Goal: Communication & Community: Answer question/provide support

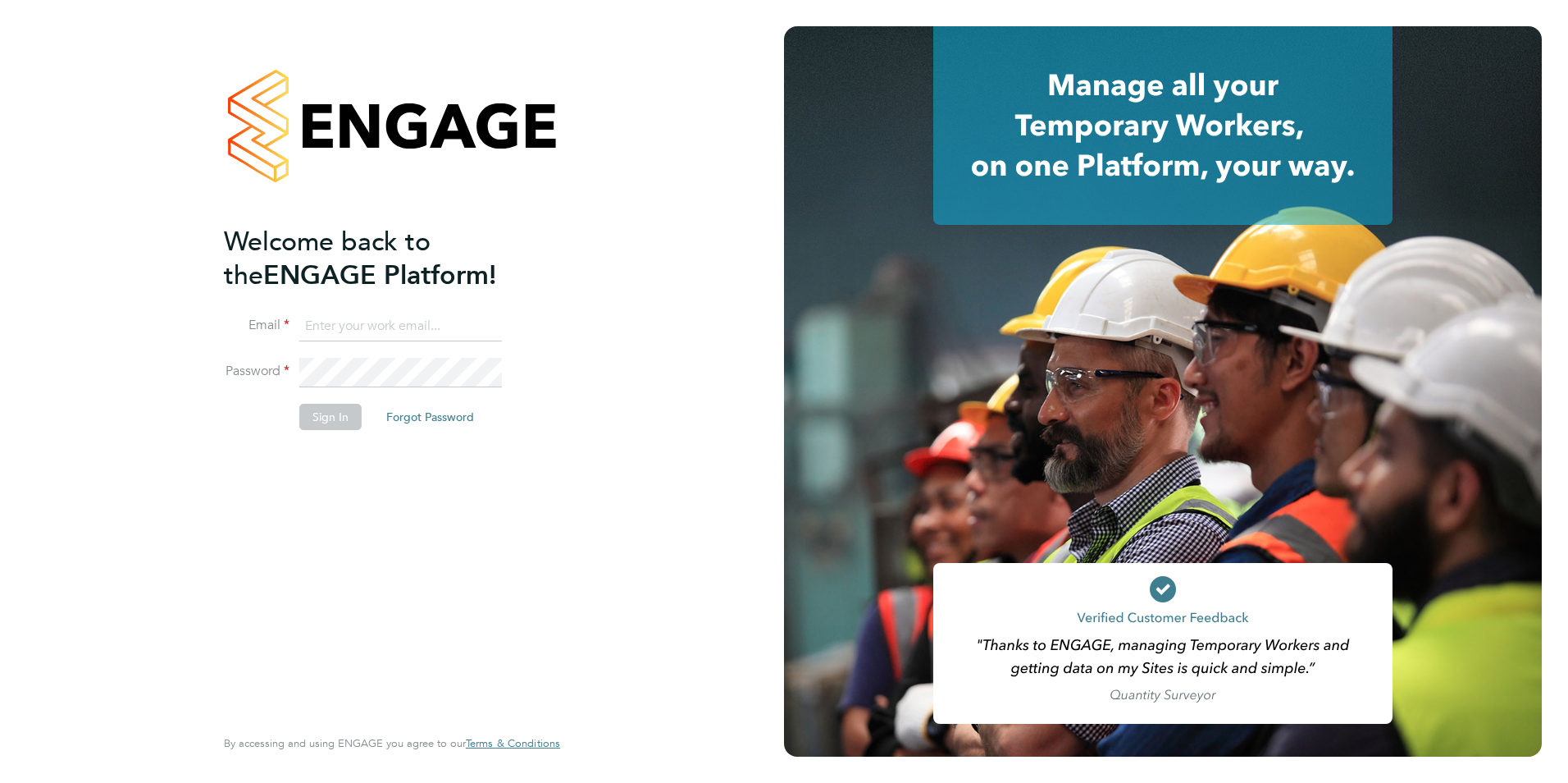
type input "jack.baron@HunterEducation.co.uk"
click at [333, 425] on button "Sign In" at bounding box center [331, 417] width 63 height 27
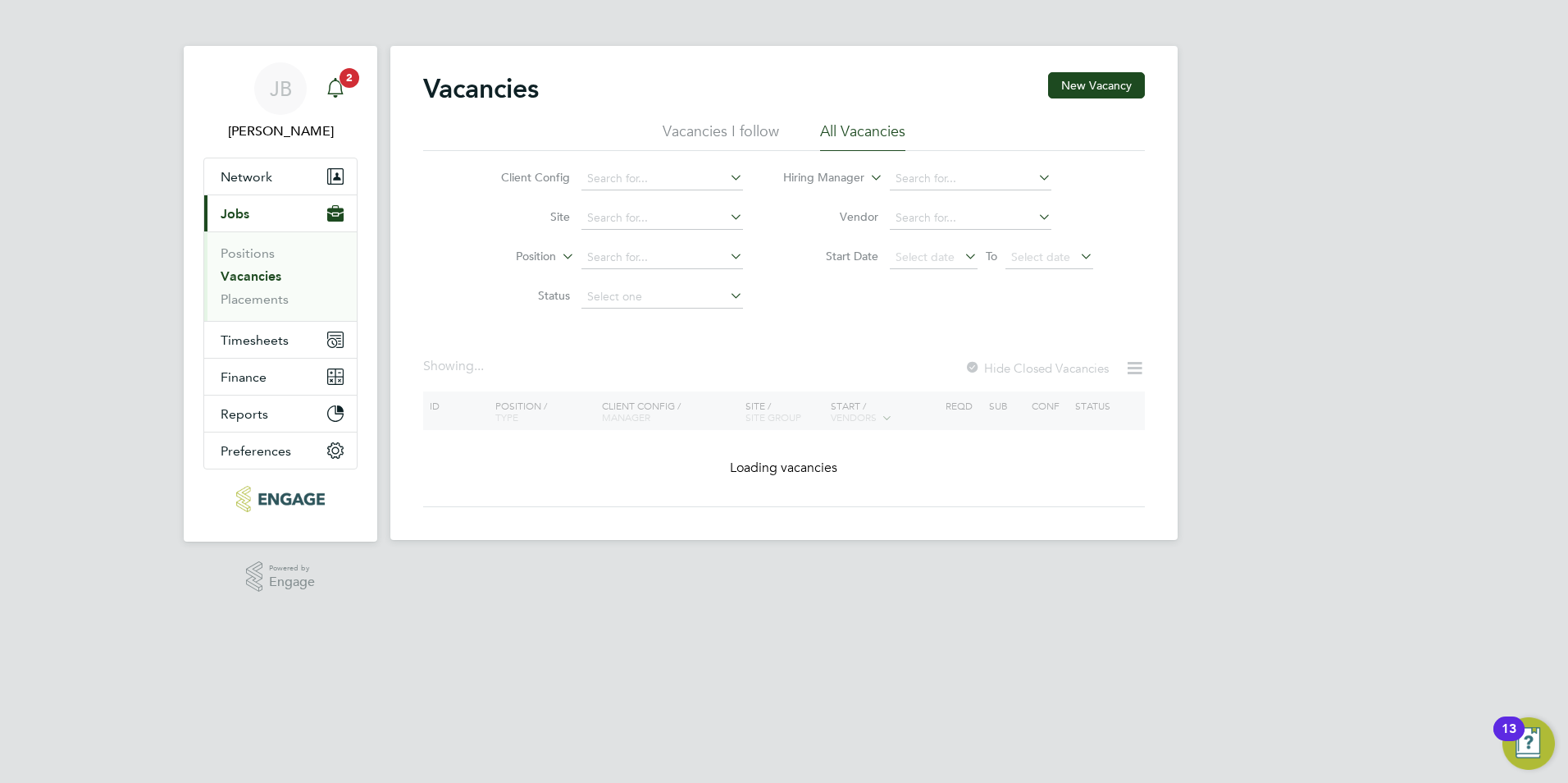
click at [333, 81] on icon "Main navigation" at bounding box center [334, 86] width 15 height 16
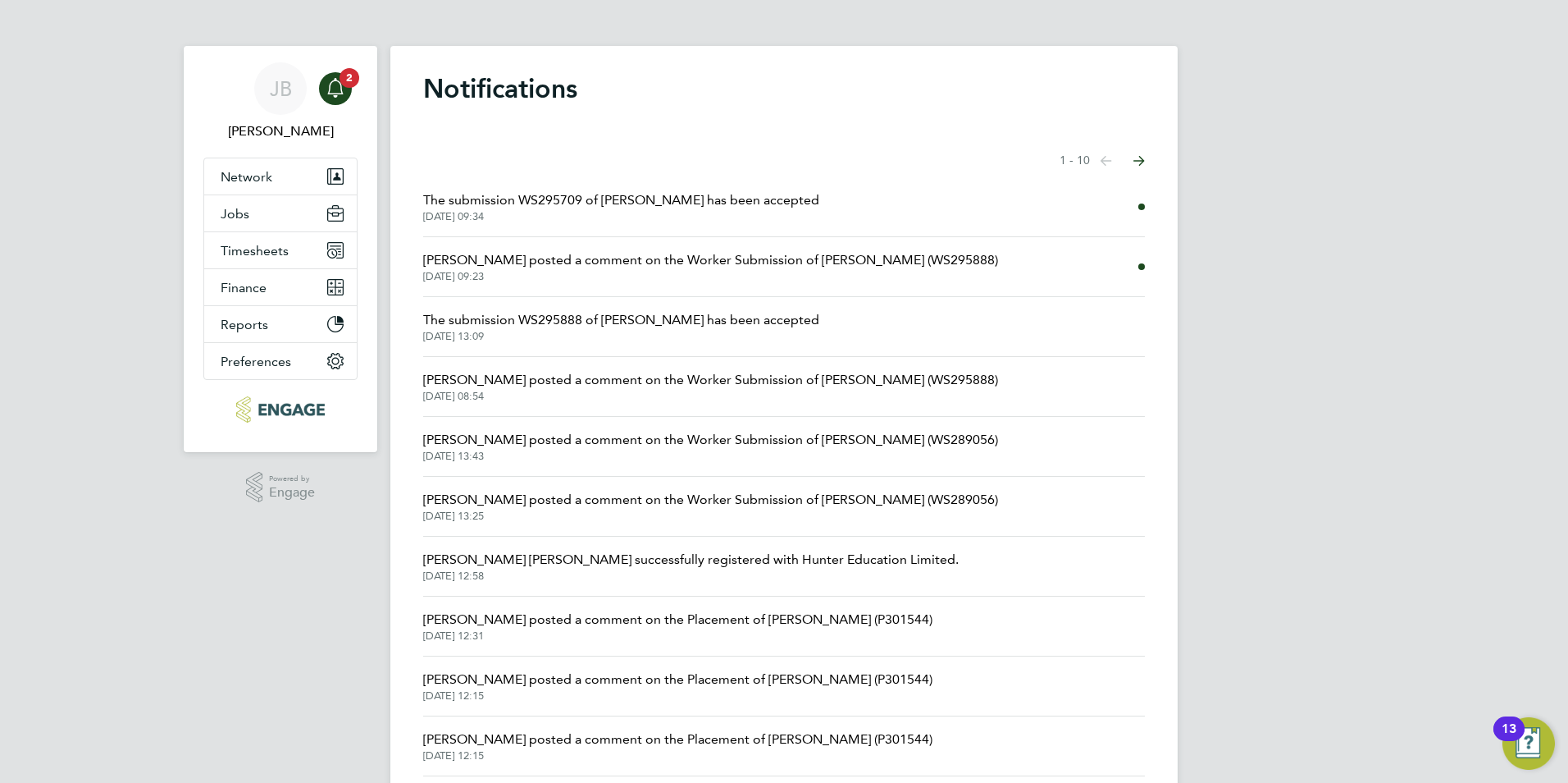
click at [782, 256] on span "Ian Rist posted a comment on the Worker Submission of Mark Gruber (WS295888)" at bounding box center [709, 259] width 575 height 20
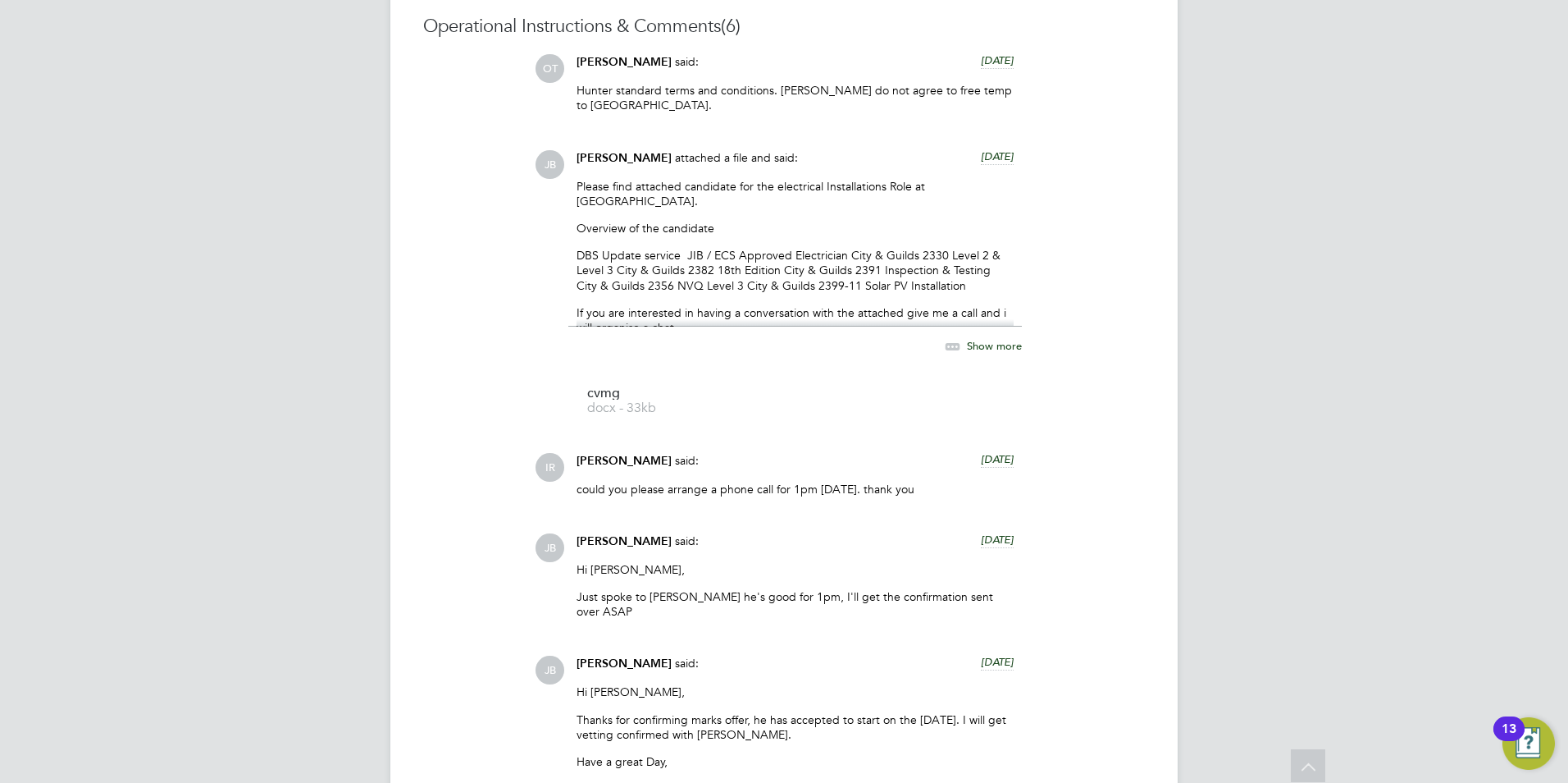
scroll to position [1888, 0]
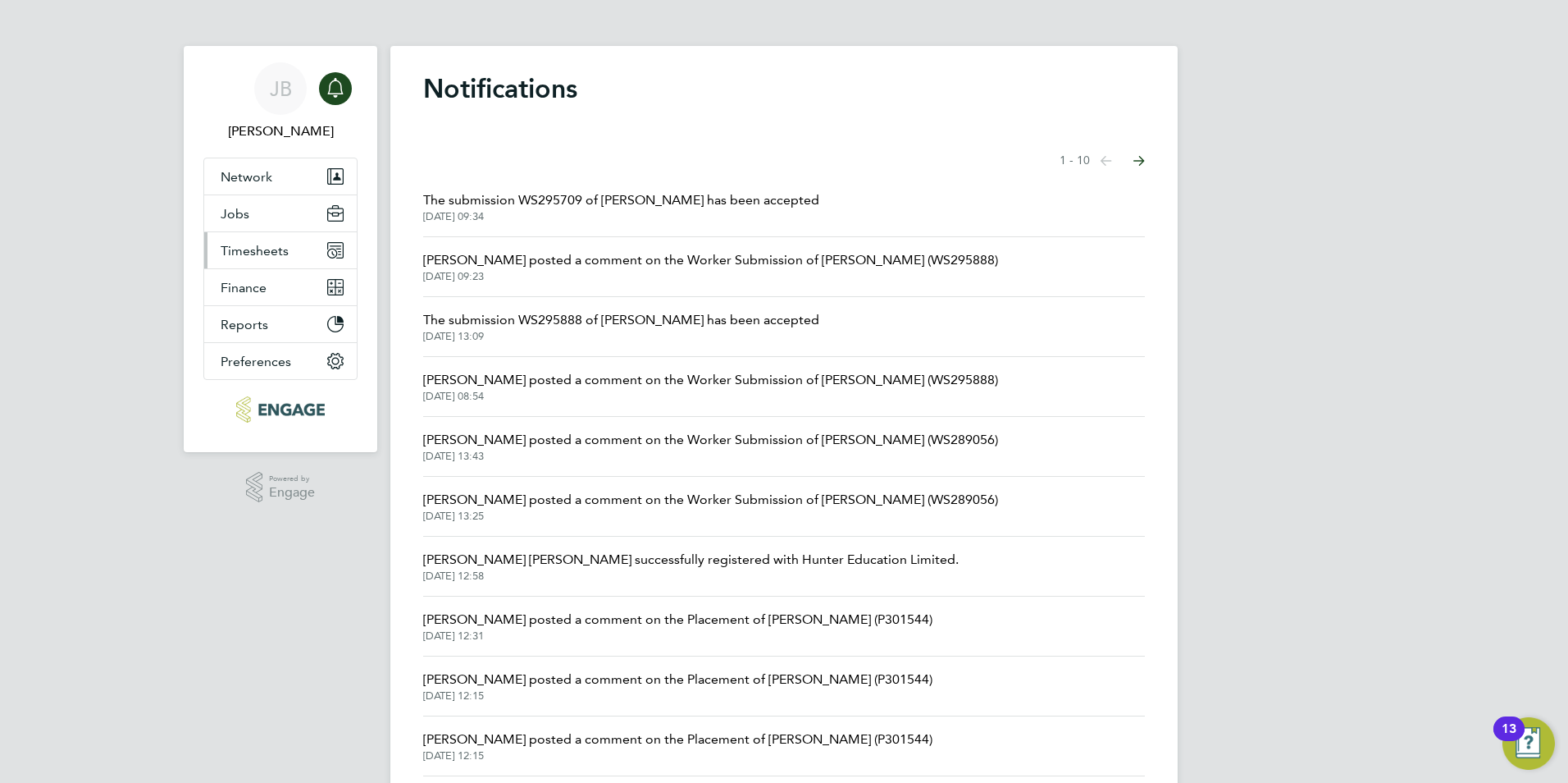
click at [266, 241] on button "Timesheets" at bounding box center [280, 250] width 153 height 36
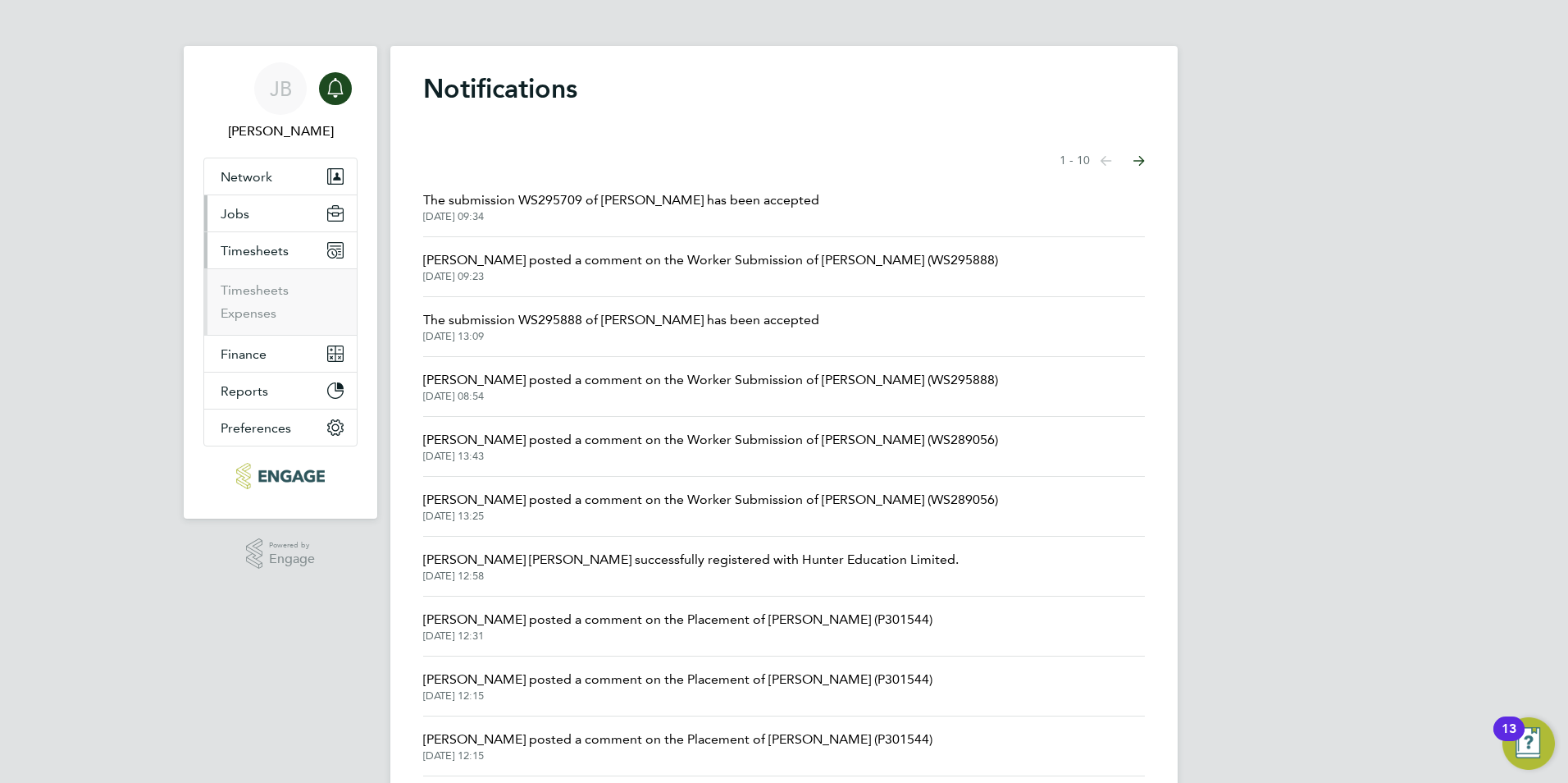
click at [255, 208] on button "Jobs" at bounding box center [280, 213] width 153 height 36
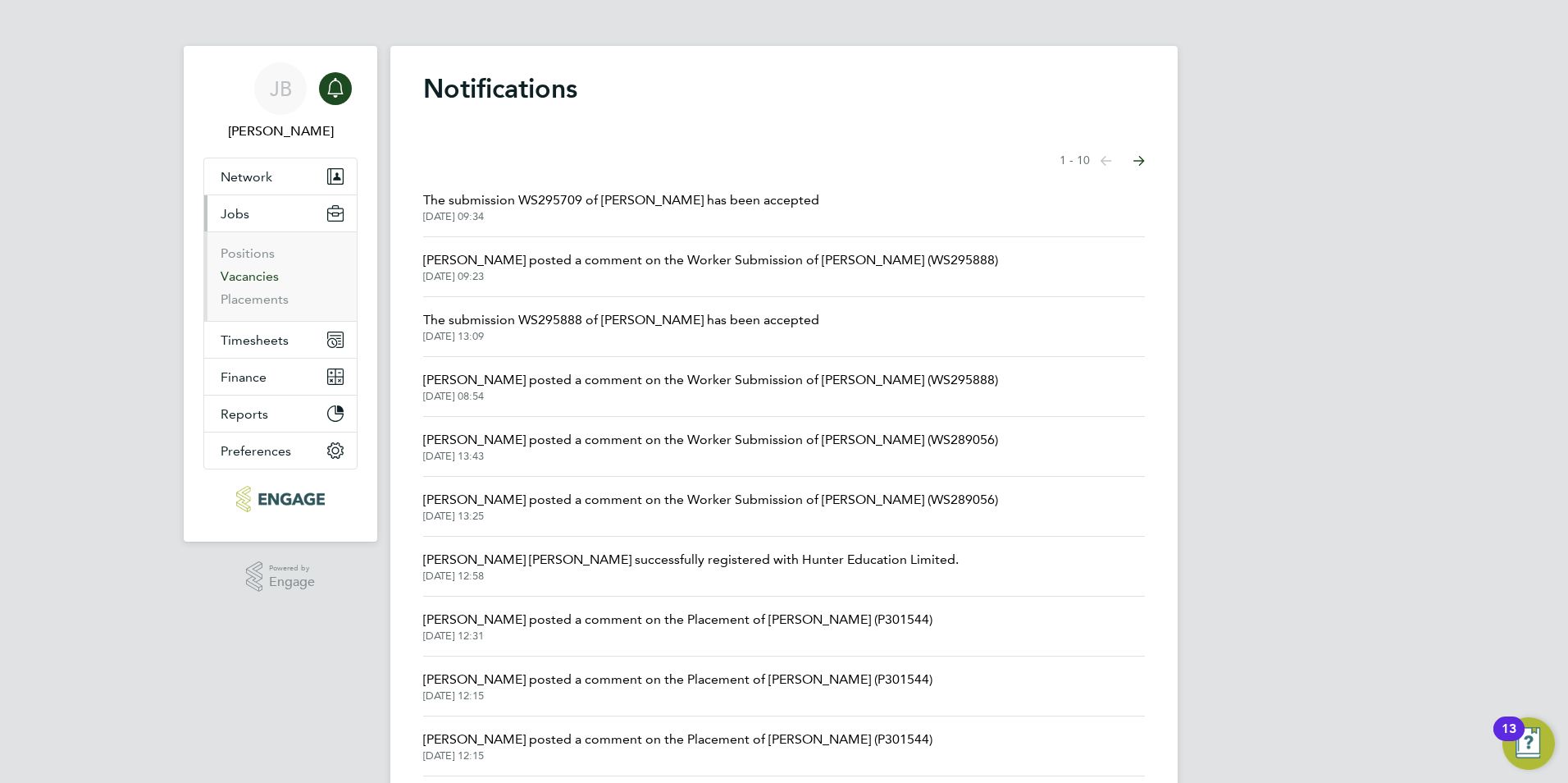
click at [264, 274] on link "Vacancies" at bounding box center [249, 276] width 58 height 15
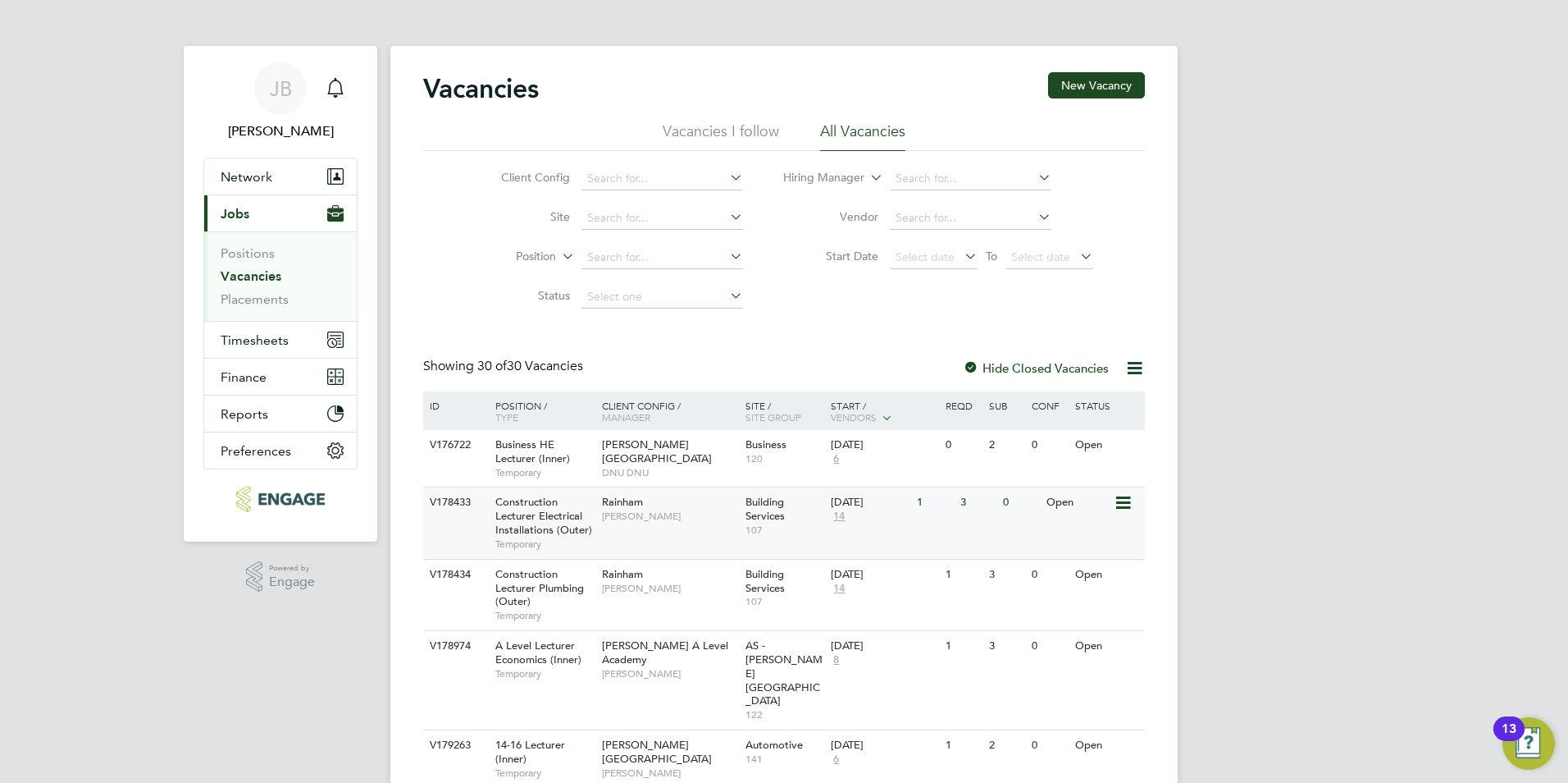
click at [568, 525] on span "Construction Lecturer Electrical Installations (Outer)" at bounding box center [543, 516] width 97 height 42
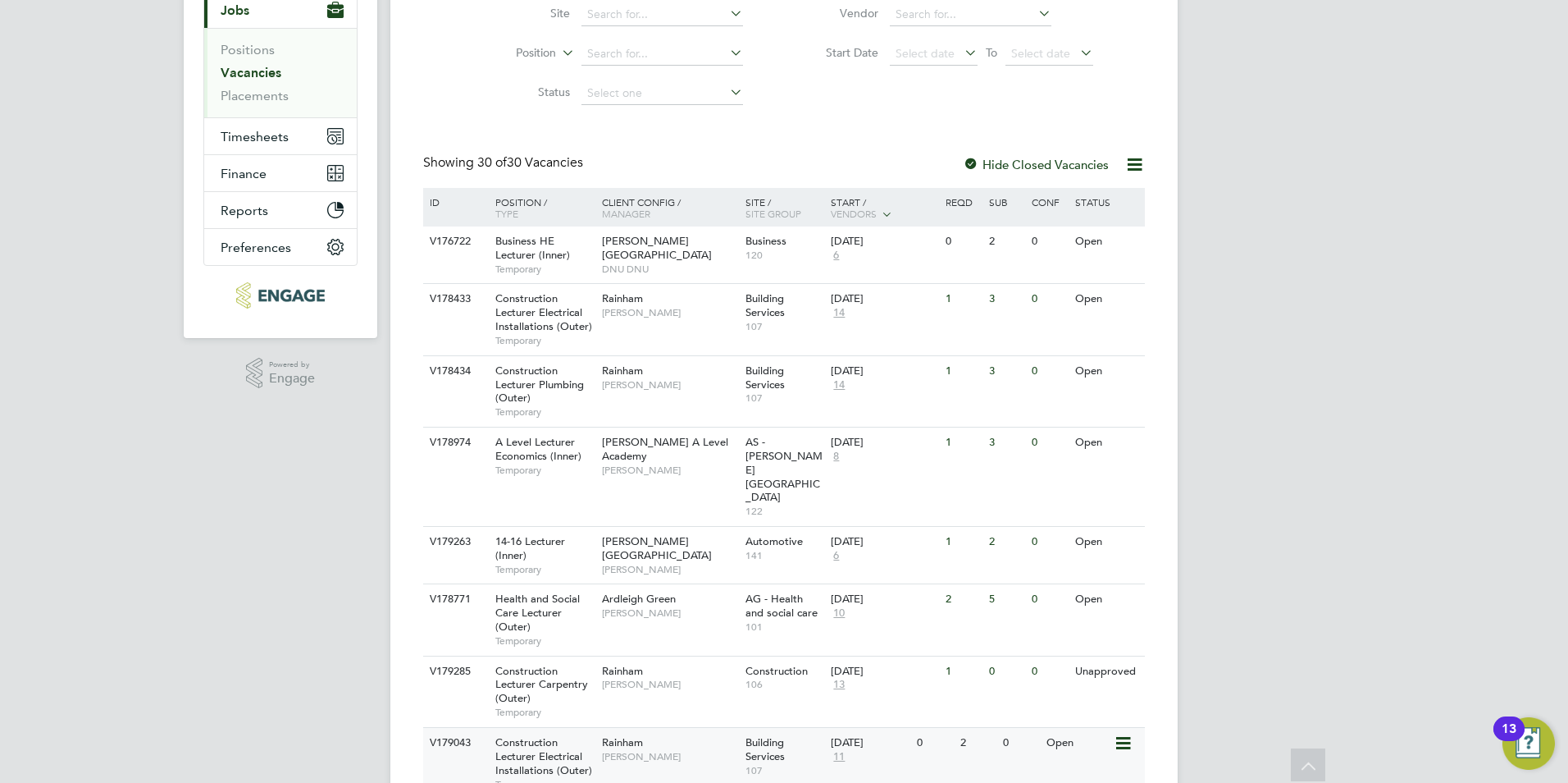
click at [552, 735] on span "Construction Lecturer Electrical Installations (Outer)" at bounding box center [543, 756] width 97 height 42
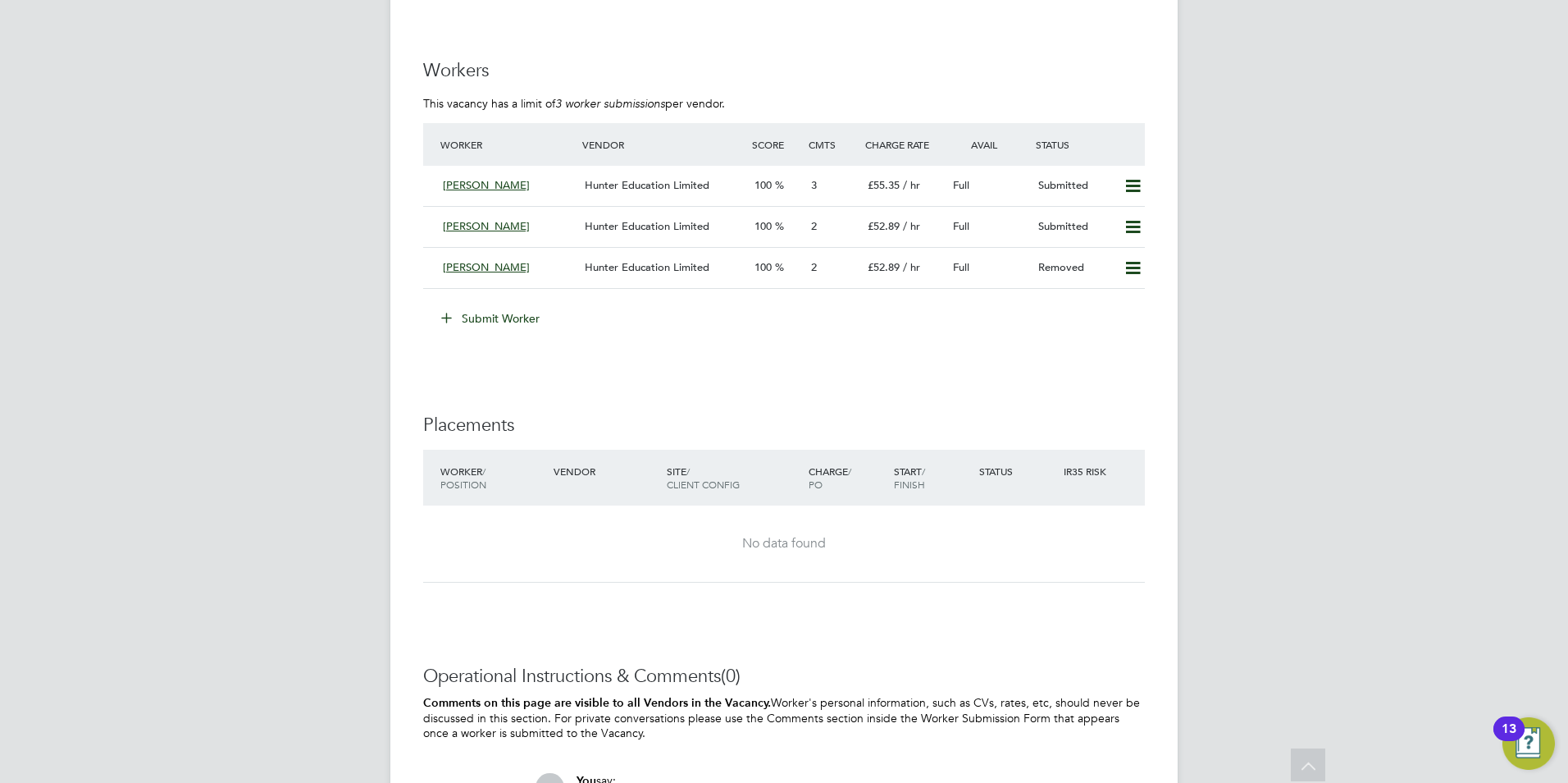
scroll to position [3033, 0]
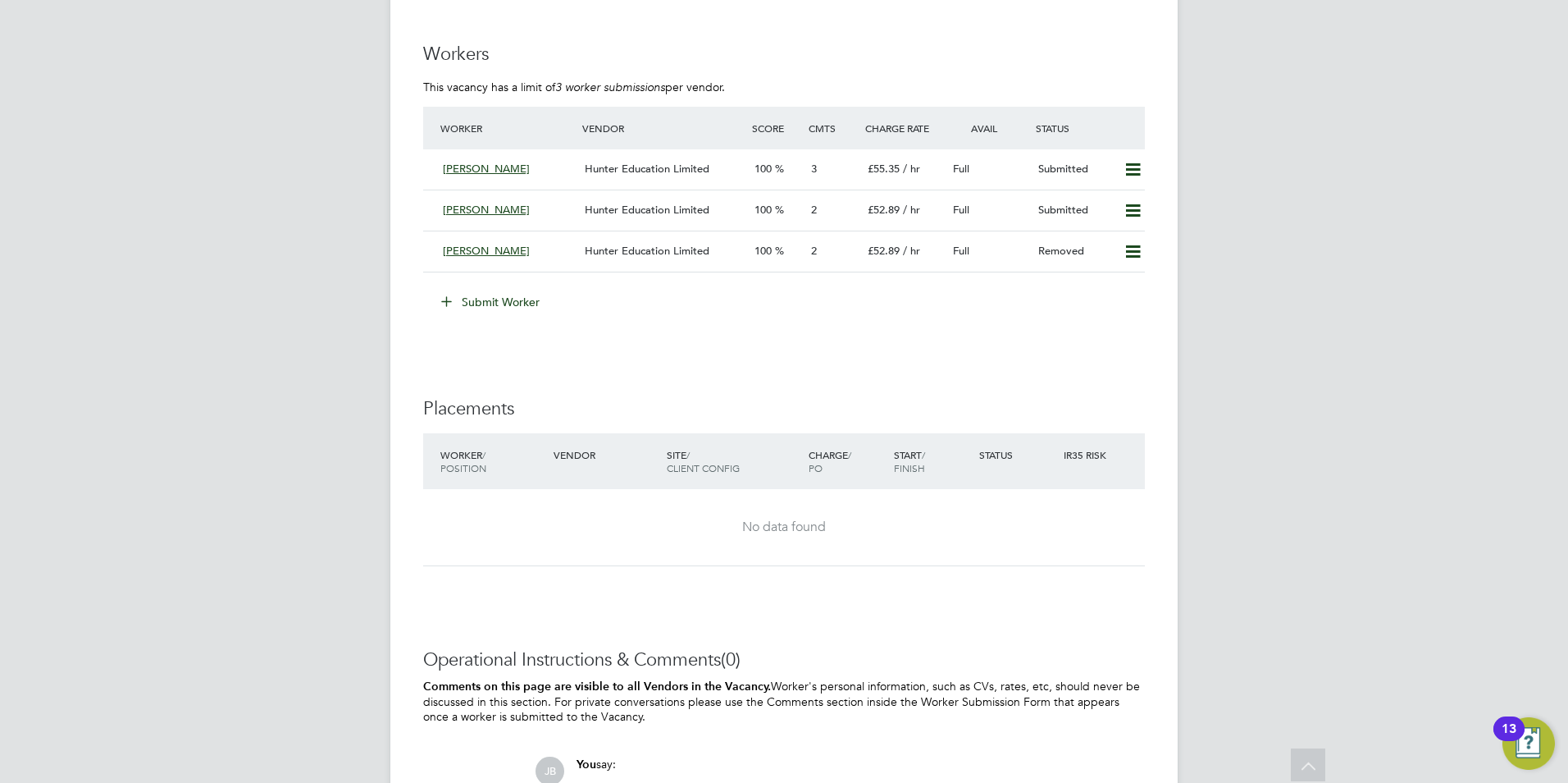
click at [506, 297] on button "Submit Worker" at bounding box center [491, 302] width 123 height 27
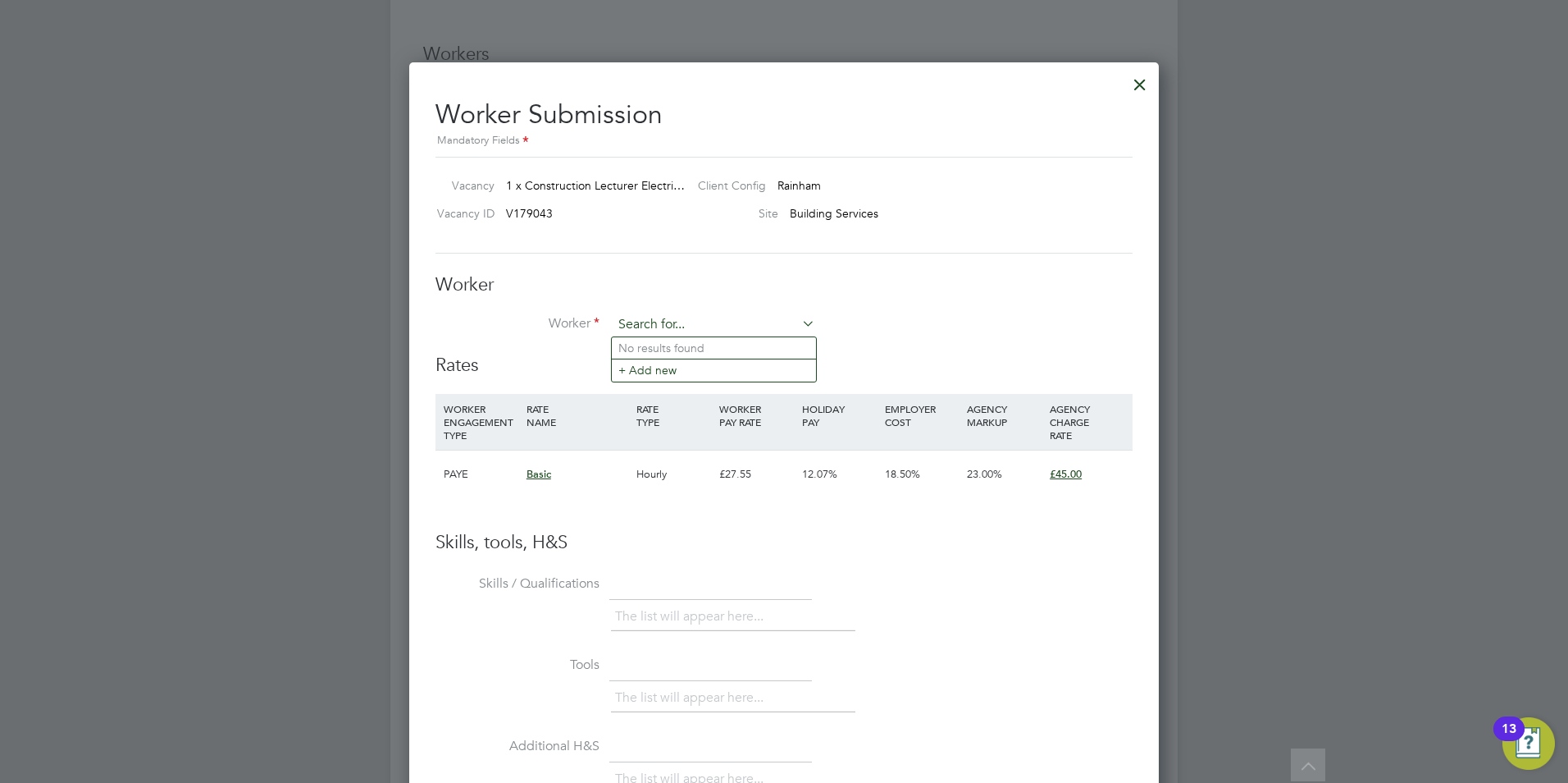
click at [693, 319] on input at bounding box center [713, 325] width 202 height 25
type input "Charles"
click at [663, 370] on li "+ Add new" at bounding box center [713, 370] width 204 height 22
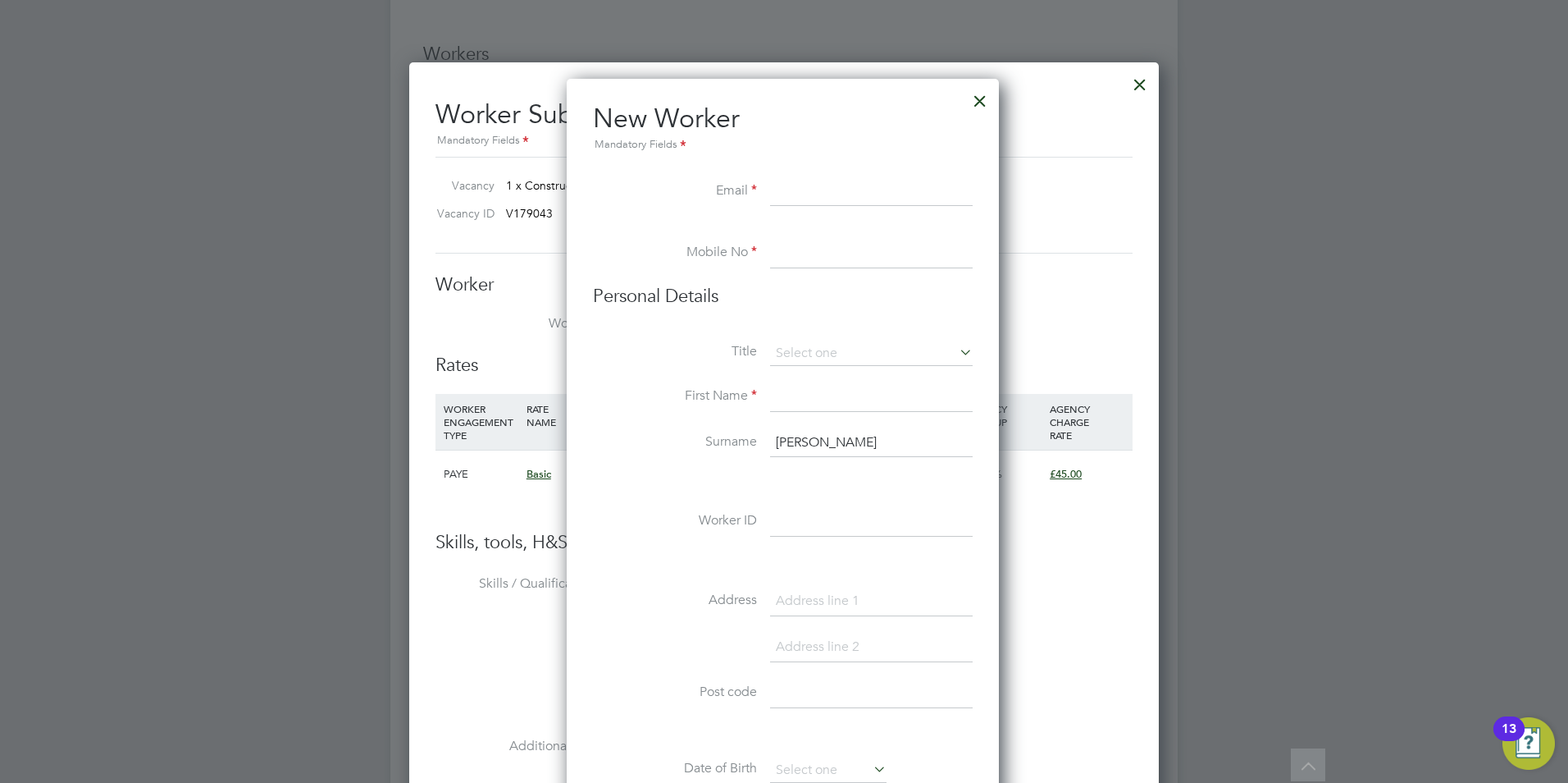
click at [822, 195] on input at bounding box center [871, 191] width 202 height 29
paste input "Charles Usigbe <exceptional.glory@yahoo.com>"
click at [780, 191] on input "Charles Usigbe <exceptional.glory@yahoo.com>" at bounding box center [871, 191] width 202 height 29
drag, startPoint x: 779, startPoint y: 193, endPoint x: 678, endPoint y: 200, distance: 101.2
click at [678, 200] on li "Email Charles Usigbe <exceptional.glory@yahoo.com>" at bounding box center [783, 200] width 380 height 46
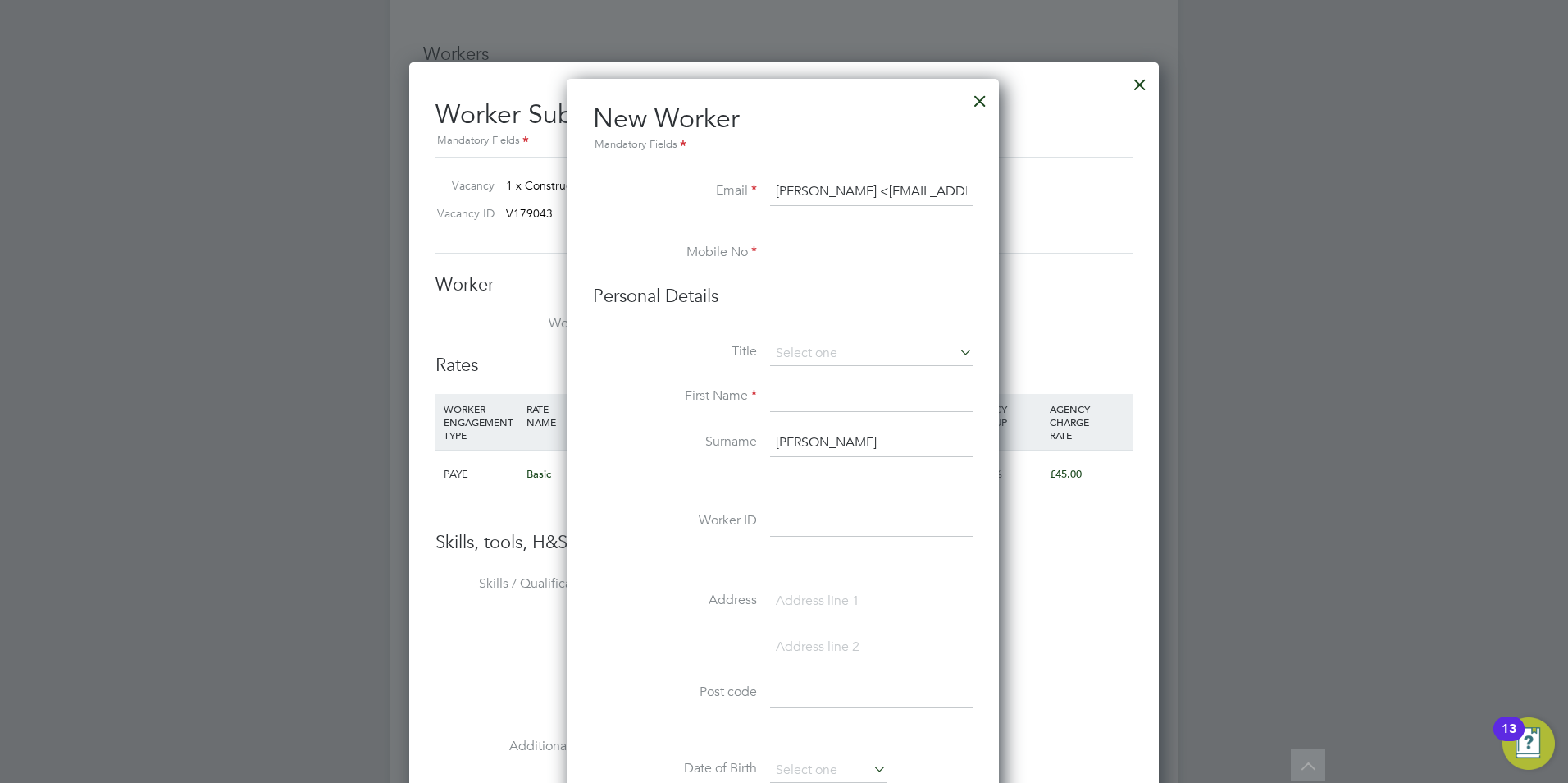
drag, startPoint x: 877, startPoint y: 194, endPoint x: 700, endPoint y: 191, distance: 177.0
click at [700, 191] on li "Email Charles Usigbe <exceptional.glory@yahoo.com>" at bounding box center [783, 200] width 380 height 46
click at [958, 193] on input "exceptional.glory@yahoo.com>" at bounding box center [871, 191] width 202 height 29
type input "exceptional.glory@yahoo.com"
click at [861, 259] on input at bounding box center [871, 253] width 202 height 29
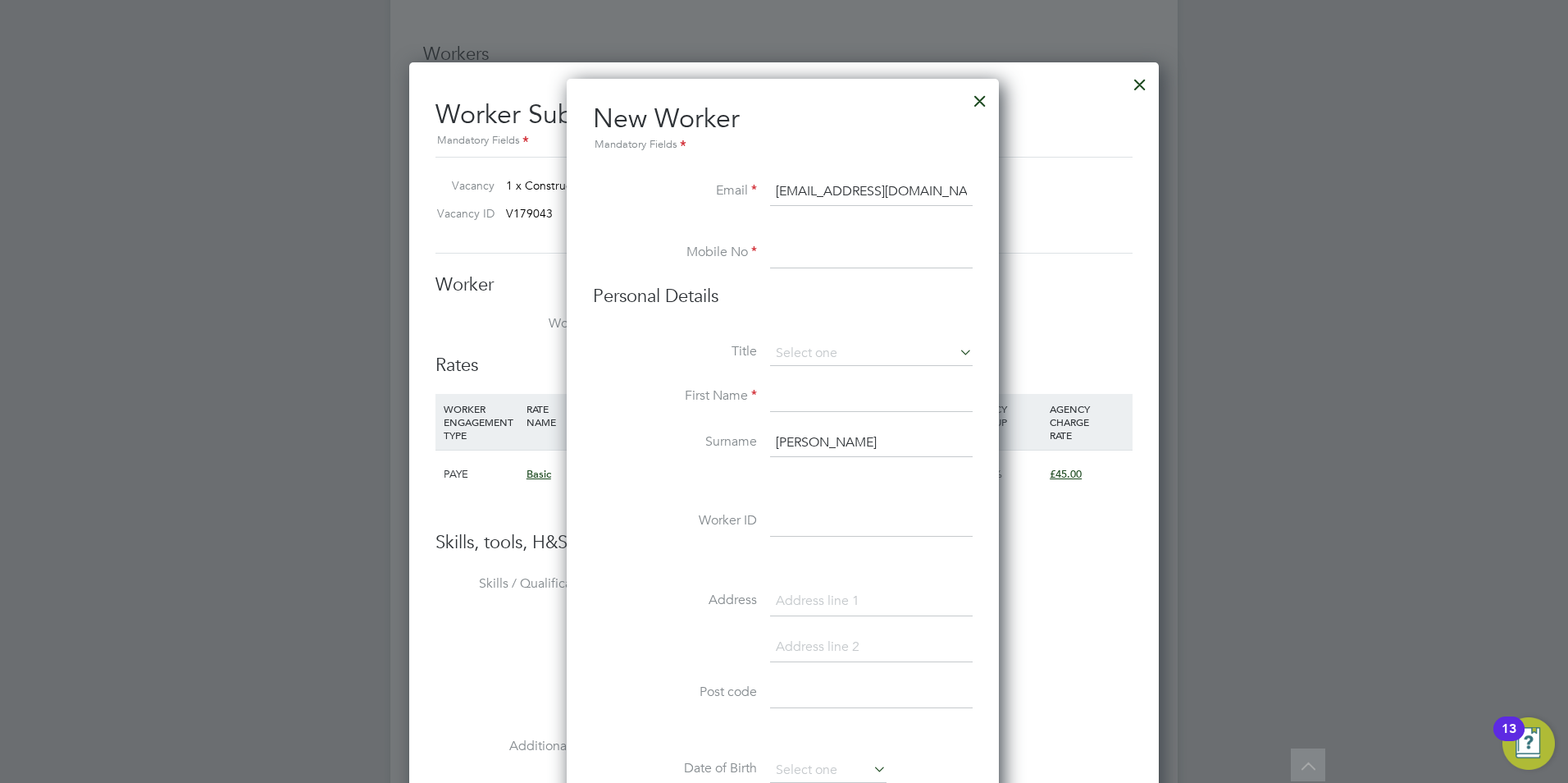
paste input "07737 184 534"
type input "07737 184 534"
click at [798, 396] on input at bounding box center [871, 396] width 202 height 29
click at [787, 443] on input "Charles" at bounding box center [871, 443] width 202 height 29
click at [711, 440] on li "Surname Charles" at bounding box center [783, 451] width 380 height 46
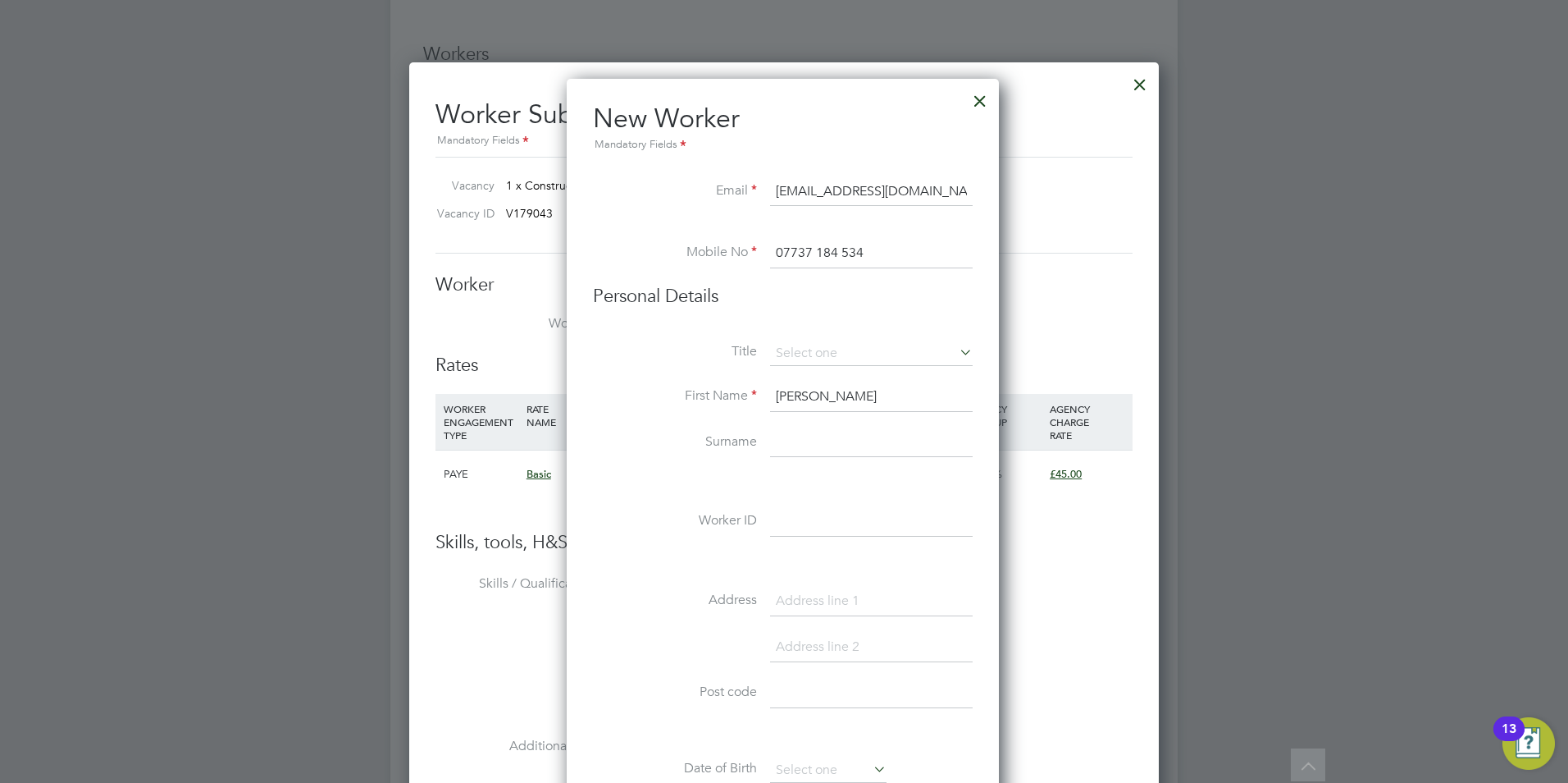
type input "Charles"
click at [803, 438] on input at bounding box center [871, 443] width 202 height 29
paste input "Usigbe"
click at [858, 435] on input "Usigbe" at bounding box center [871, 443] width 202 height 29
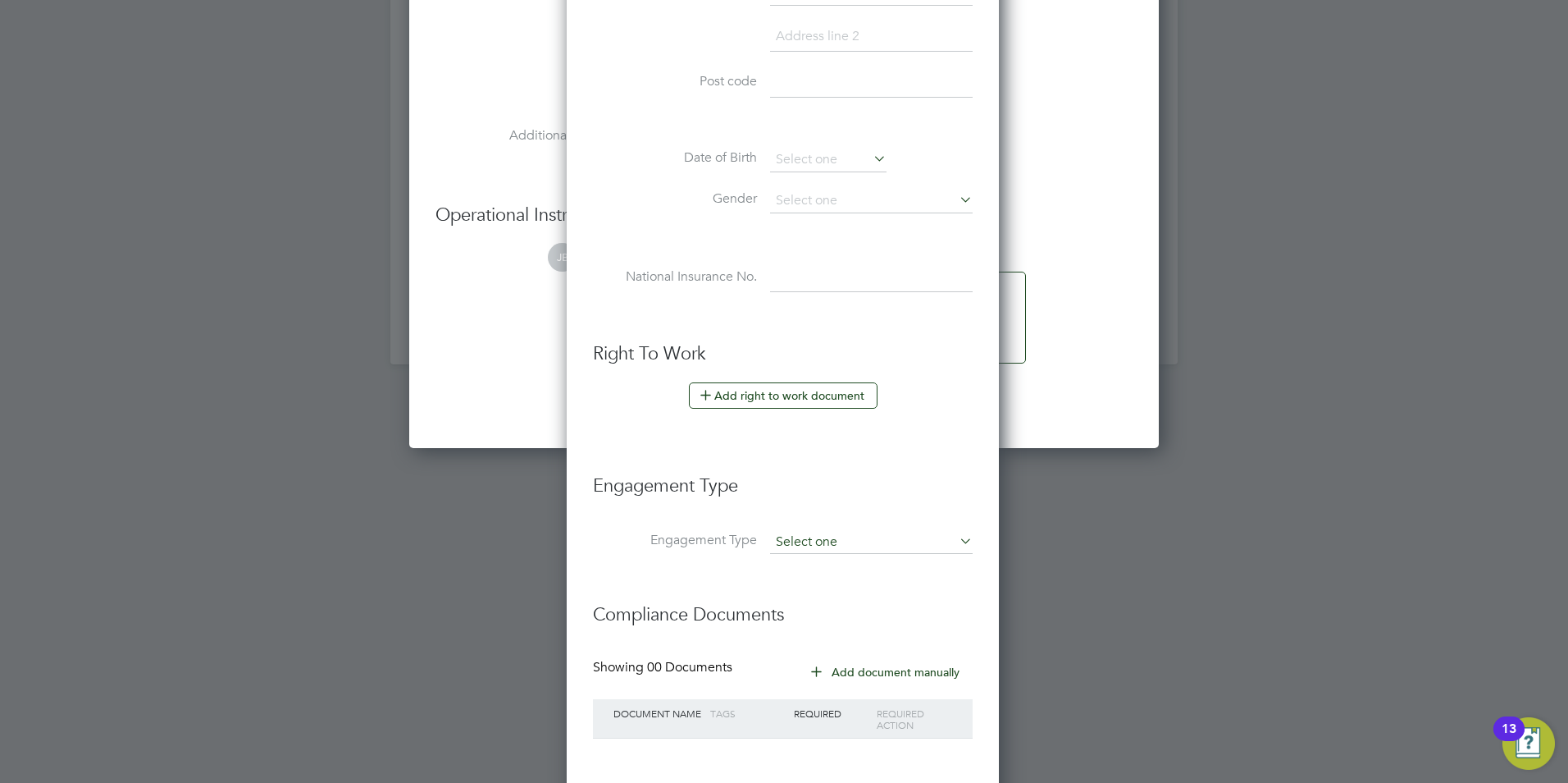
scroll to position [3725, 0]
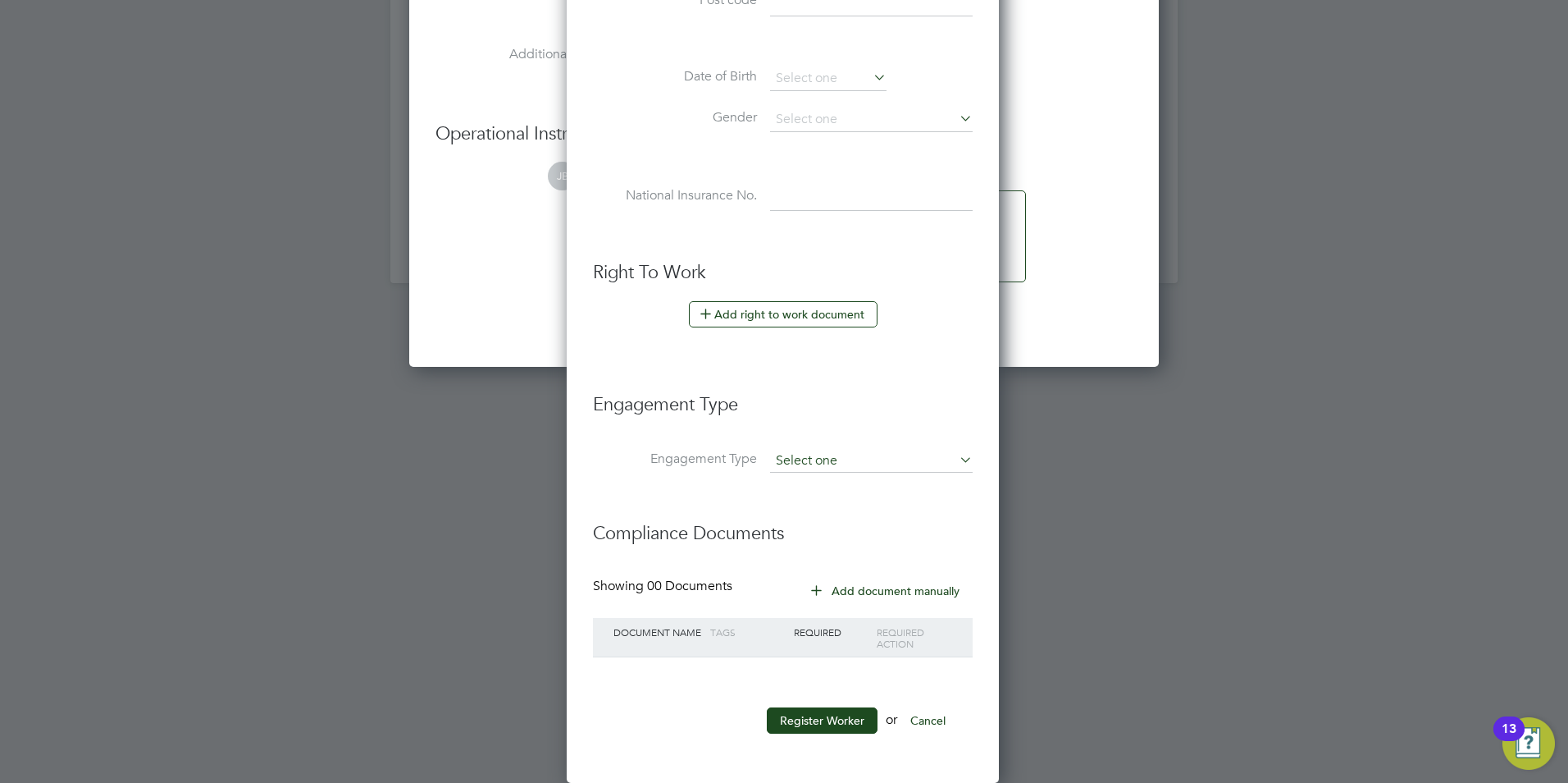
type input "Usigbe"
click at [823, 728] on button "Register Worker" at bounding box center [822, 720] width 111 height 27
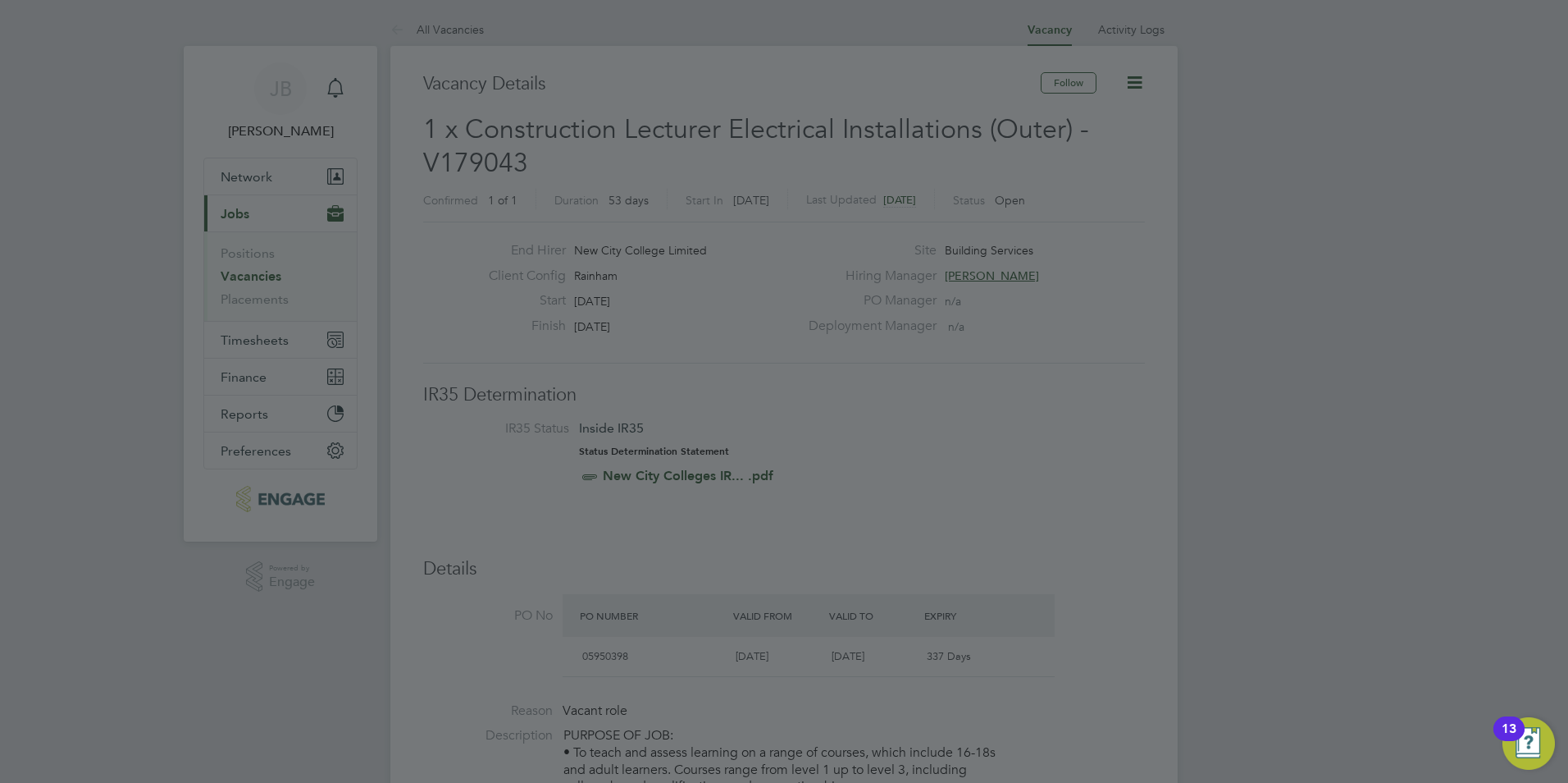
scroll to position [1396, 459]
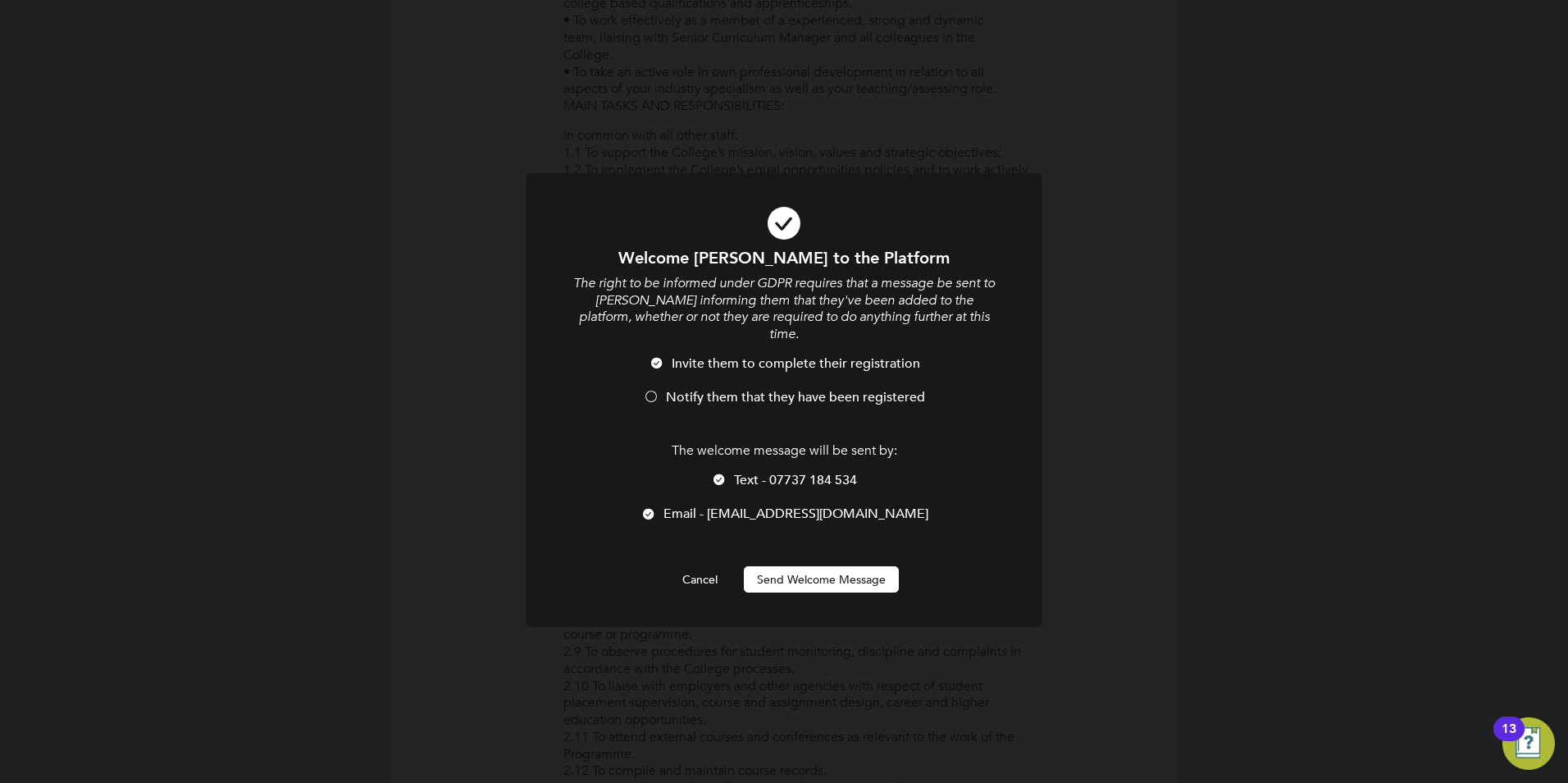
click at [780, 566] on button "Send Welcome Message" at bounding box center [821, 580] width 155 height 27
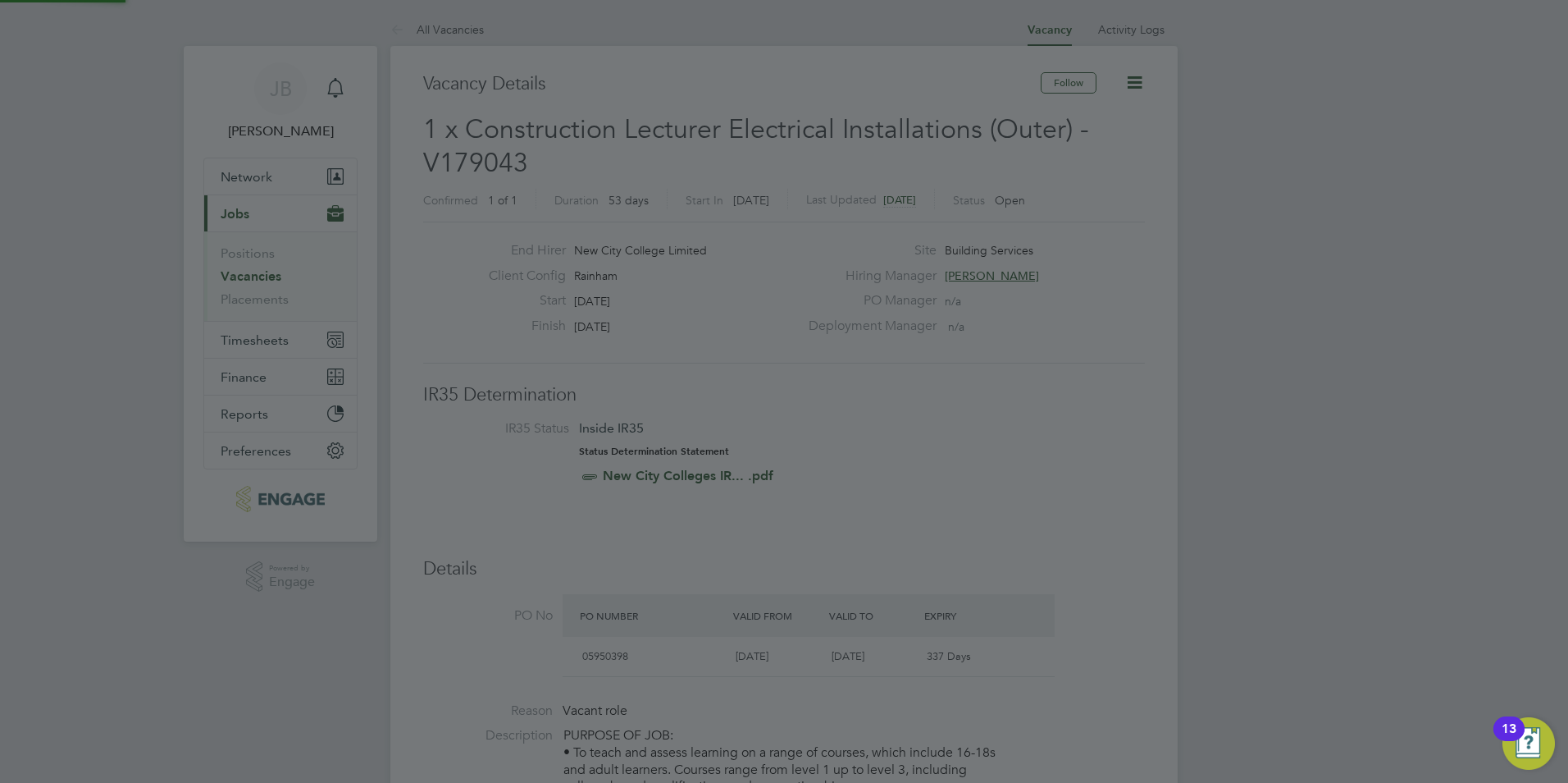
scroll to position [783, 0]
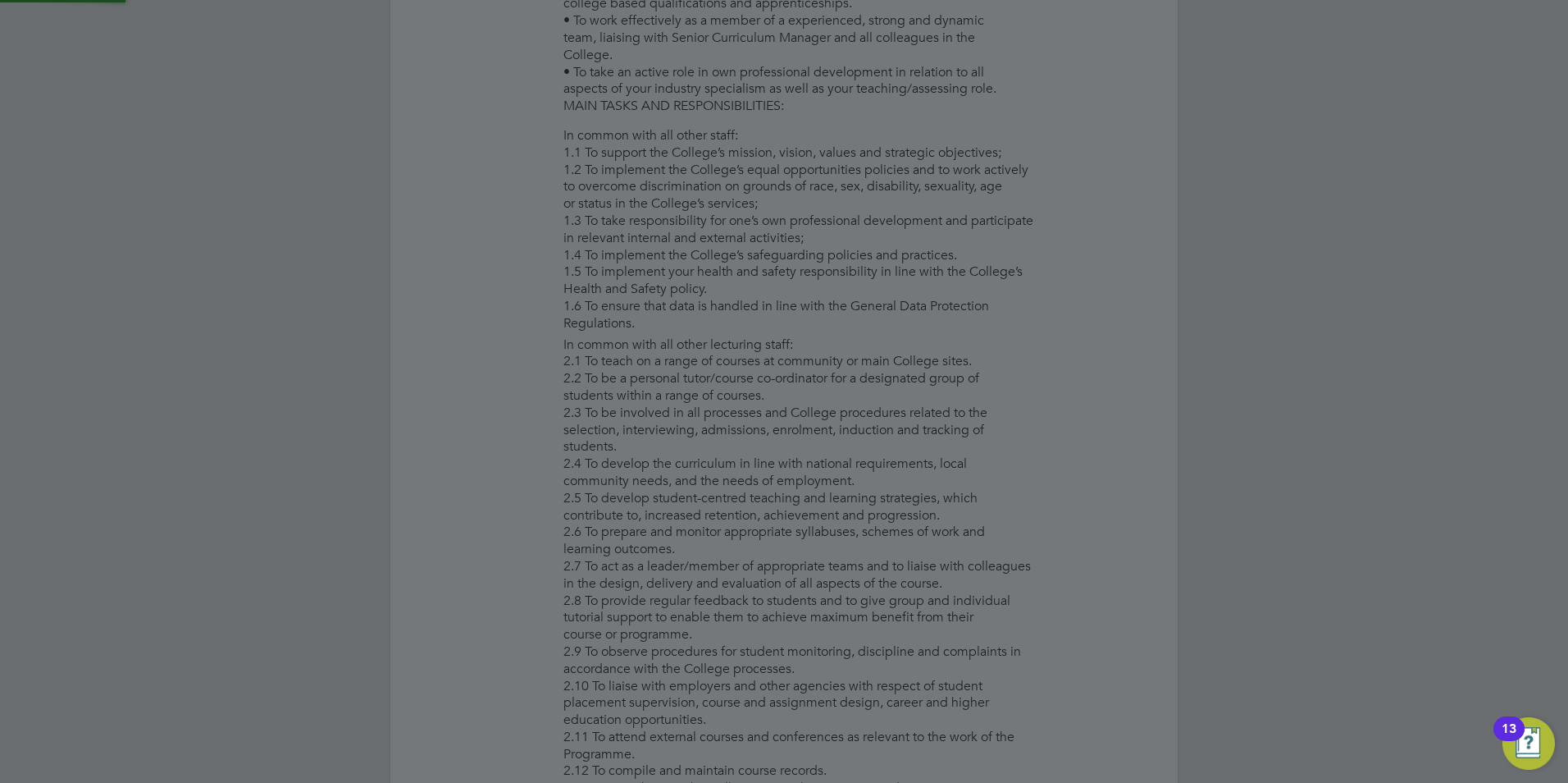
type input "Charles Usigbe"
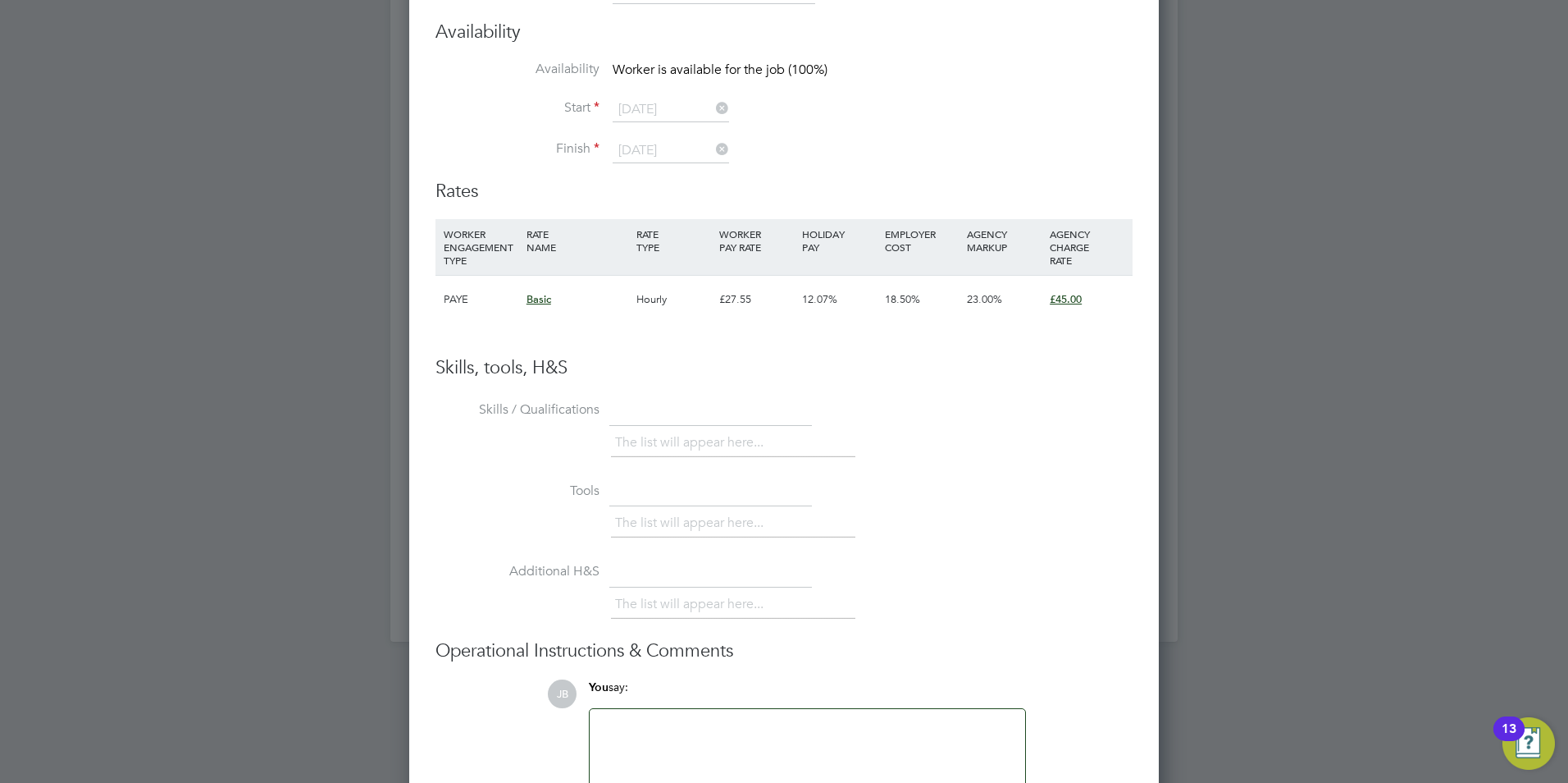
scroll to position [3467, 0]
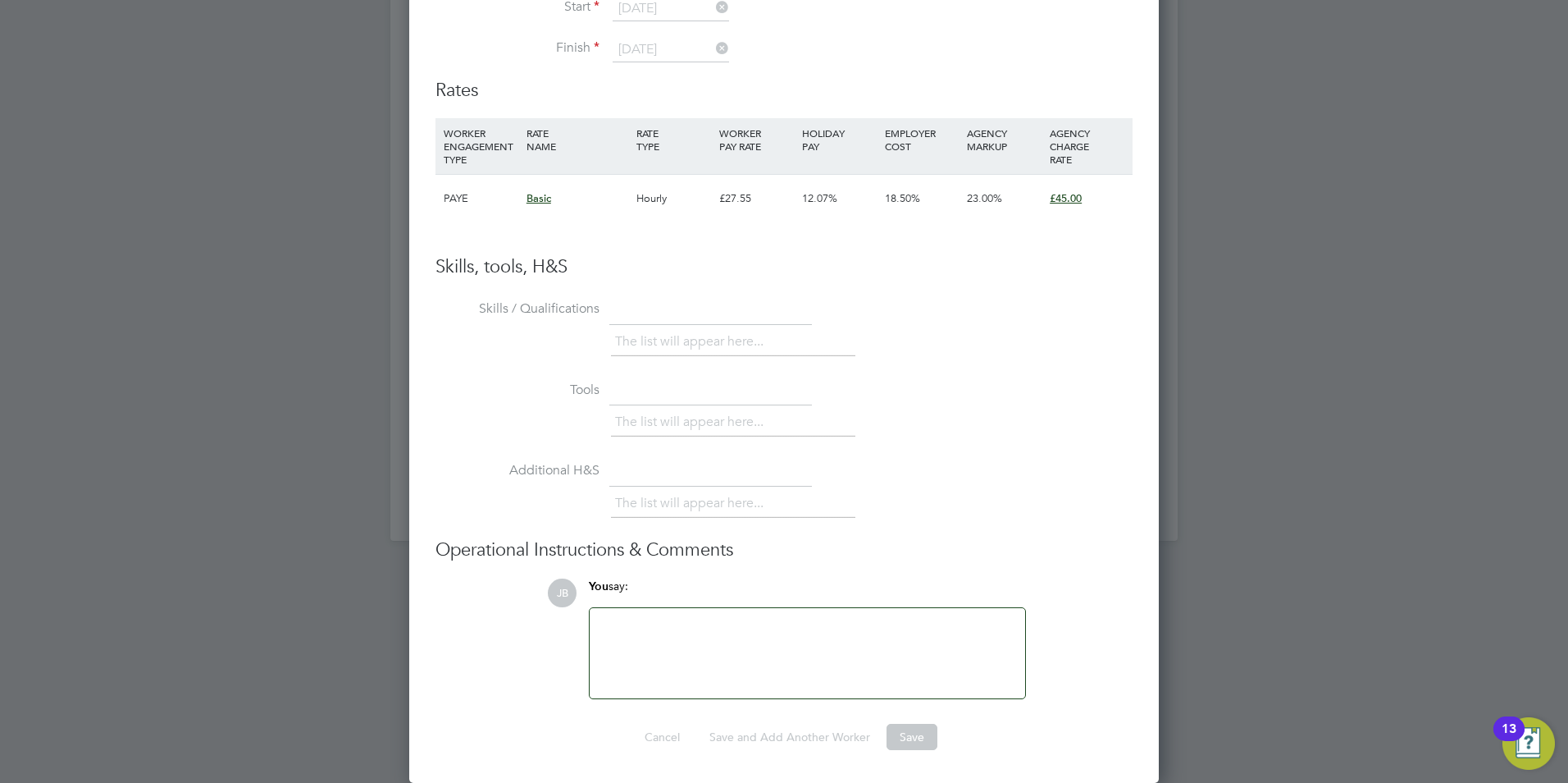
click at [1132, 191] on div "Worker Submission Mandatory Fields Vacancy 1 x Construction Lecturer Electri… C…" at bounding box center [784, 205] width 749 height 1155
click at [1081, 197] on span "£45.00" at bounding box center [1066, 198] width 32 height 14
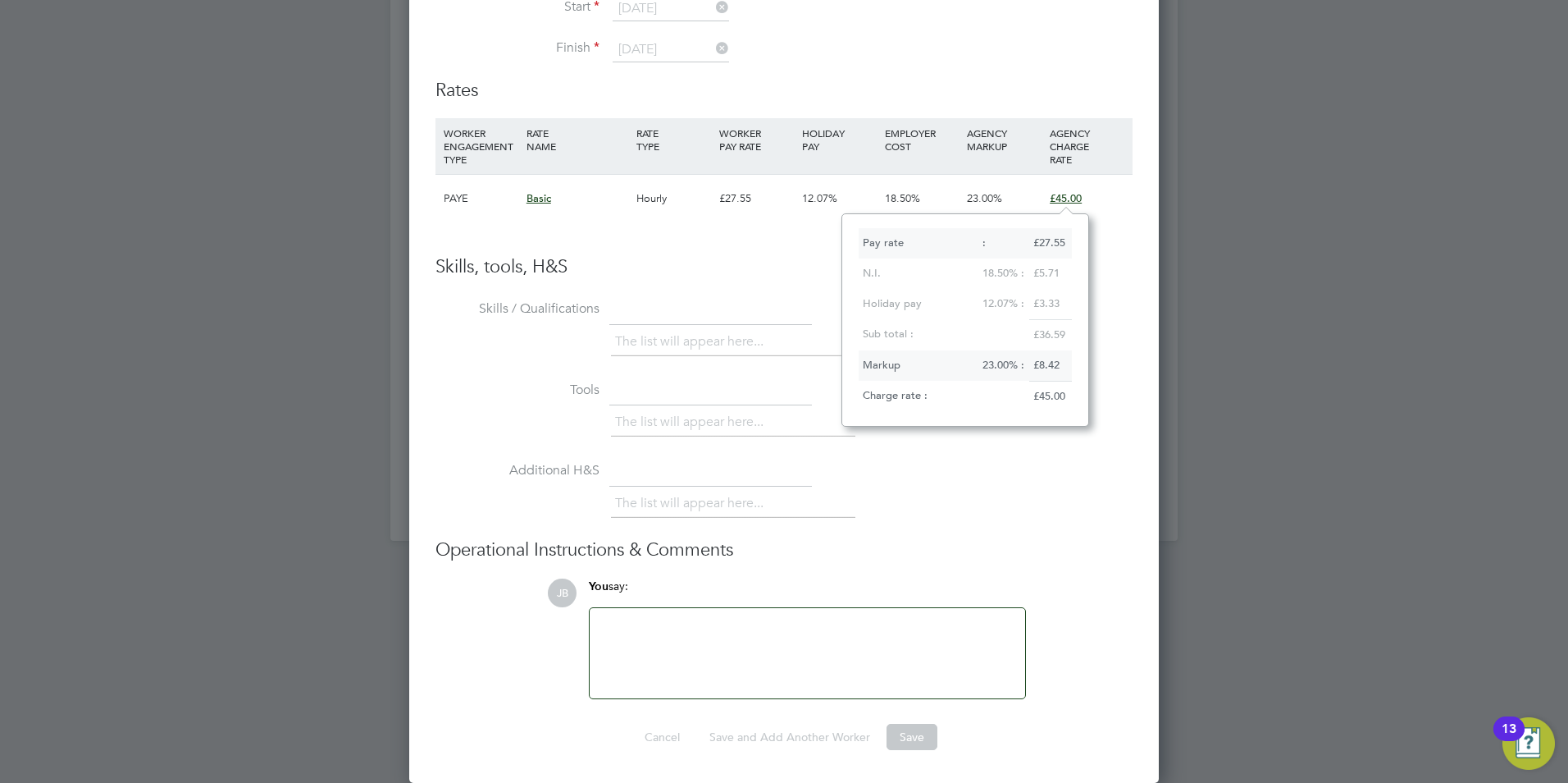
scroll to position [213, 247]
click at [817, 265] on h3 "Skills, tools, H&S" at bounding box center [784, 267] width 697 height 24
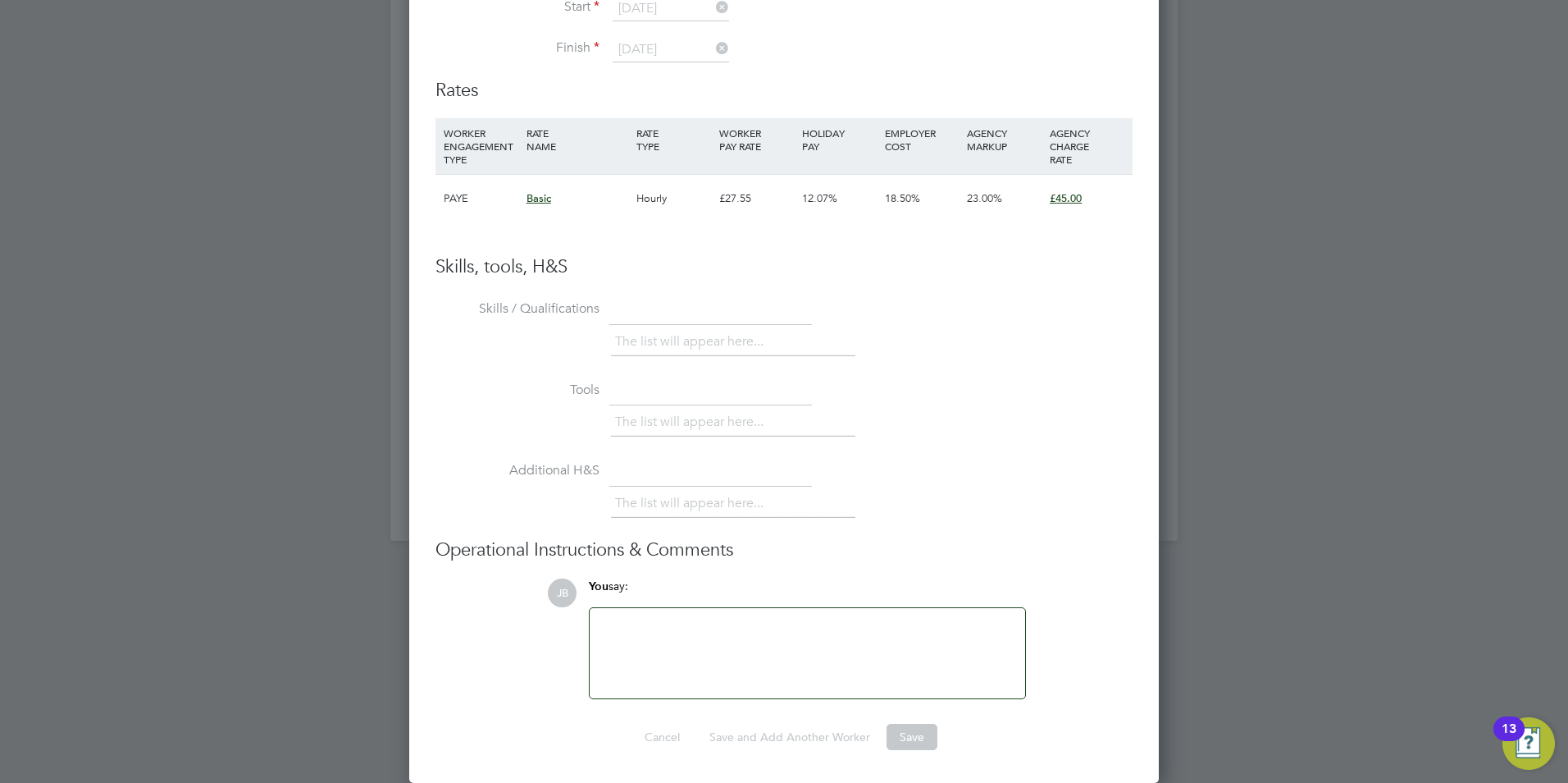
click at [469, 201] on div "PAYE" at bounding box center [481, 199] width 83 height 48
drag, startPoint x: 459, startPoint y: 201, endPoint x: 478, endPoint y: 202, distance: 19.0
click at [478, 202] on div "PAYE" at bounding box center [481, 199] width 83 height 48
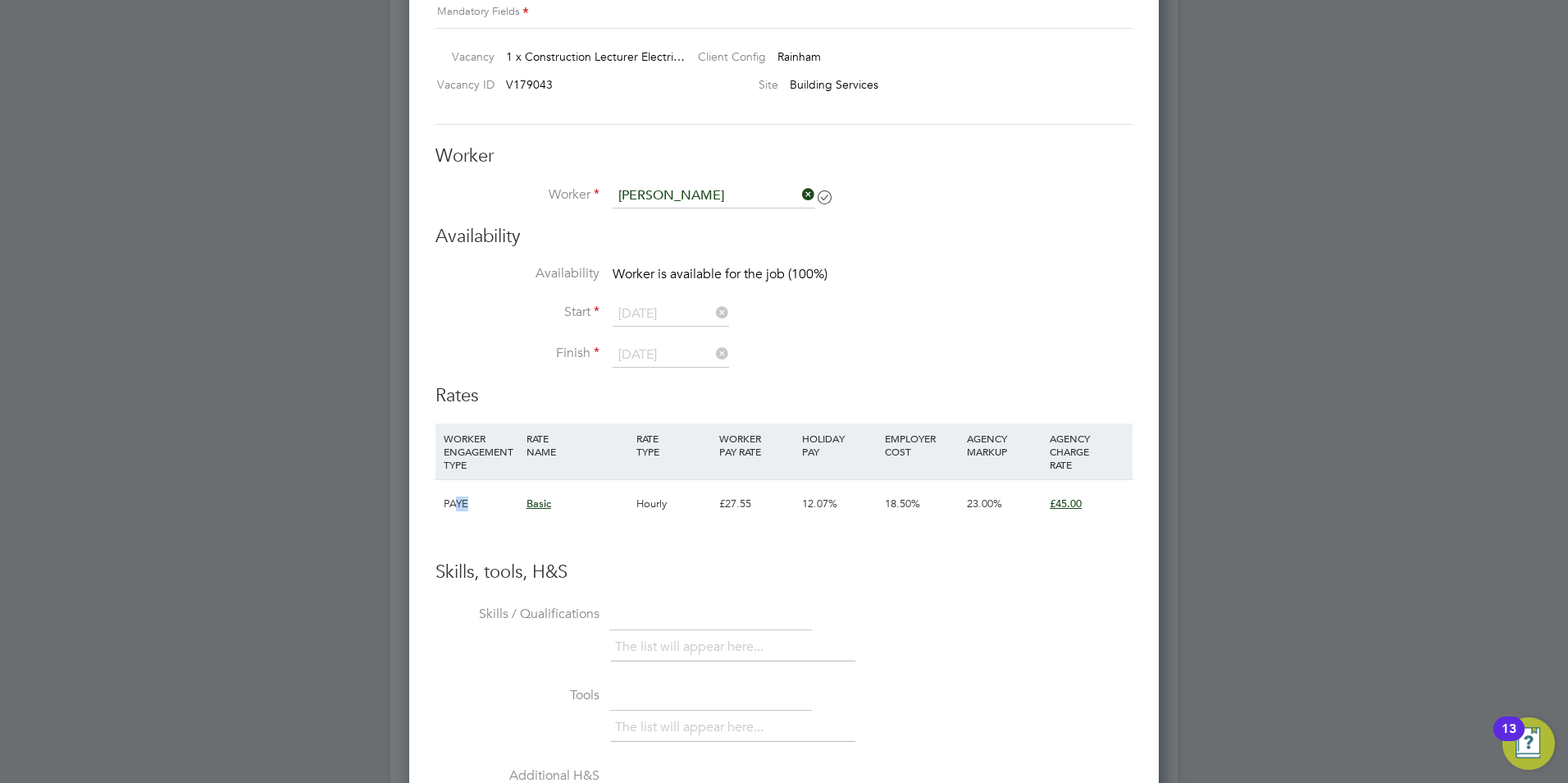
scroll to position [3158, 0]
click at [555, 521] on div "Basic" at bounding box center [577, 507] width 110 height 48
click at [759, 561] on li "WORKER ENGAGEMENT TYPE RATE NAME RATE TYPE WORKER PAY RATE HOLIDAY PAY EMPLOYER…" at bounding box center [784, 496] width 697 height 137
click at [799, 200] on icon at bounding box center [799, 199] width 0 height 23
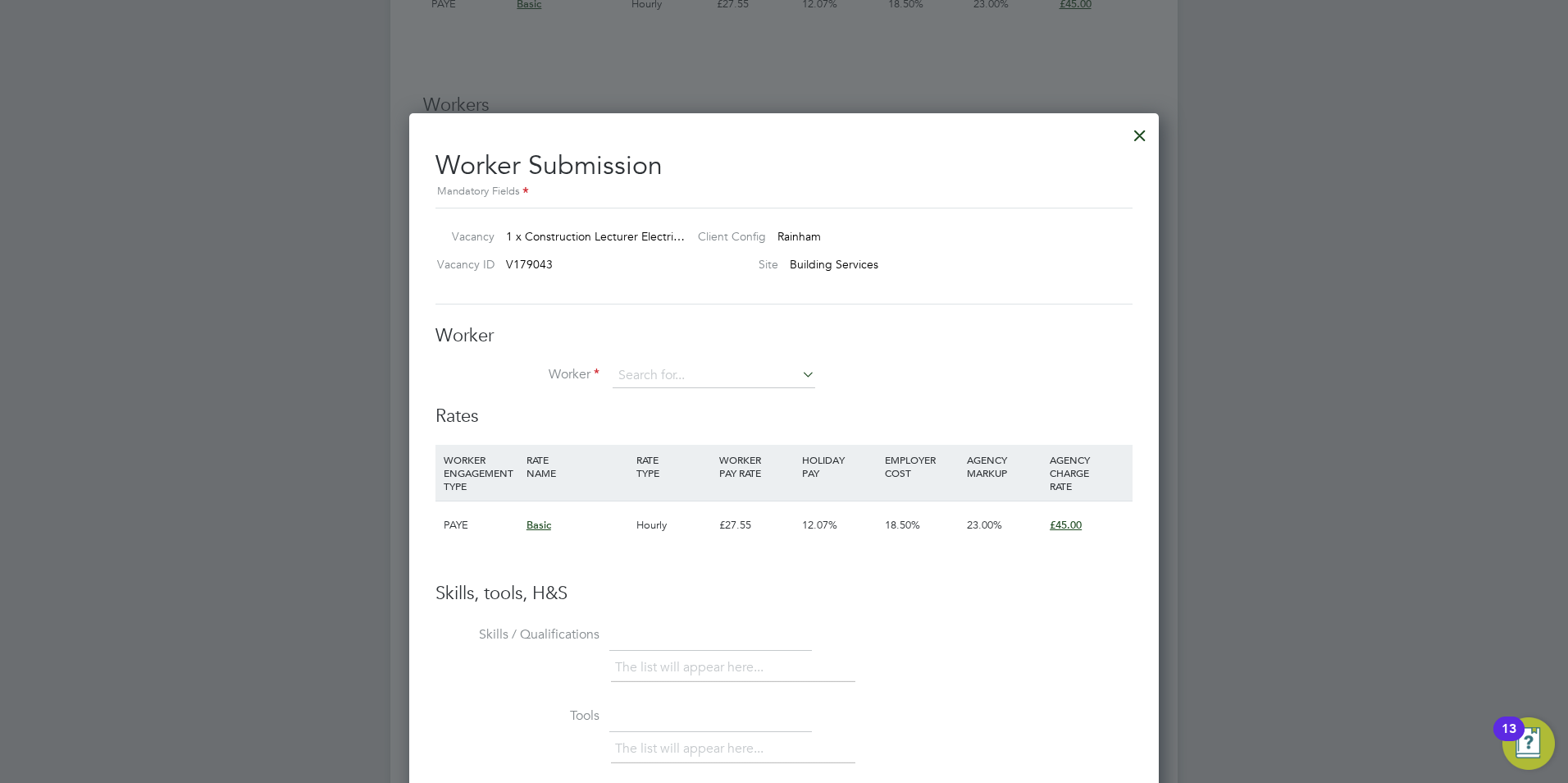
scroll to position [3309, 0]
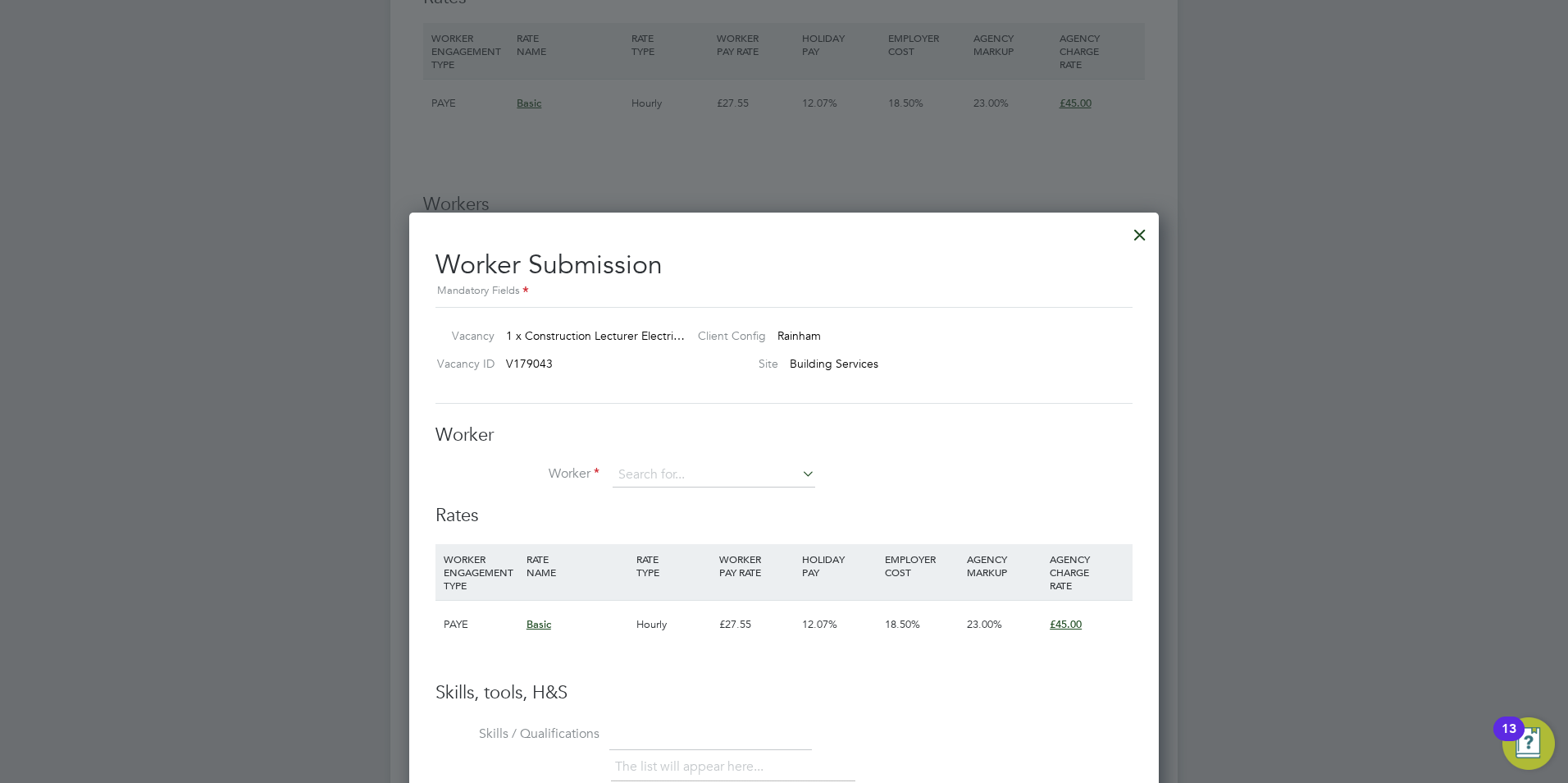
click at [1143, 231] on div at bounding box center [1140, 230] width 29 height 29
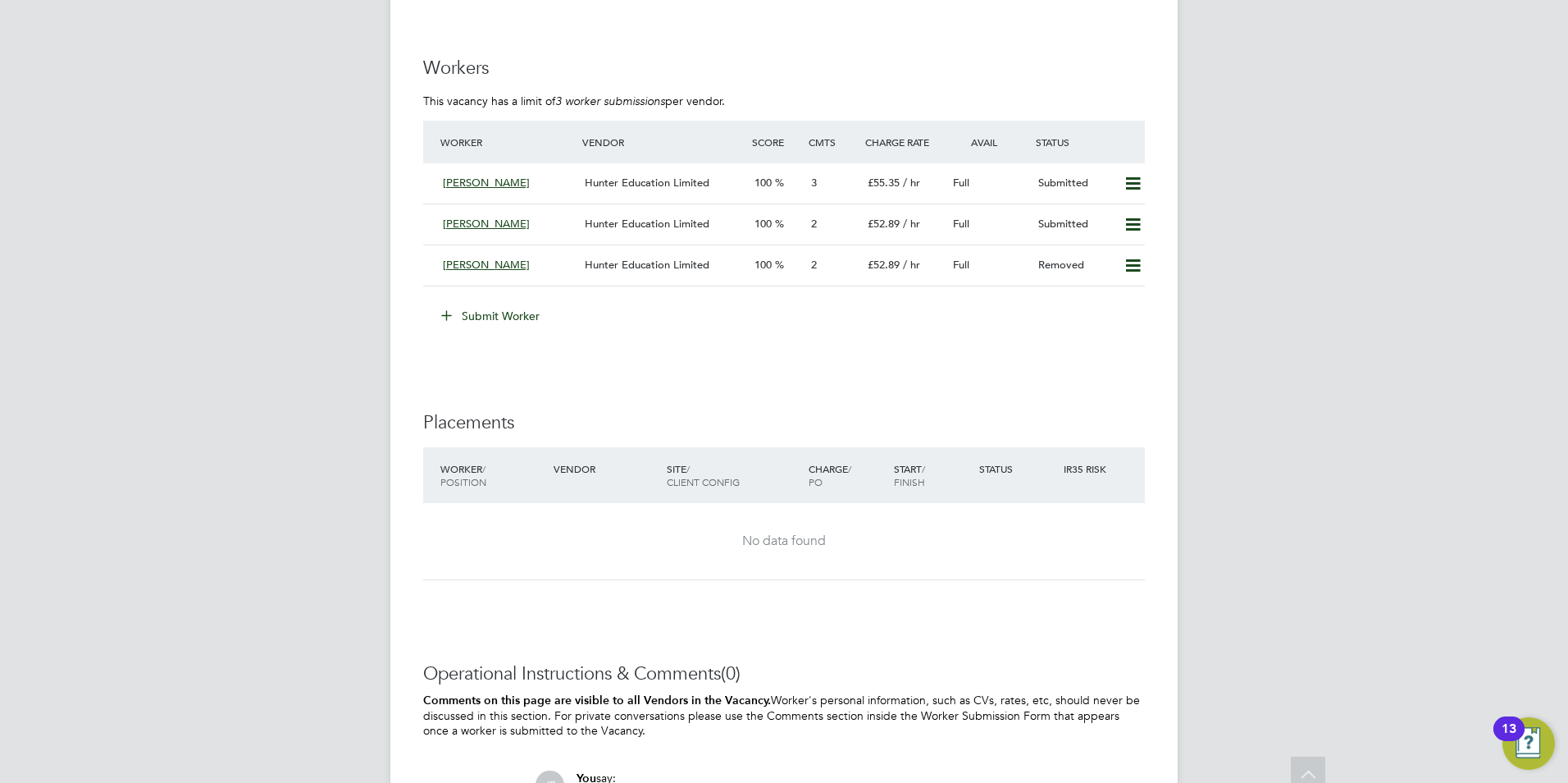
scroll to position [3033, 0]
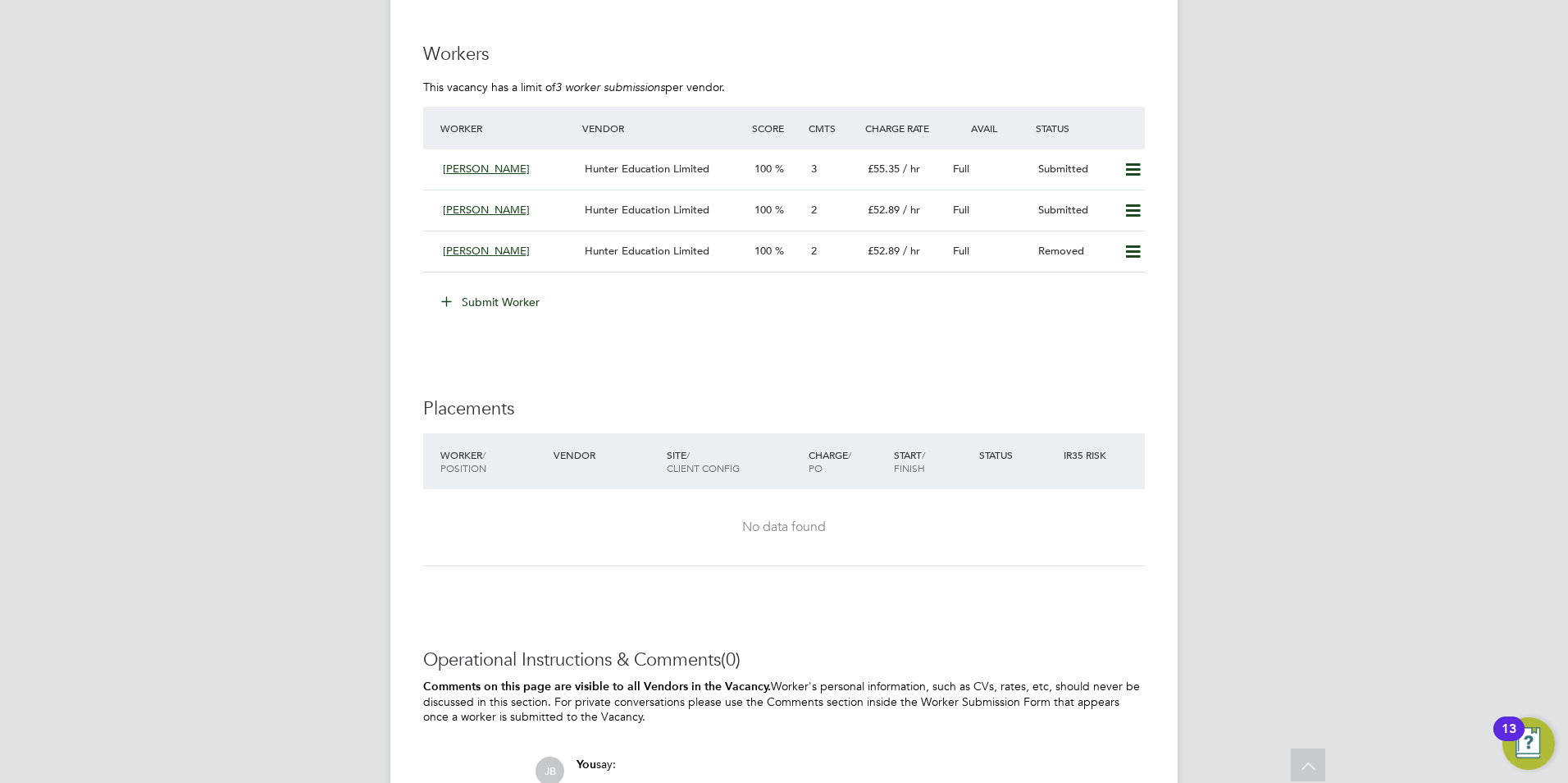
click at [515, 303] on button "Submit Worker" at bounding box center [491, 302] width 123 height 27
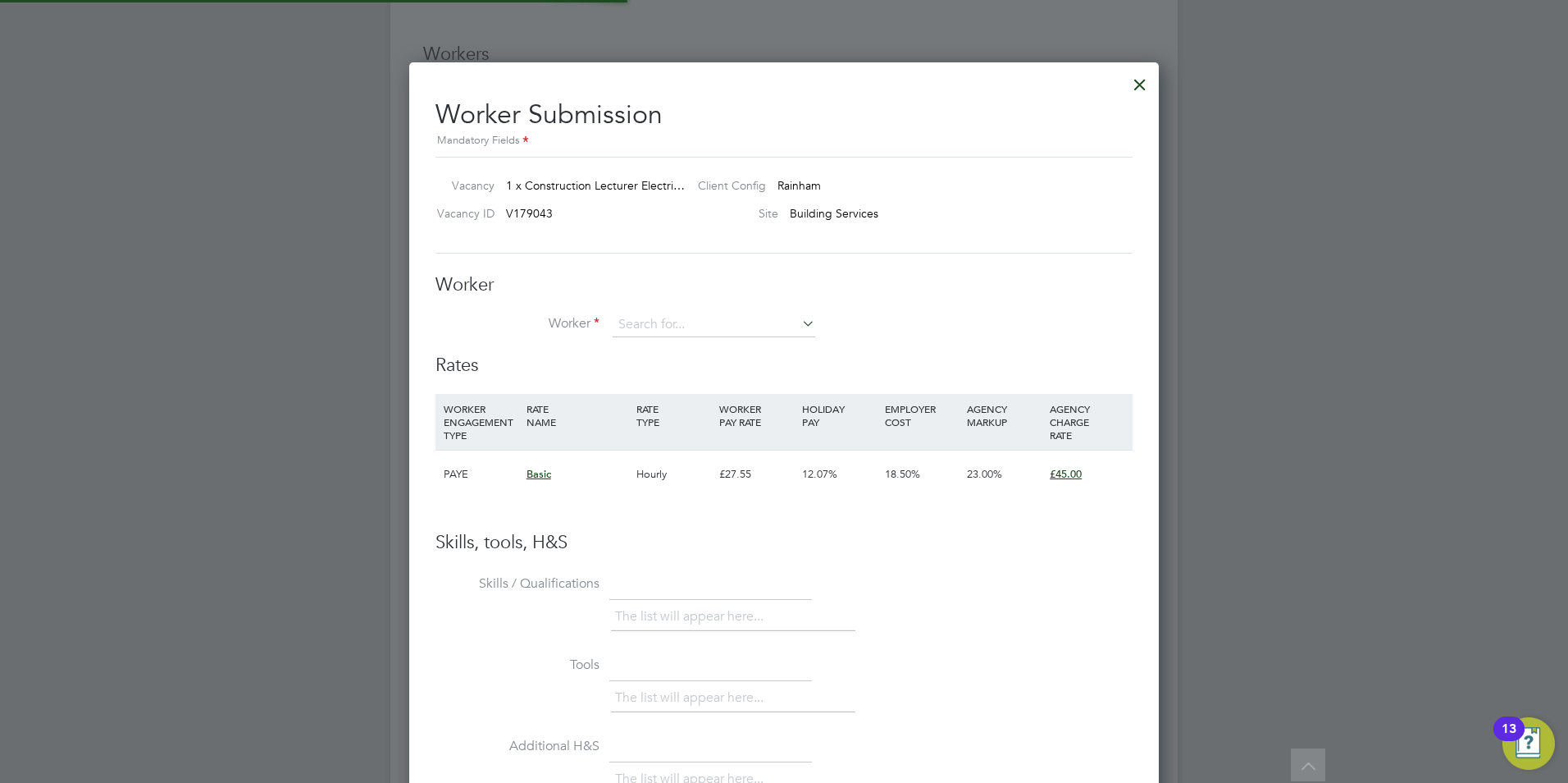
scroll to position [996, 750]
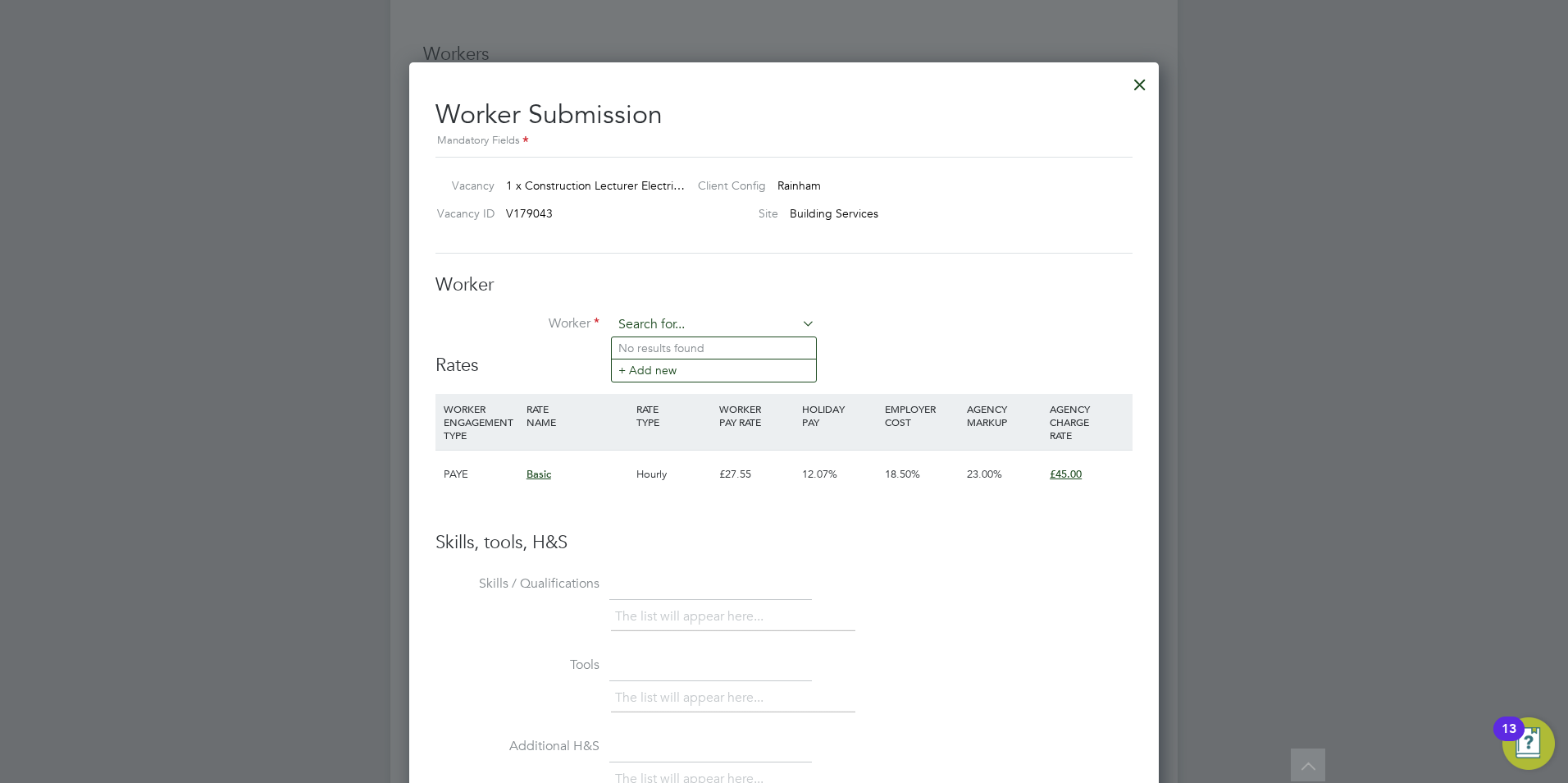
click at [696, 323] on input at bounding box center [713, 325] width 202 height 25
click at [700, 521] on li "Ch arles Usigbe" at bounding box center [720, 525] width 217 height 22
type input "Charles Usigbe"
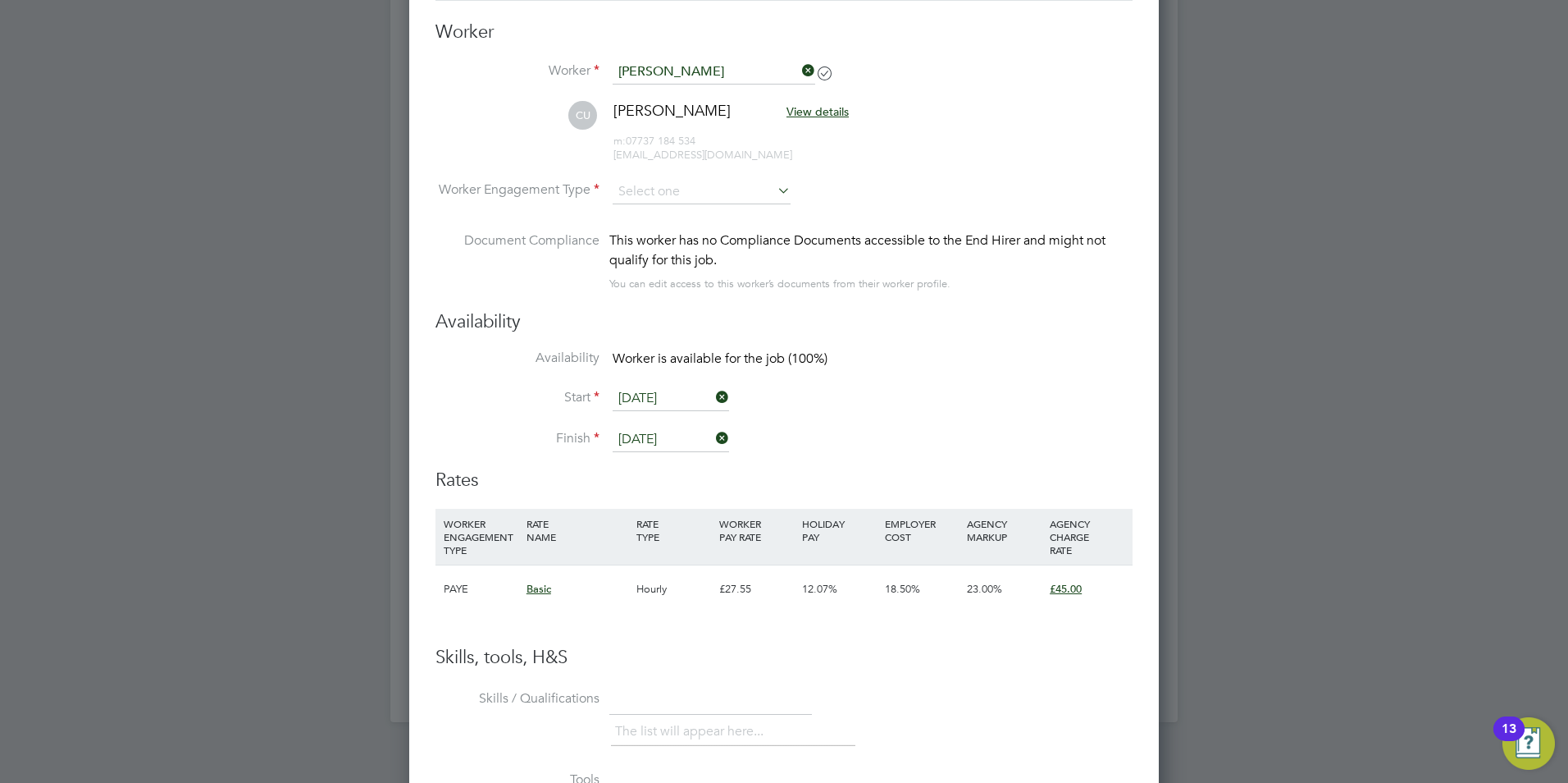
click at [737, 176] on li "CU Charles Usigbe View details m: 07737 184 534 exceptional.glory@yahoo.com" at bounding box center [784, 140] width 697 height 78
click at [697, 201] on li "Worker Engagement Type" at bounding box center [784, 205] width 697 height 51
click at [693, 195] on input at bounding box center [701, 192] width 178 height 25
click at [685, 213] on li "Contract" at bounding box center [701, 214] width 179 height 21
type input "Contract"
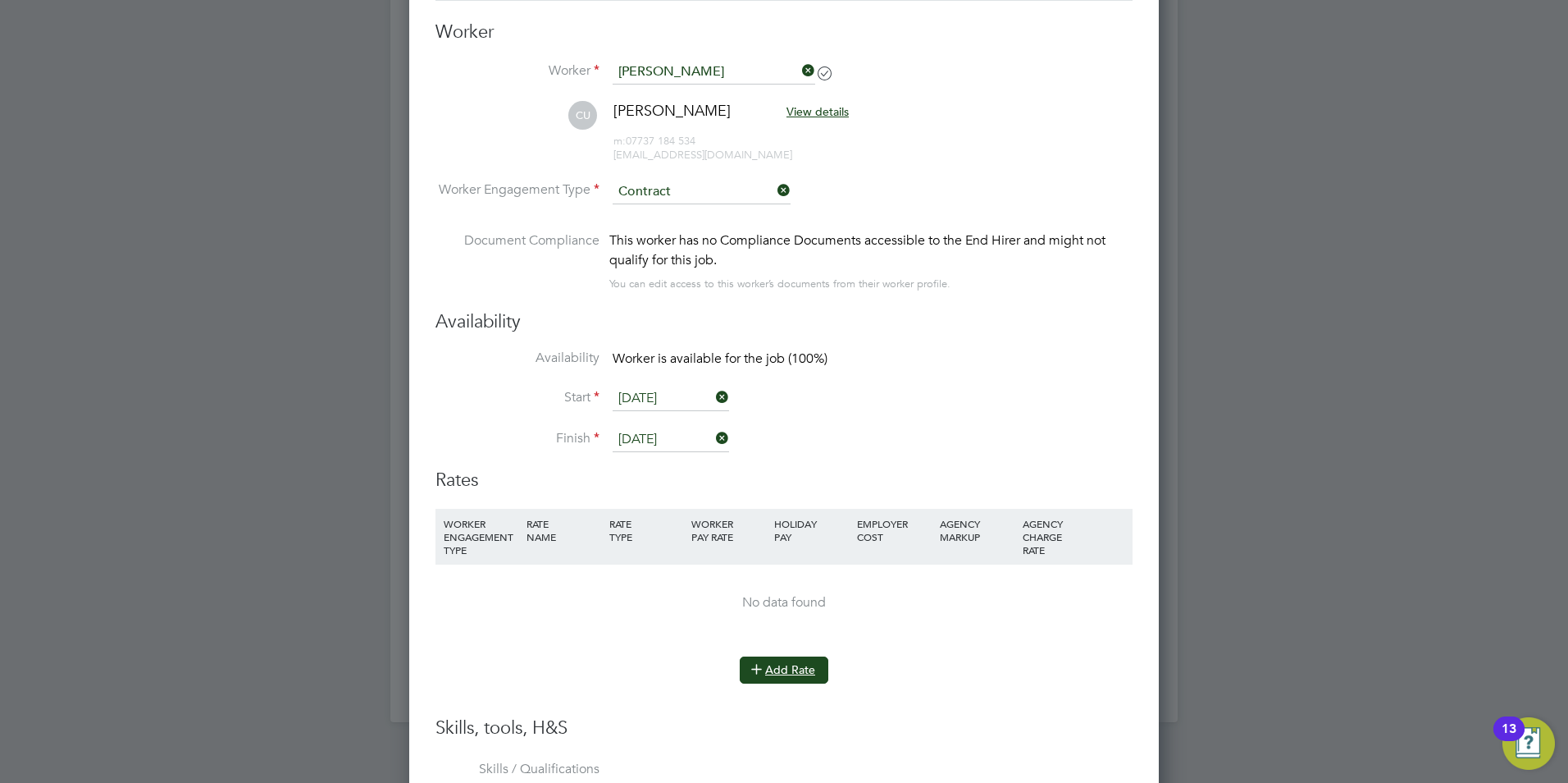
click at [763, 672] on icon at bounding box center [756, 668] width 12 height 12
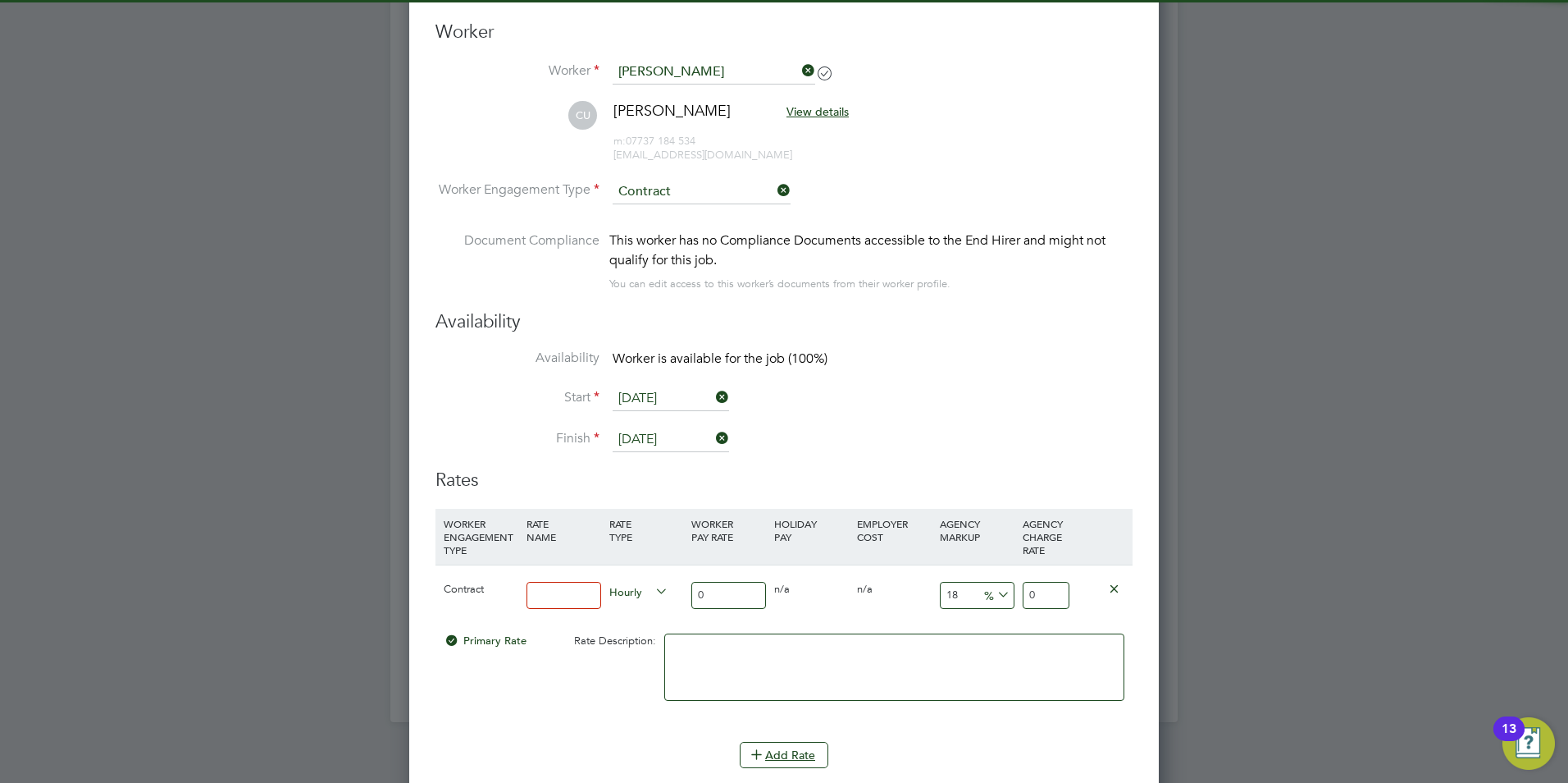
click at [577, 601] on input at bounding box center [563, 595] width 75 height 27
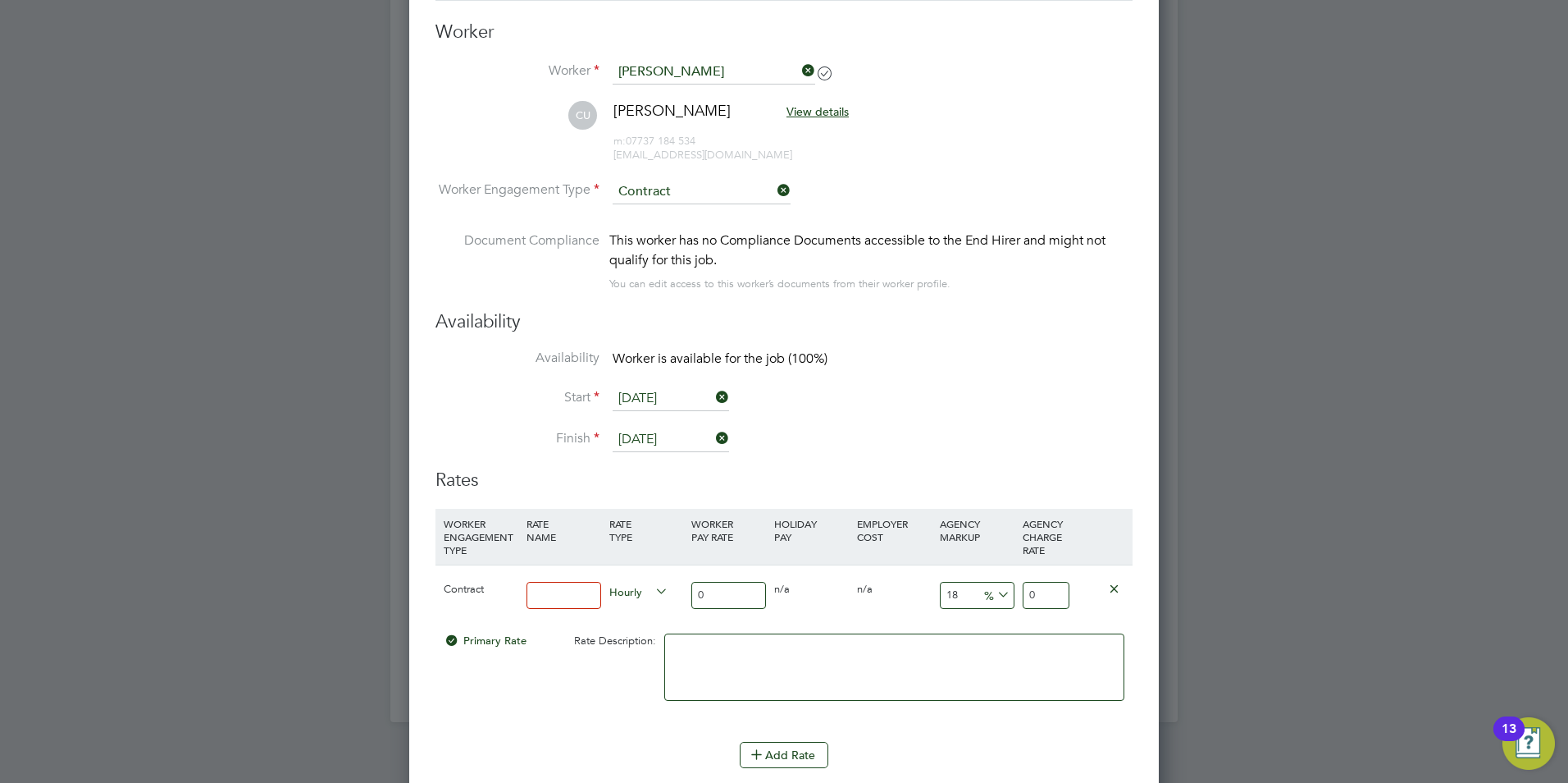
type input "basic"
click at [753, 602] on input "0" at bounding box center [728, 595] width 75 height 27
type input "4"
type input "4.72"
type input "45"
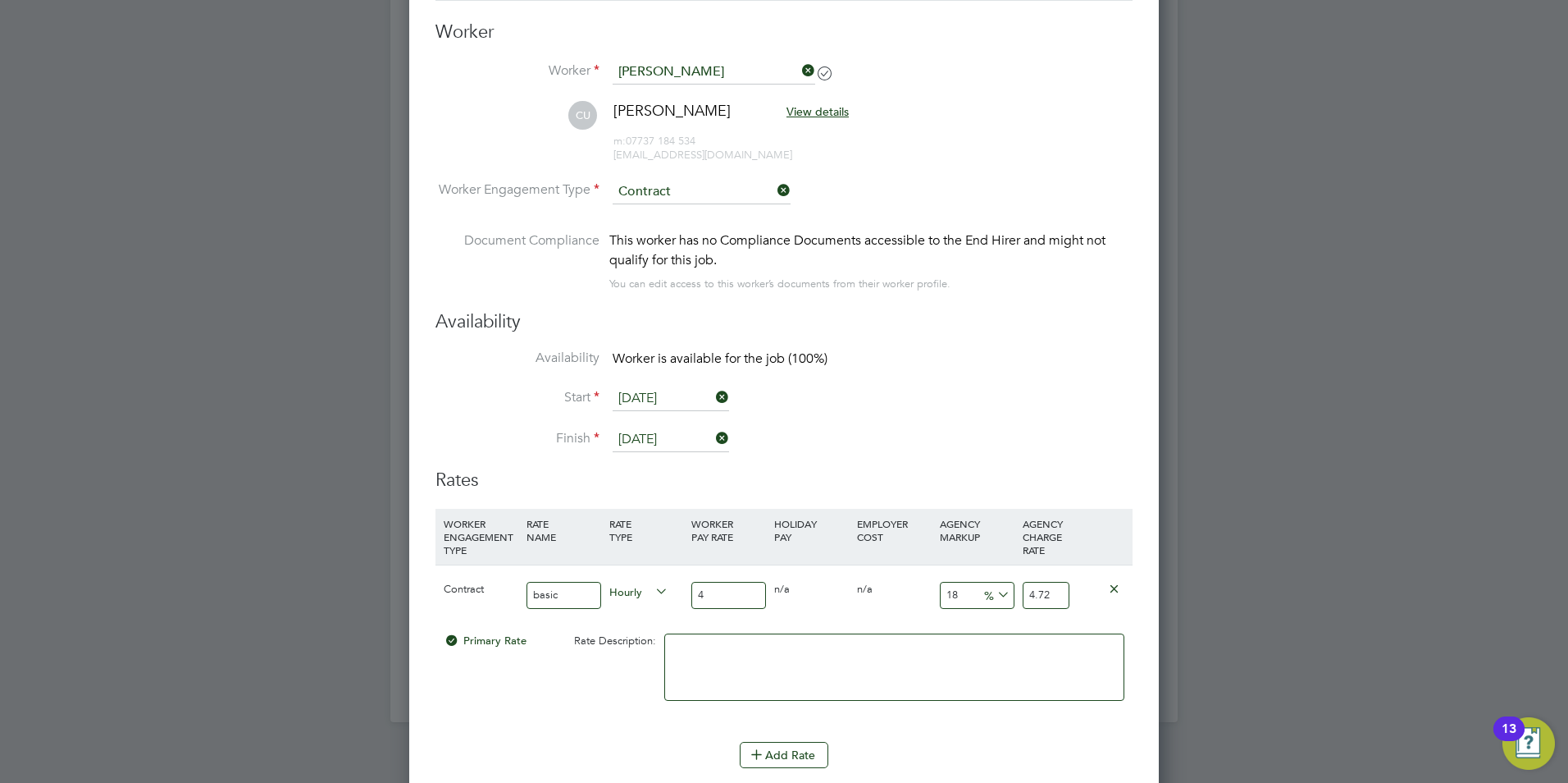
type input "53.1"
type input "45"
click at [980, 597] on span "%" at bounding box center [994, 594] width 33 height 18
click at [963, 590] on input "18" at bounding box center [976, 595] width 75 height 27
type input "1"
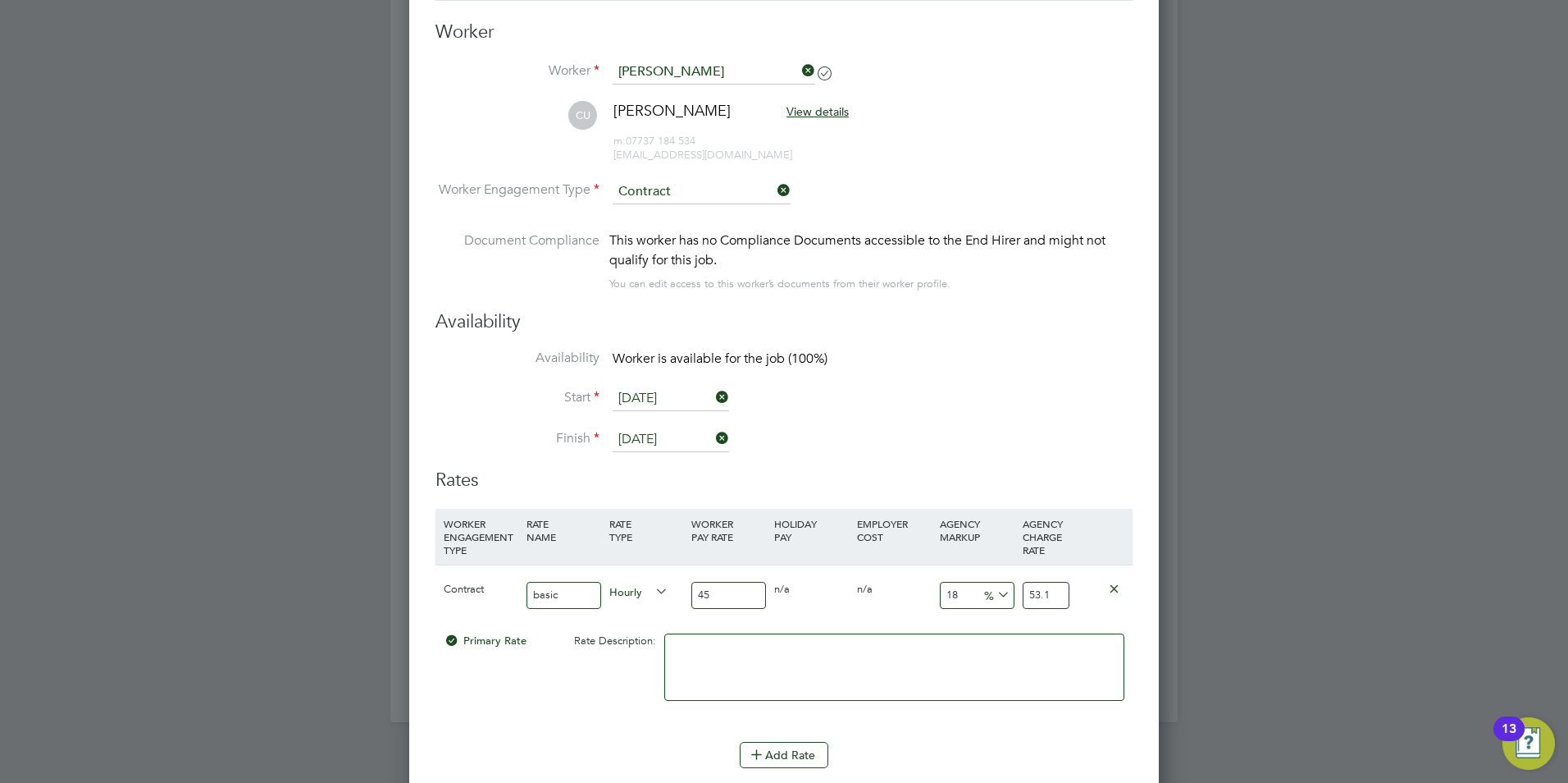
type input "45.45"
type input "2"
type input "45.9"
type input "23"
type input "55.35"
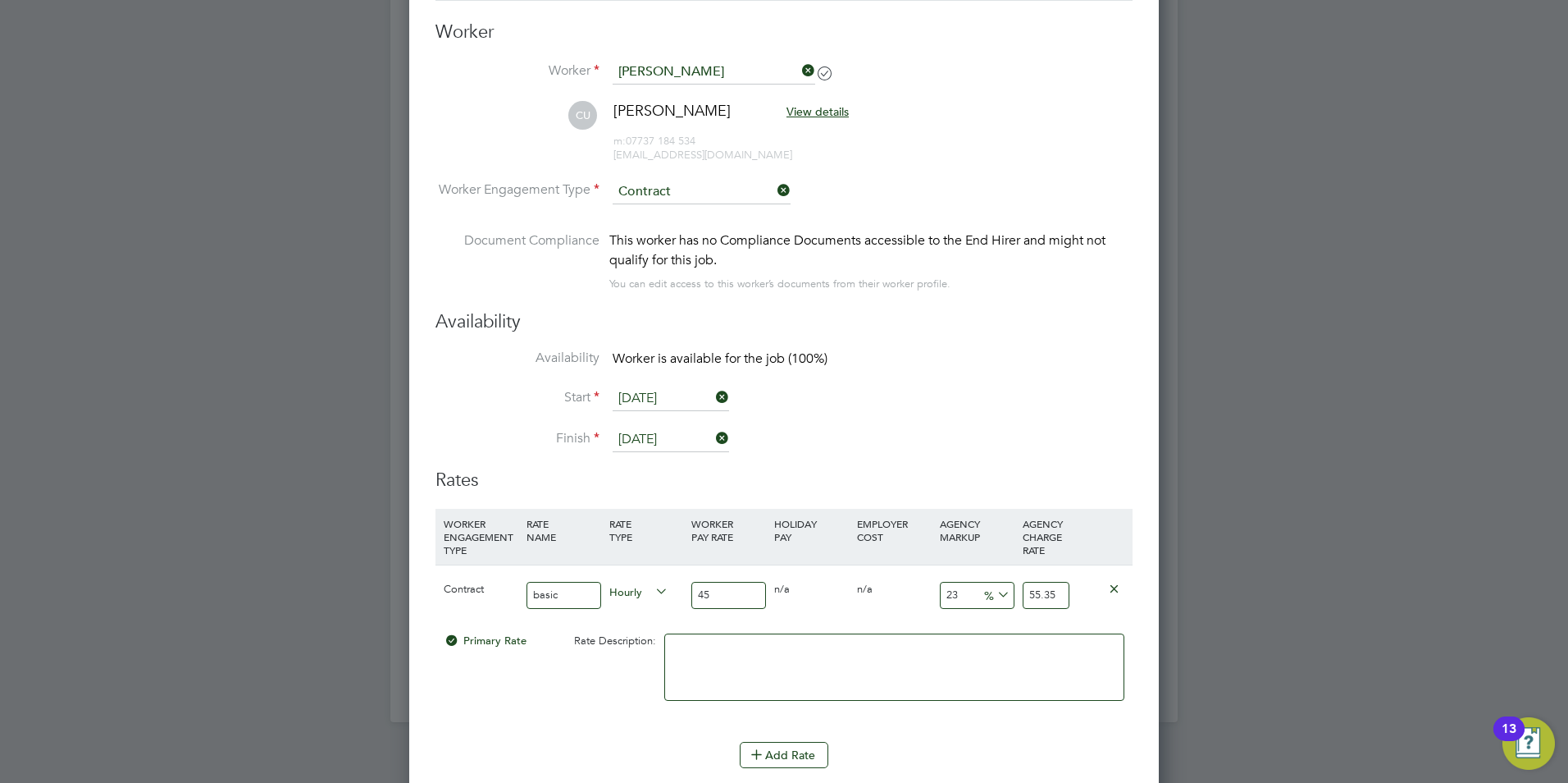
type input "23"
click at [715, 680] on textarea at bounding box center [894, 667] width 460 height 67
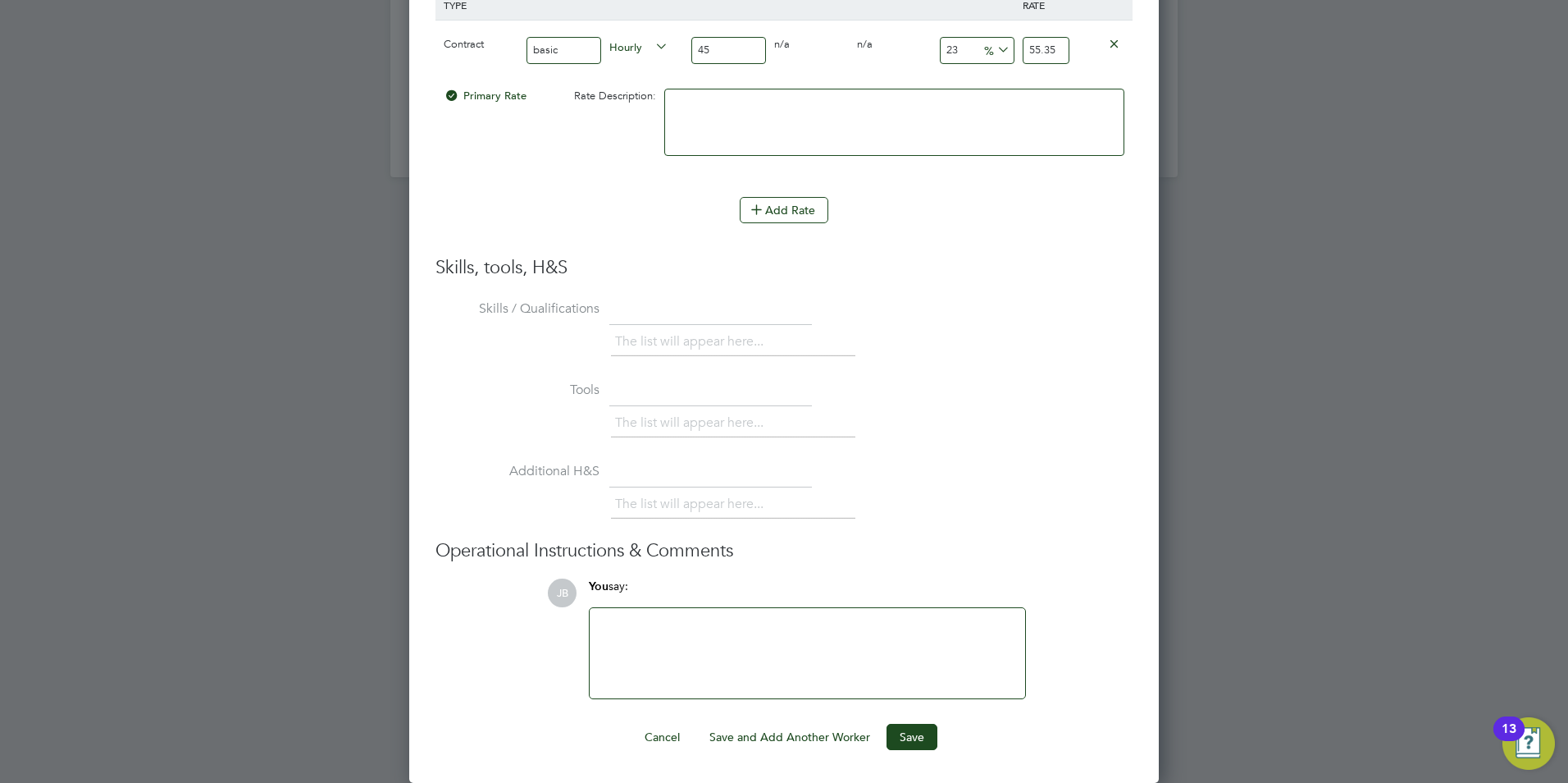
click at [650, 644] on div at bounding box center [807, 653] width 416 height 70
click at [784, 215] on button "Add Rate" at bounding box center [784, 210] width 88 height 27
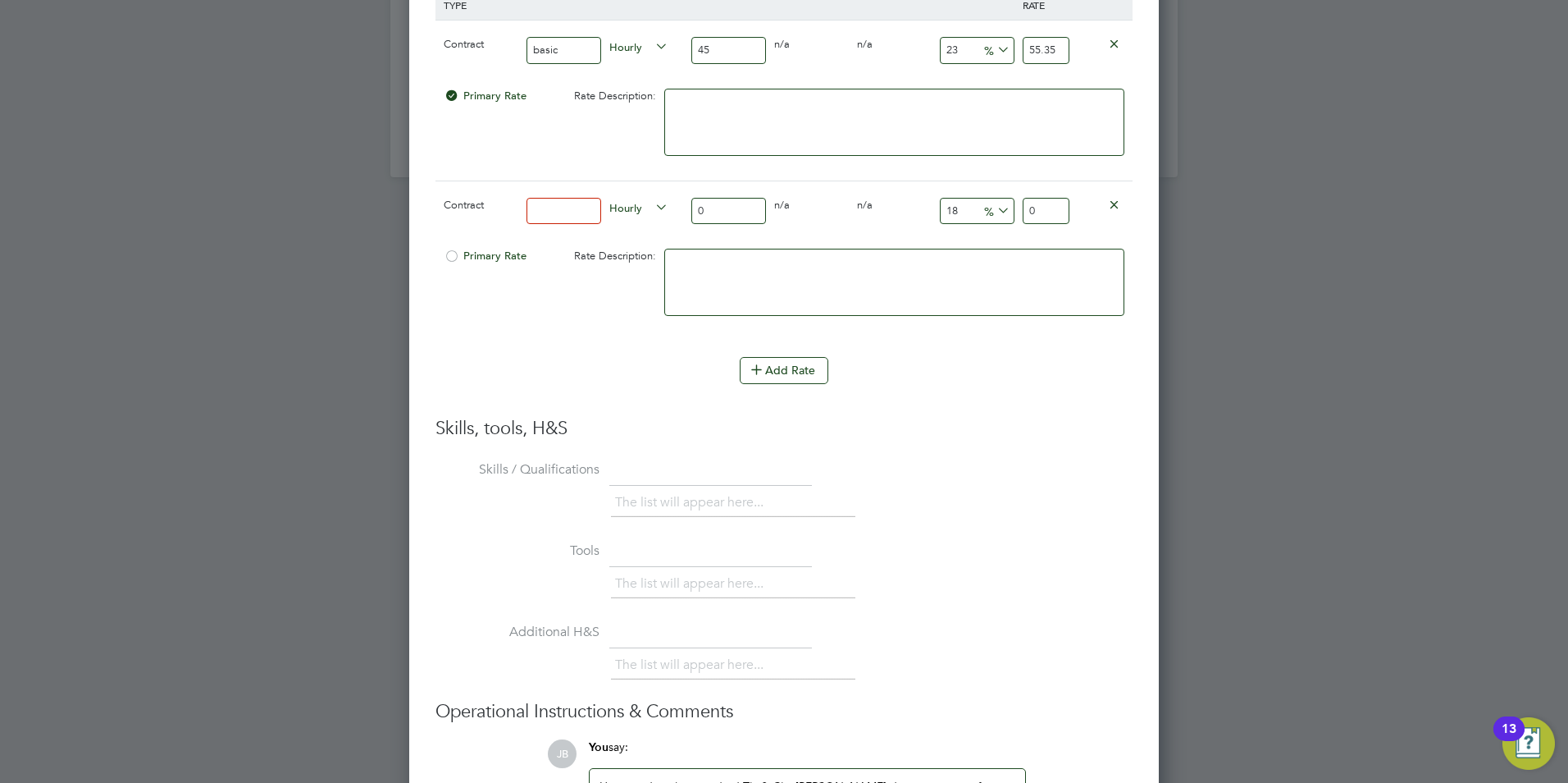
click at [1114, 198] on icon at bounding box center [1113, 203] width 12 height 12
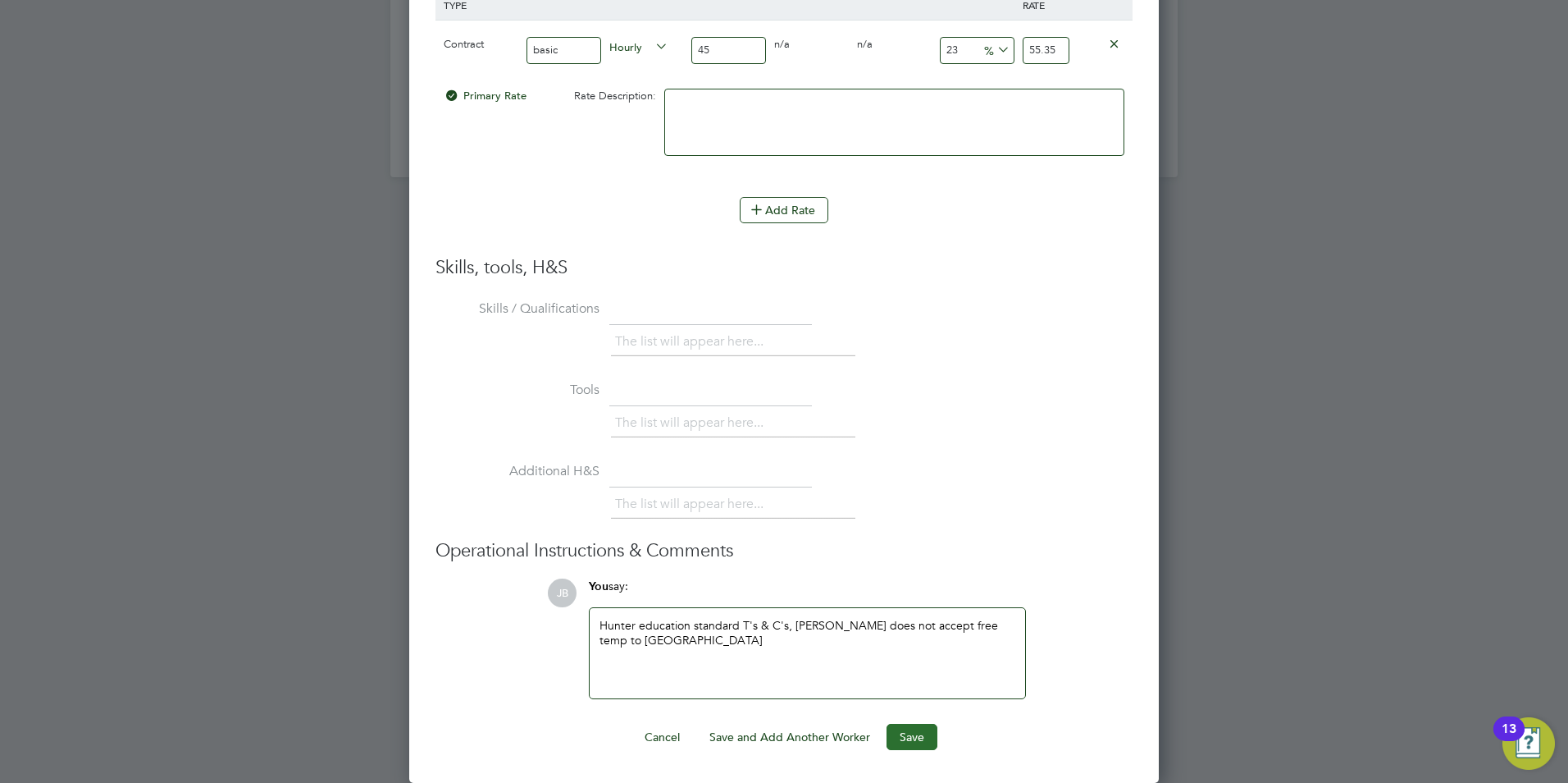
click at [909, 735] on button "Save" at bounding box center [912, 736] width 51 height 27
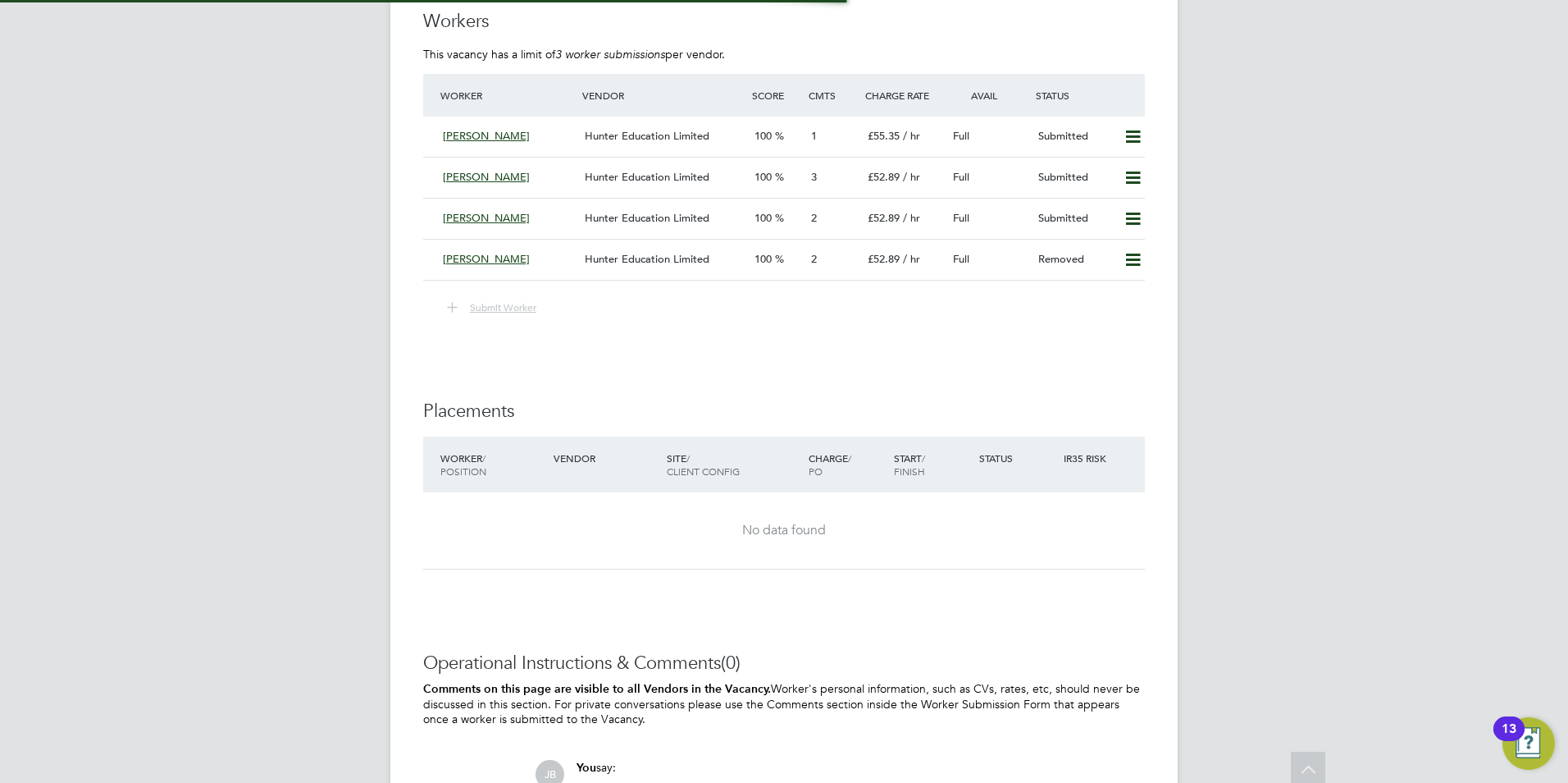
scroll to position [3033, 0]
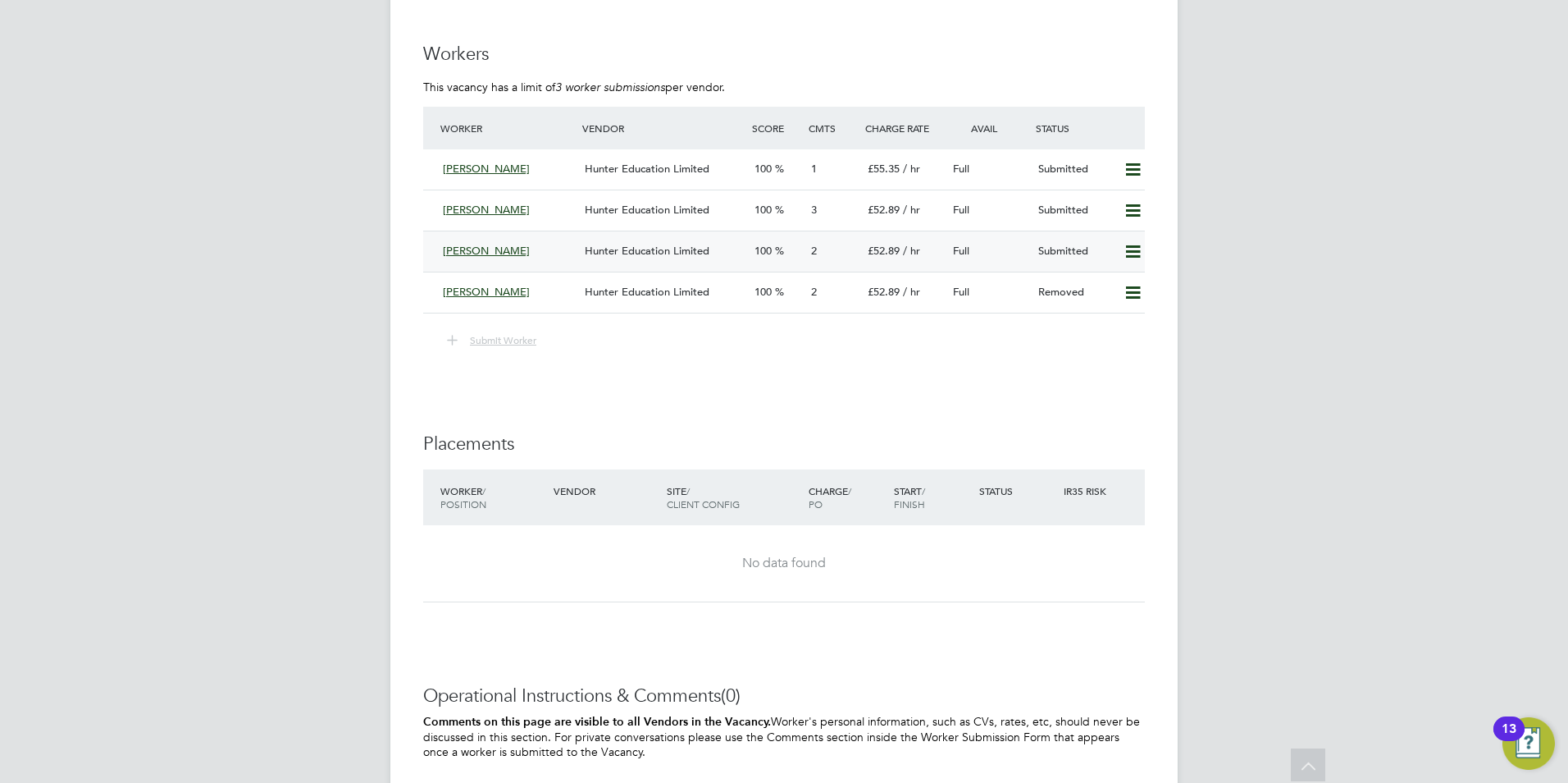
click at [642, 256] on span "Hunter Education Limited" at bounding box center [647, 250] width 124 height 14
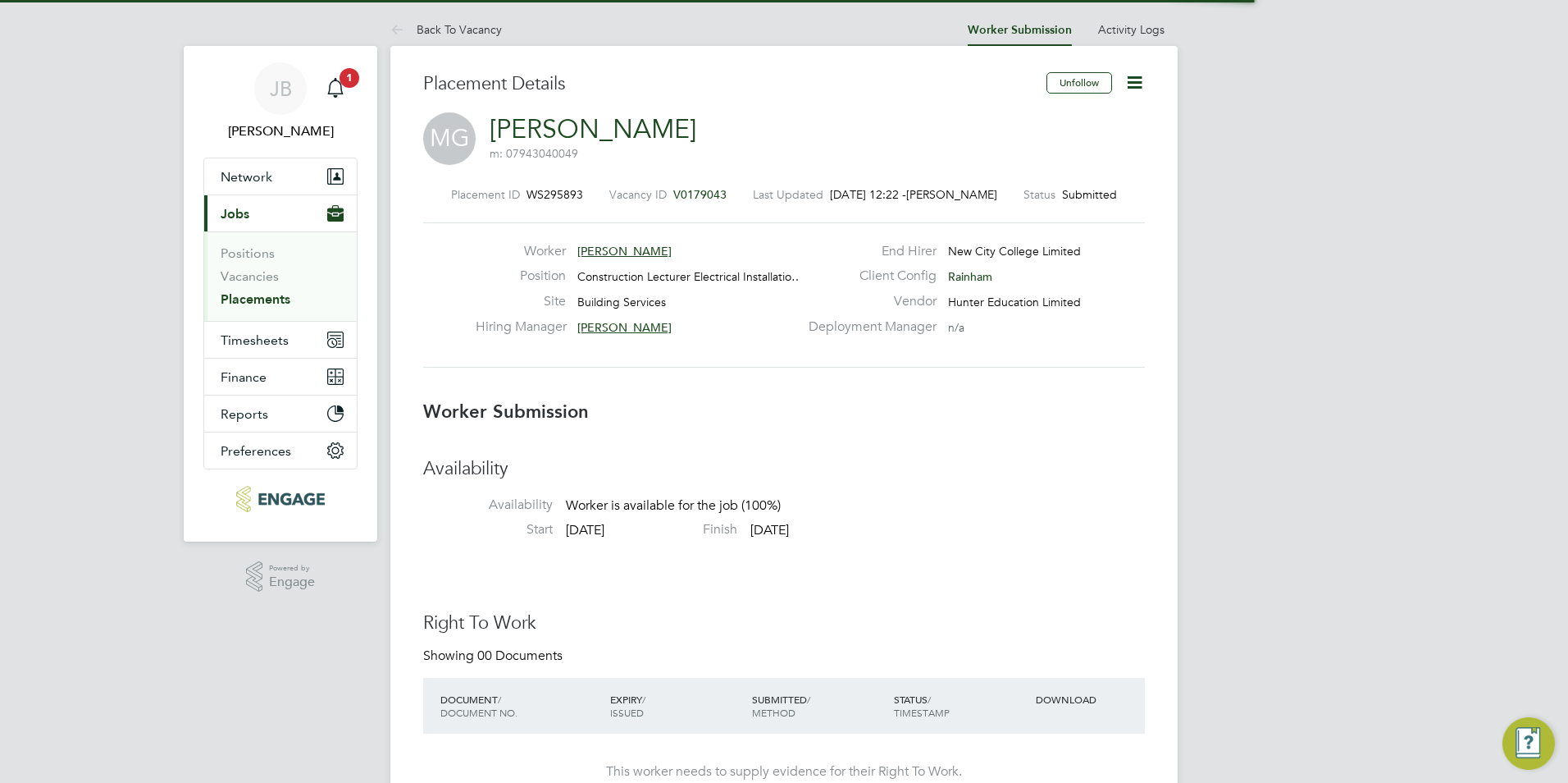
scroll to position [9, 9]
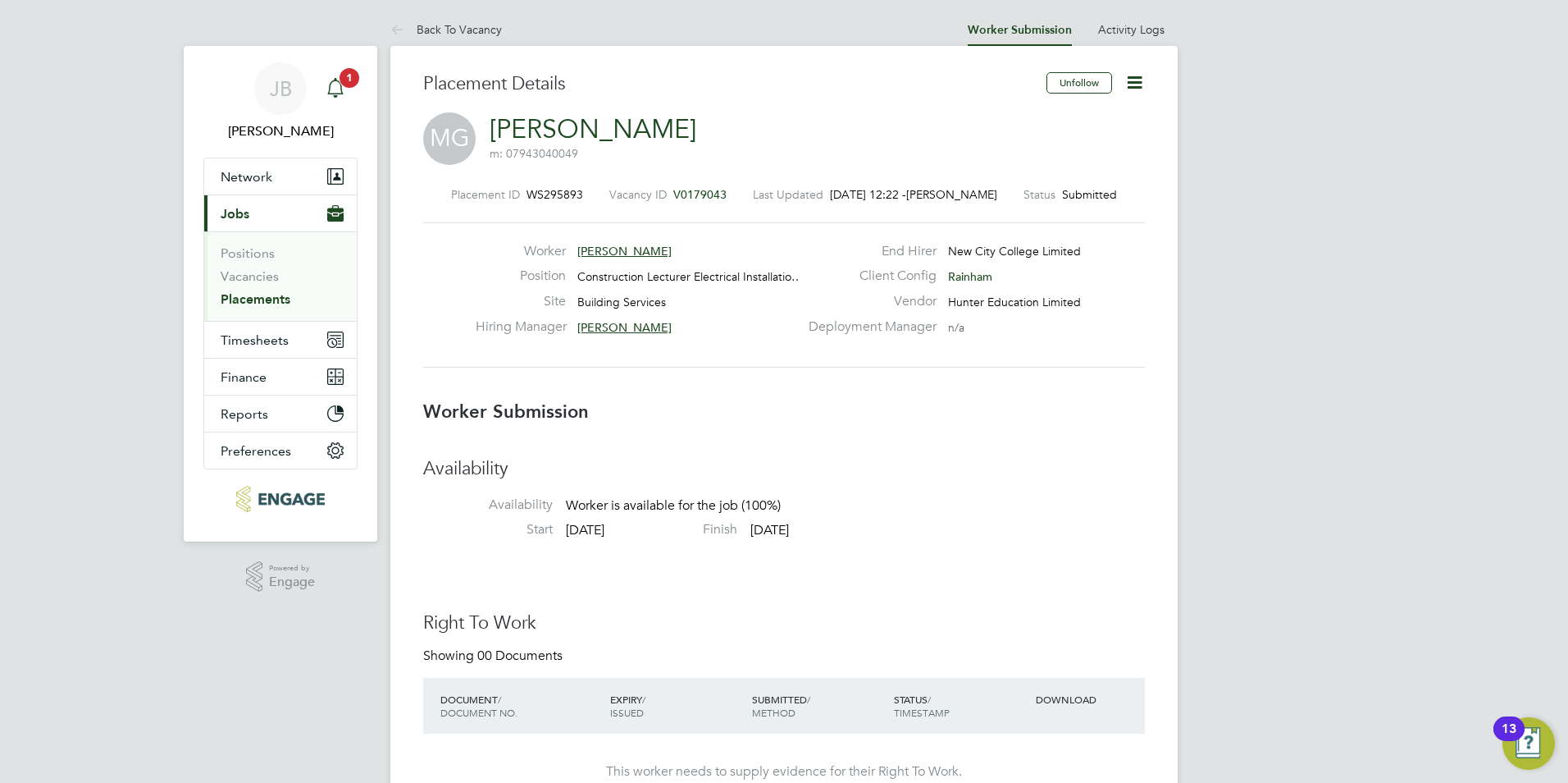
click at [337, 86] on icon "Main navigation" at bounding box center [335, 87] width 20 height 20
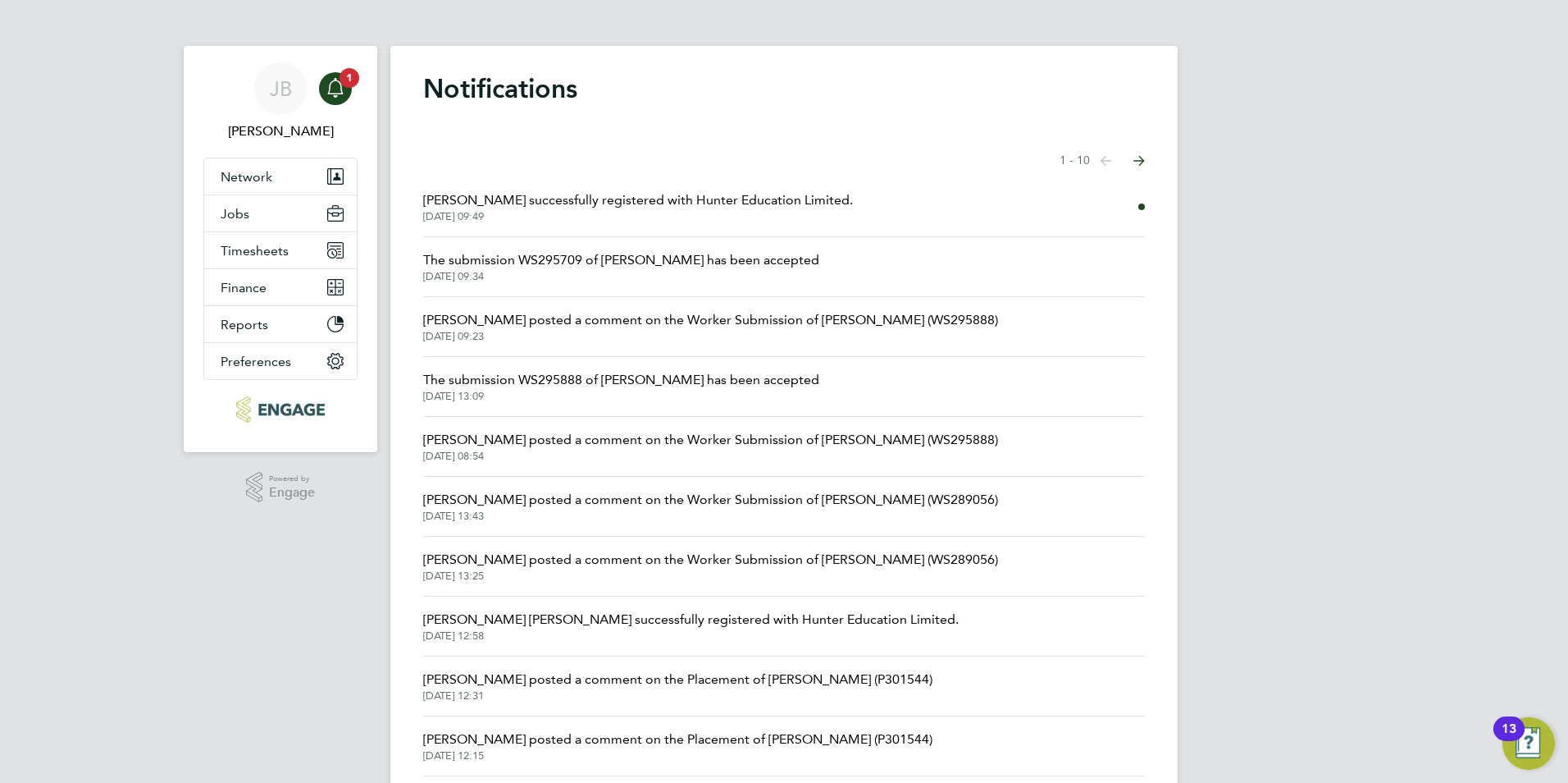
click at [675, 327] on span "Ian Rist posted a comment on the Worker Submission of Mark Gruber (WS295888)" at bounding box center [709, 319] width 575 height 20
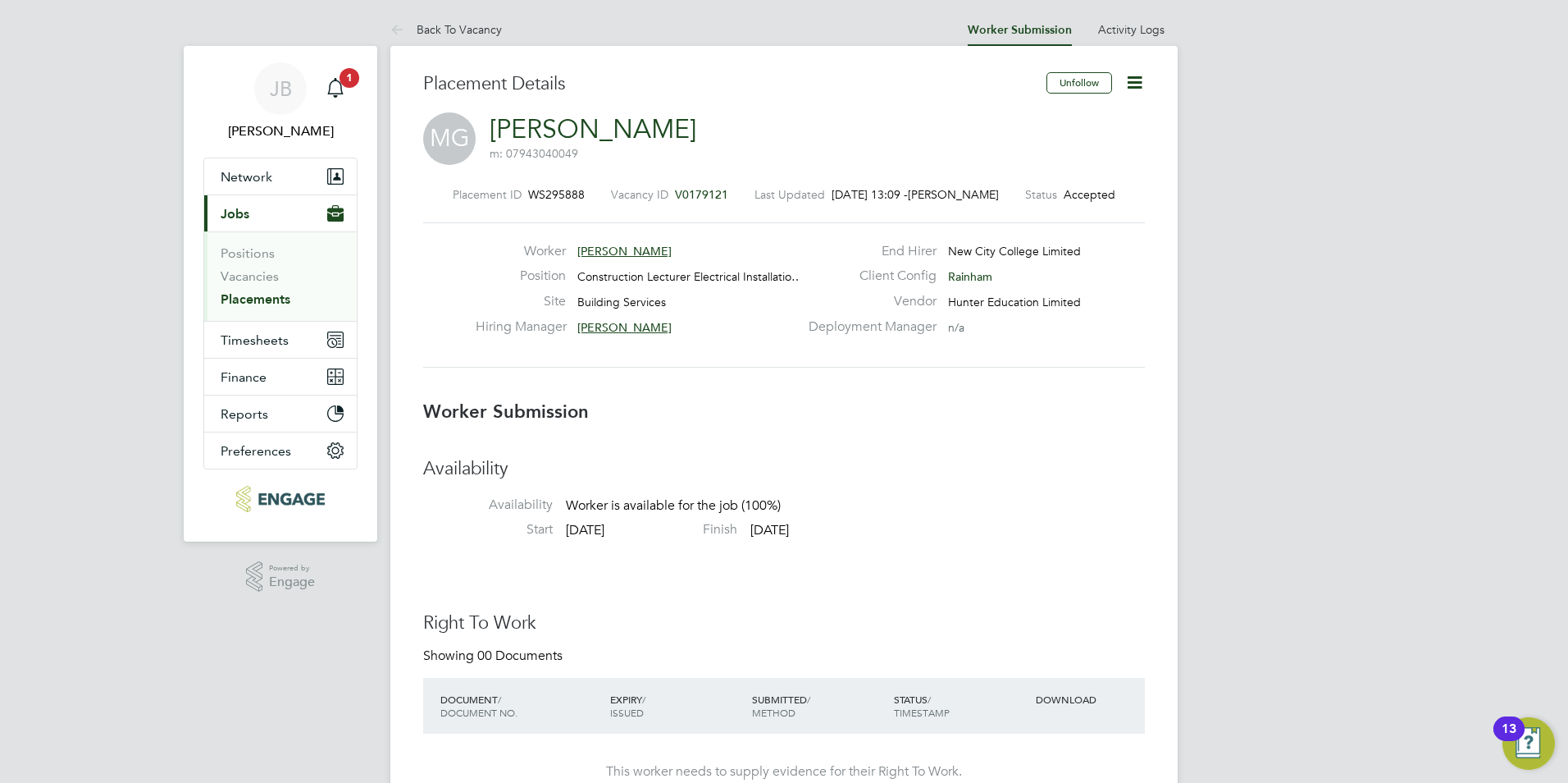
click at [690, 193] on span "V0179121" at bounding box center [702, 195] width 53 height 15
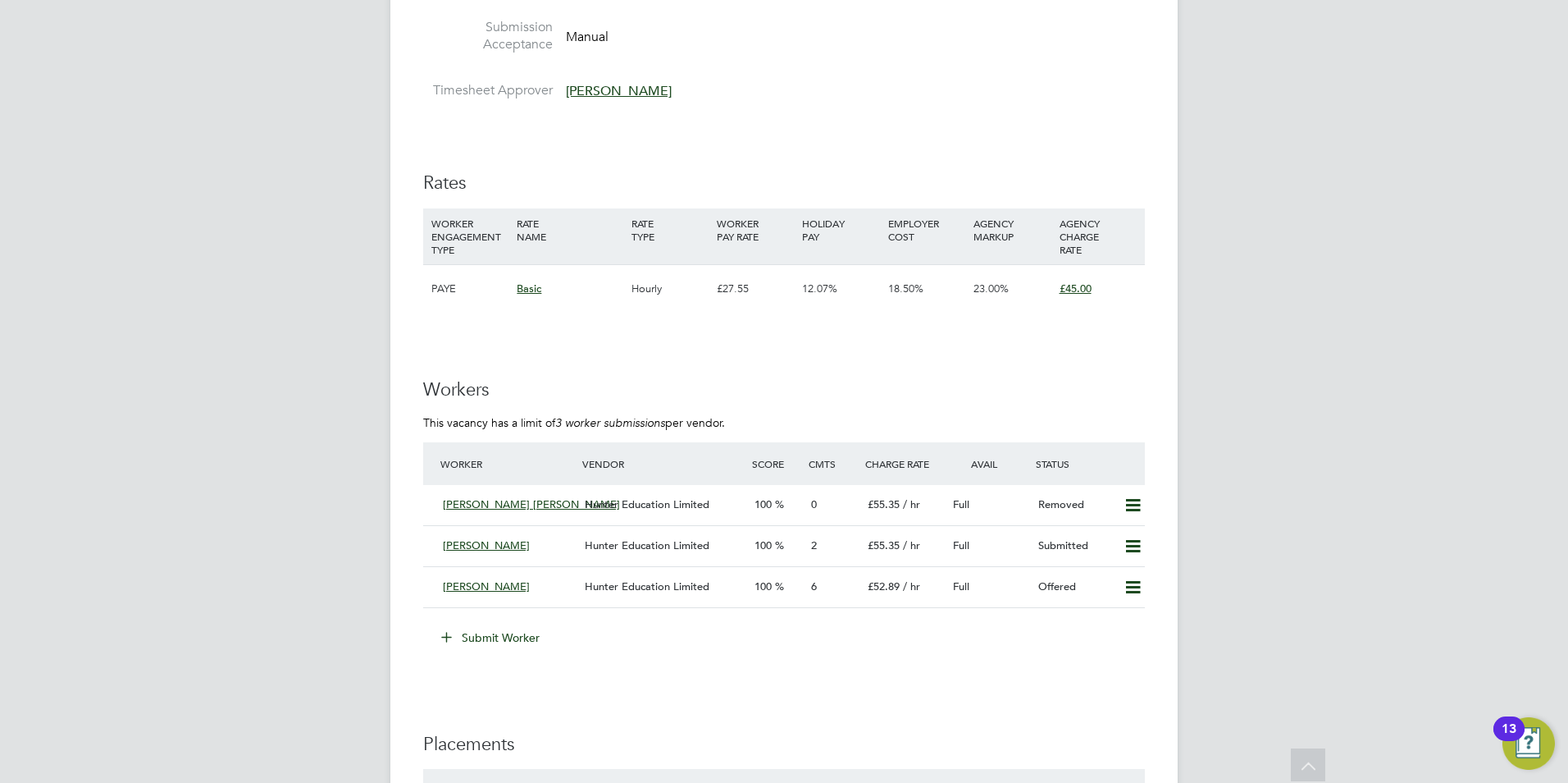
click at [484, 634] on button "Submit Worker" at bounding box center [491, 638] width 123 height 27
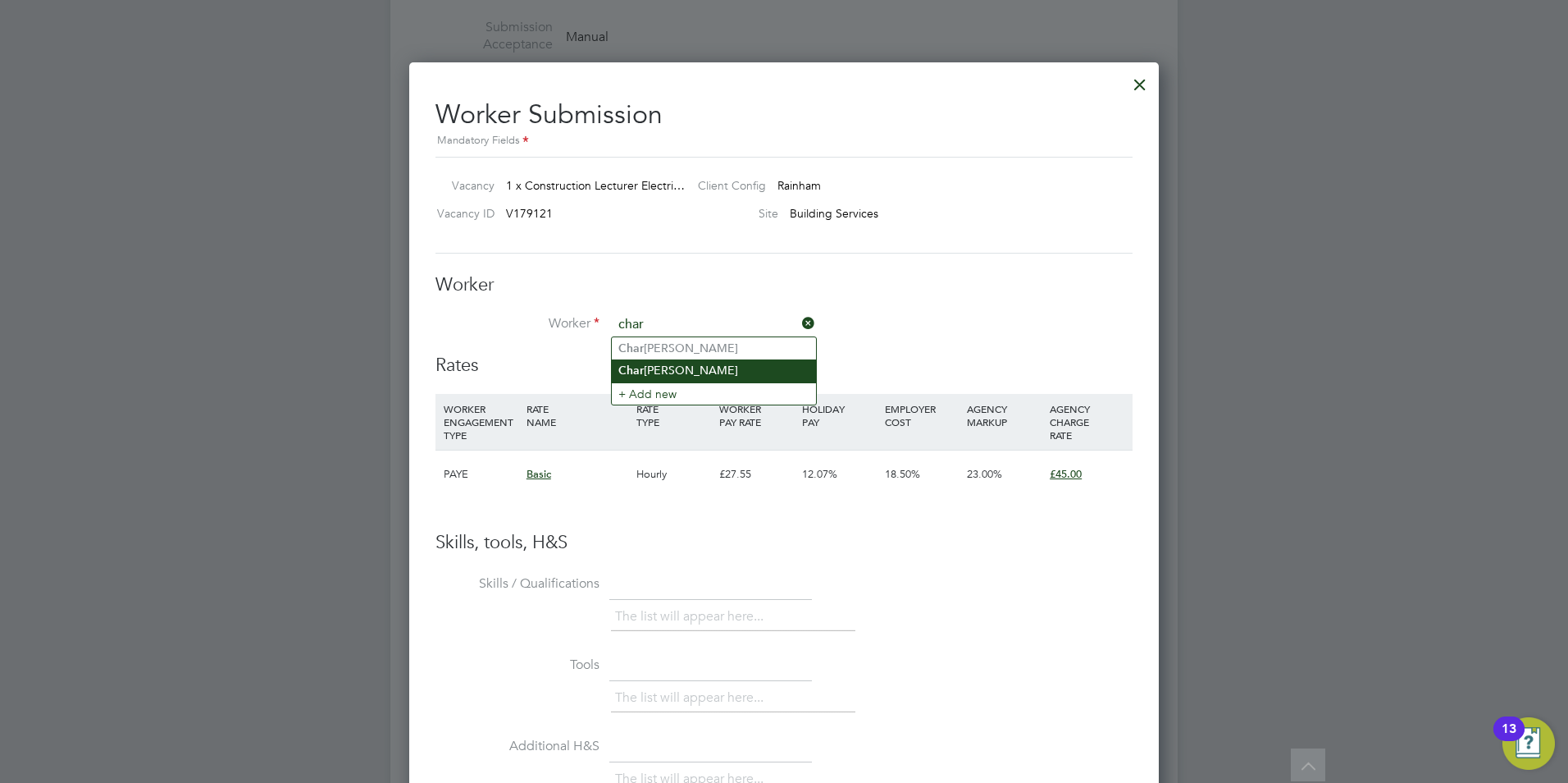
click at [694, 368] on li "Char les Usigbe" at bounding box center [713, 370] width 204 height 22
type input "Charles Usigbe"
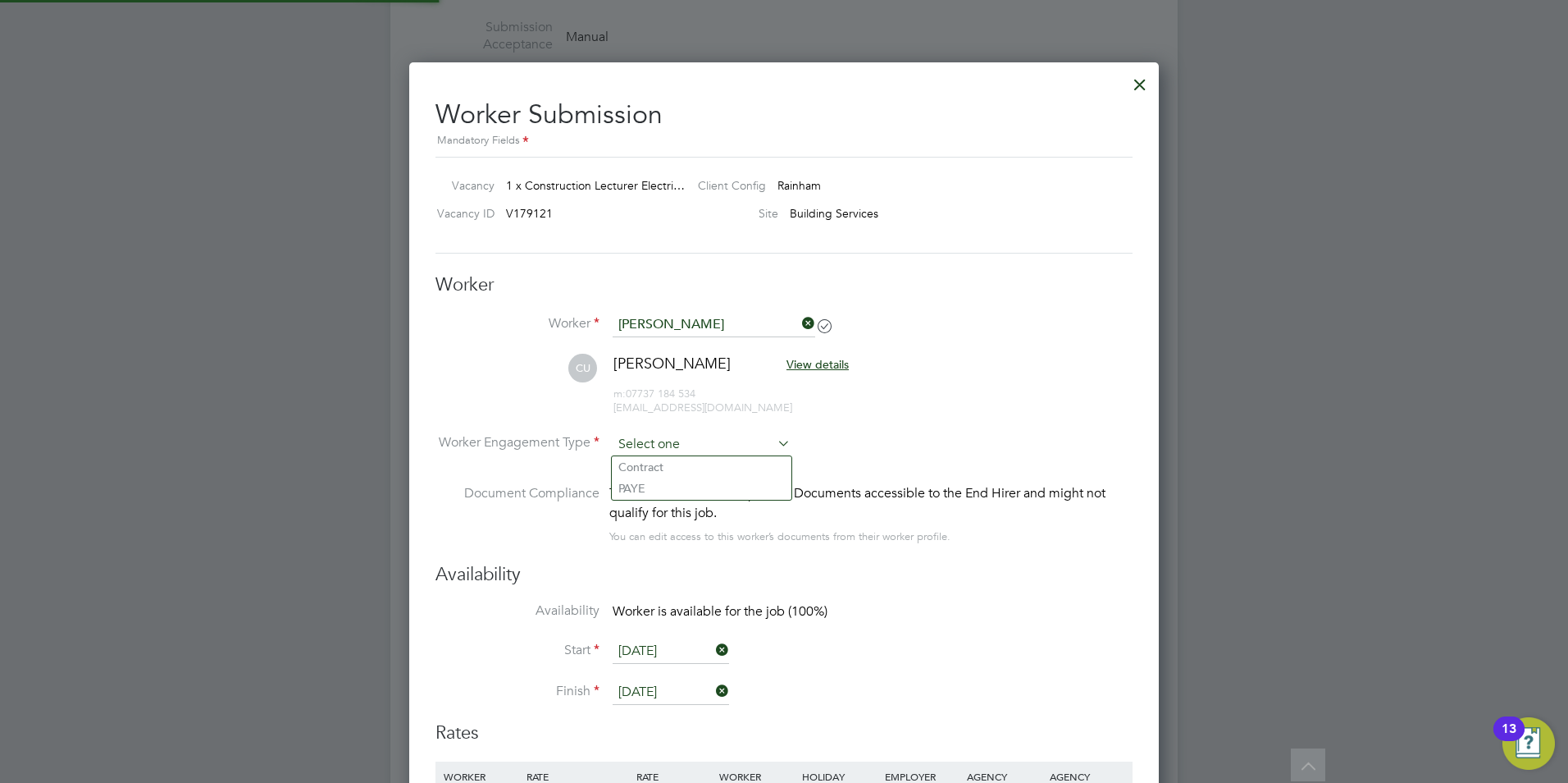
click at [667, 451] on input at bounding box center [701, 445] width 178 height 25
click at [671, 468] on li "Contract" at bounding box center [701, 467] width 179 height 21
type input "Contract"
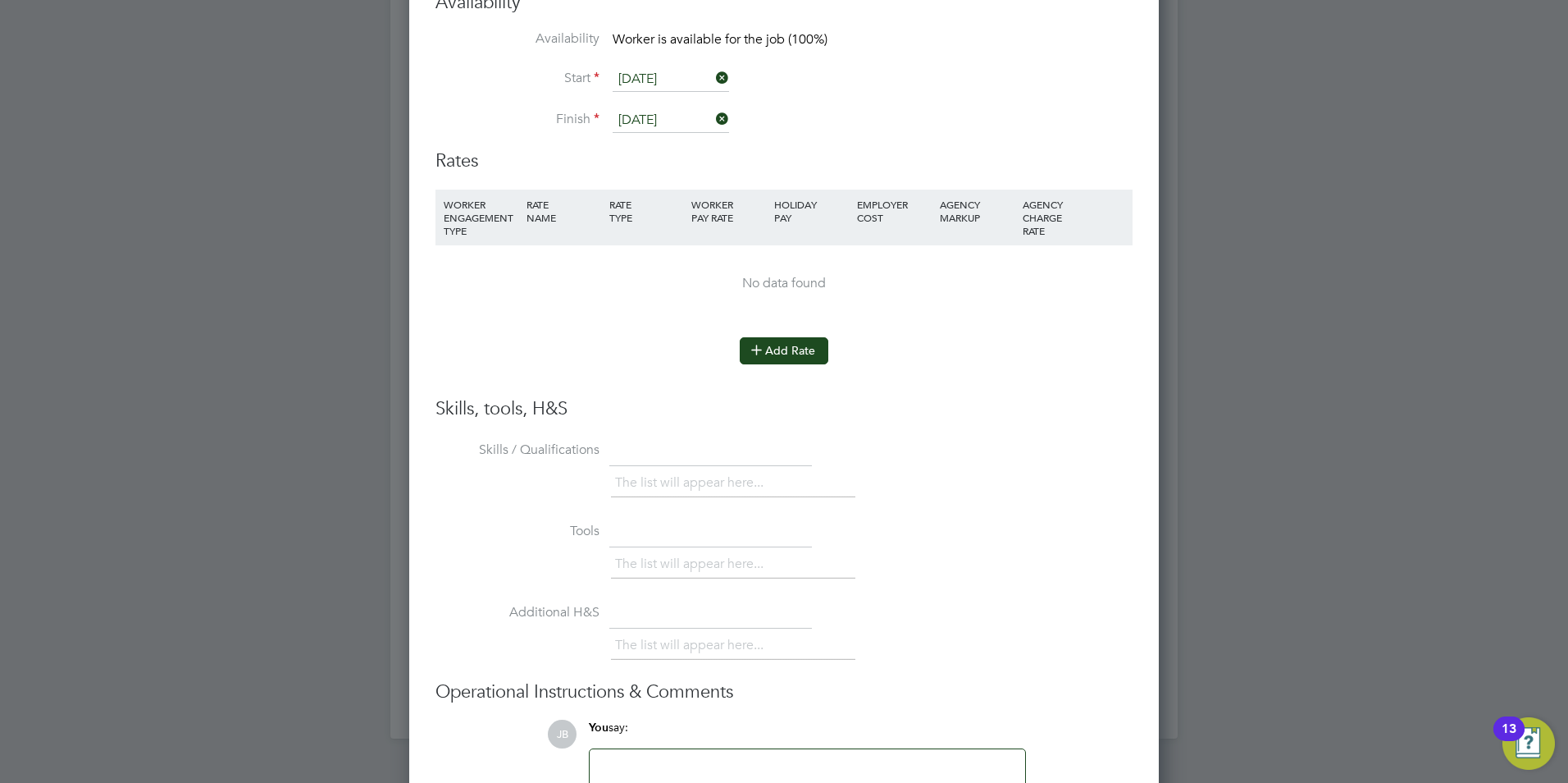
click at [813, 354] on button "Add Rate" at bounding box center [784, 351] width 88 height 27
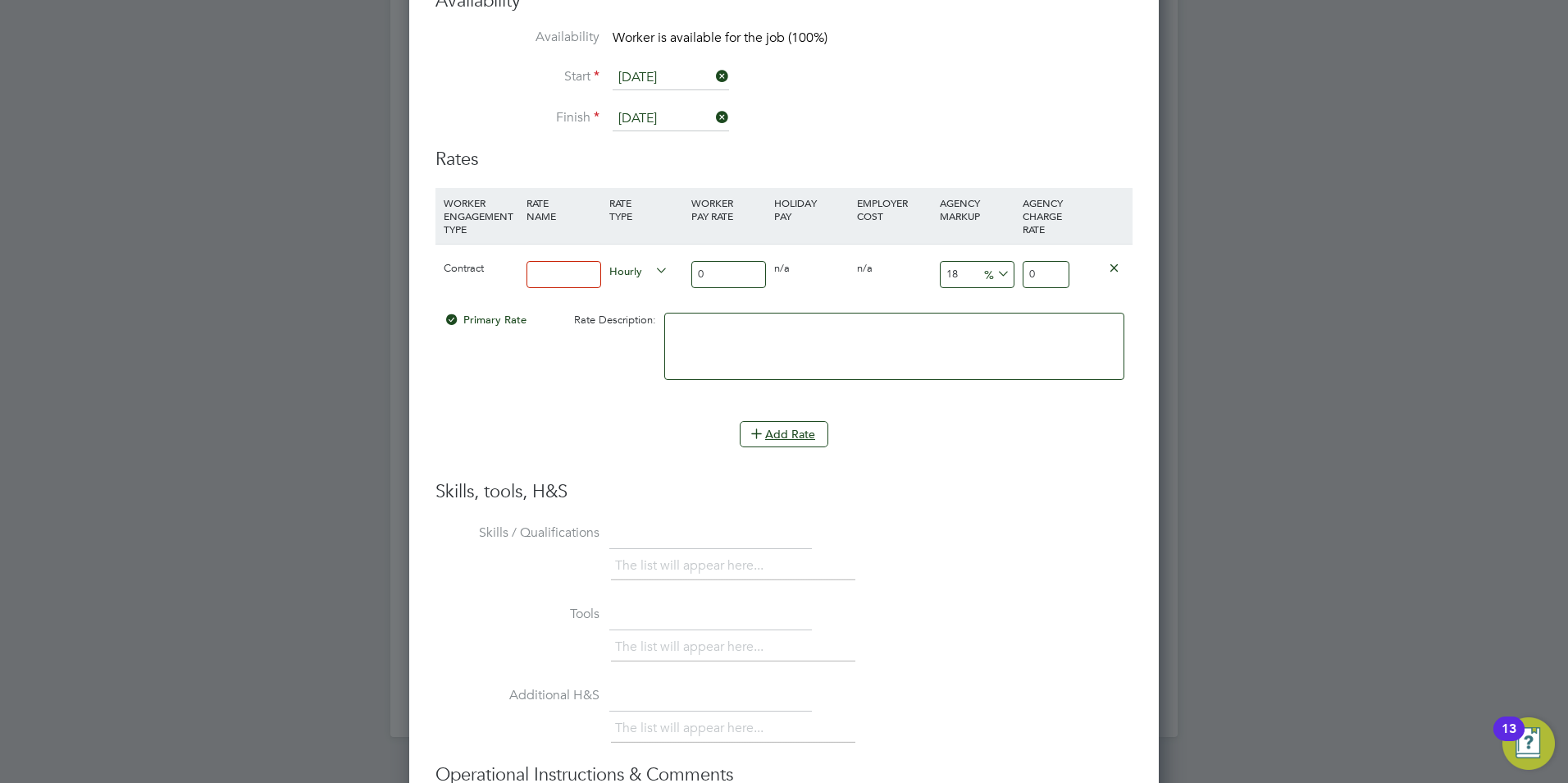
click at [559, 277] on input at bounding box center [563, 275] width 75 height 27
click at [716, 271] on input "0" at bounding box center [728, 275] width 75 height 27
click at [571, 274] on input "45" at bounding box center [563, 275] width 75 height 27
type input "4"
type input "basic"
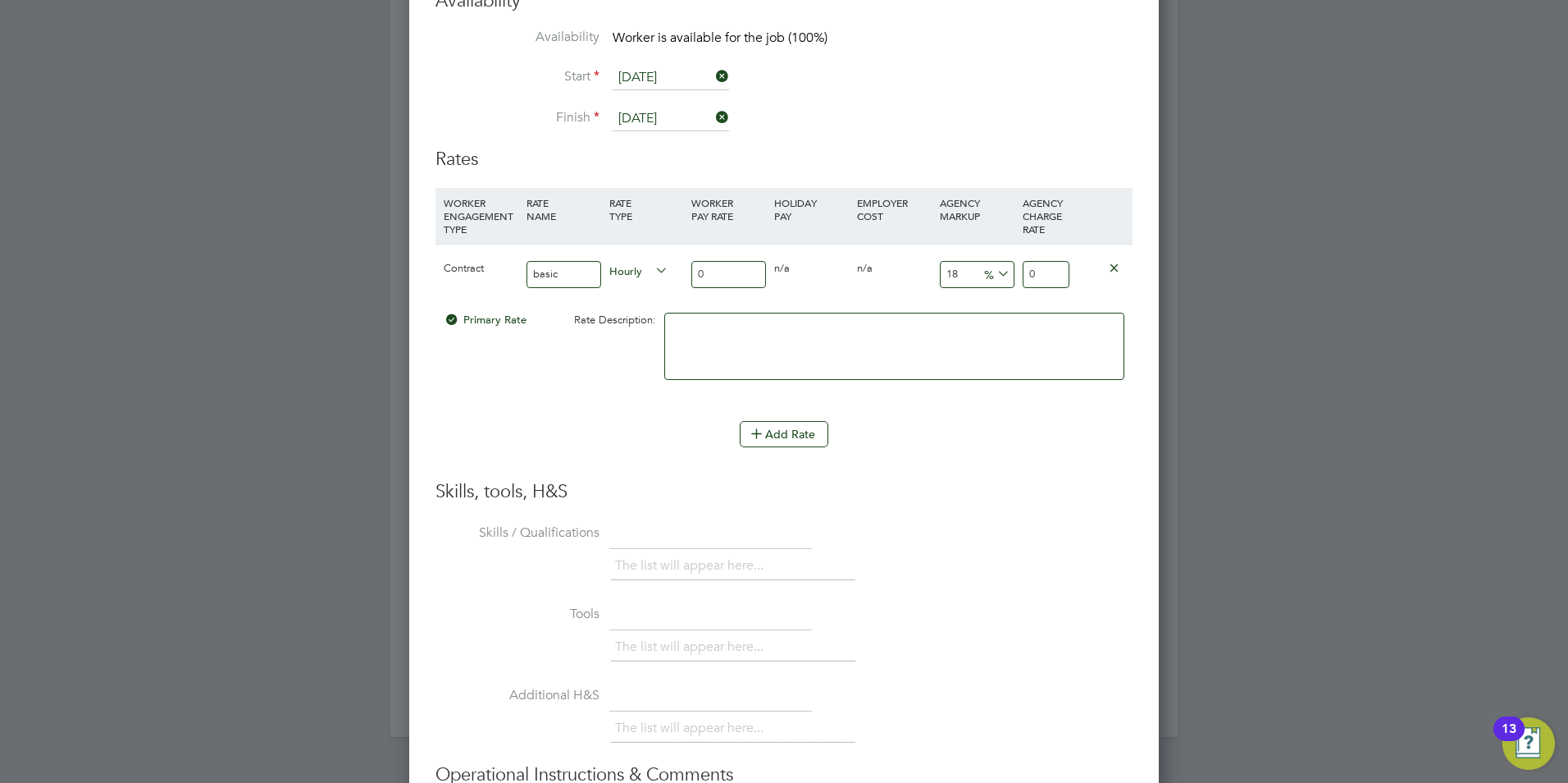
click at [724, 272] on input "0" at bounding box center [728, 275] width 75 height 27
type input "4"
type input "4.72"
type input "45"
type input "53.1"
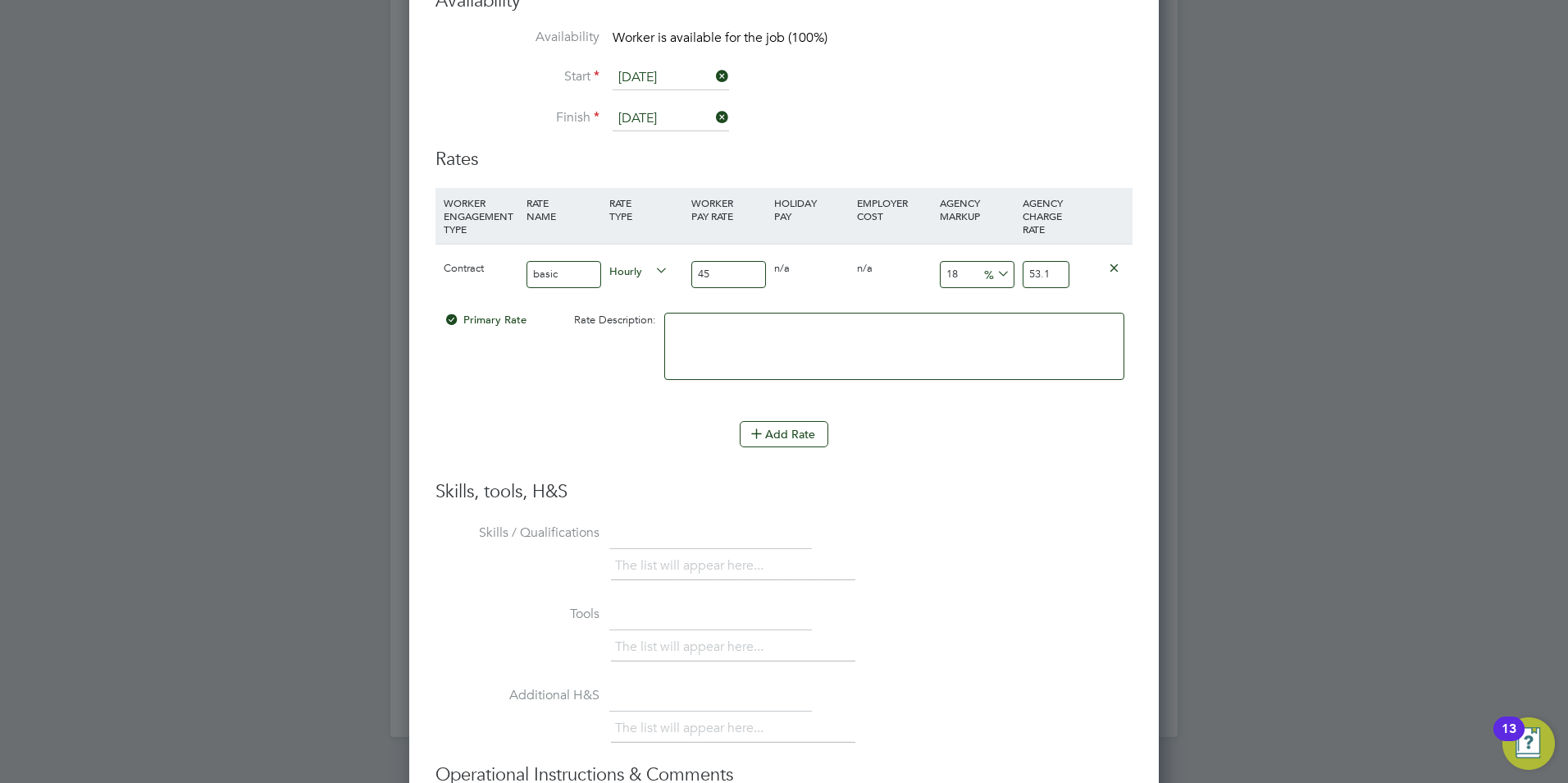
type input "45"
click at [962, 276] on input "18" at bounding box center [976, 275] width 75 height 27
type input "1"
type input "45.45"
type input "2"
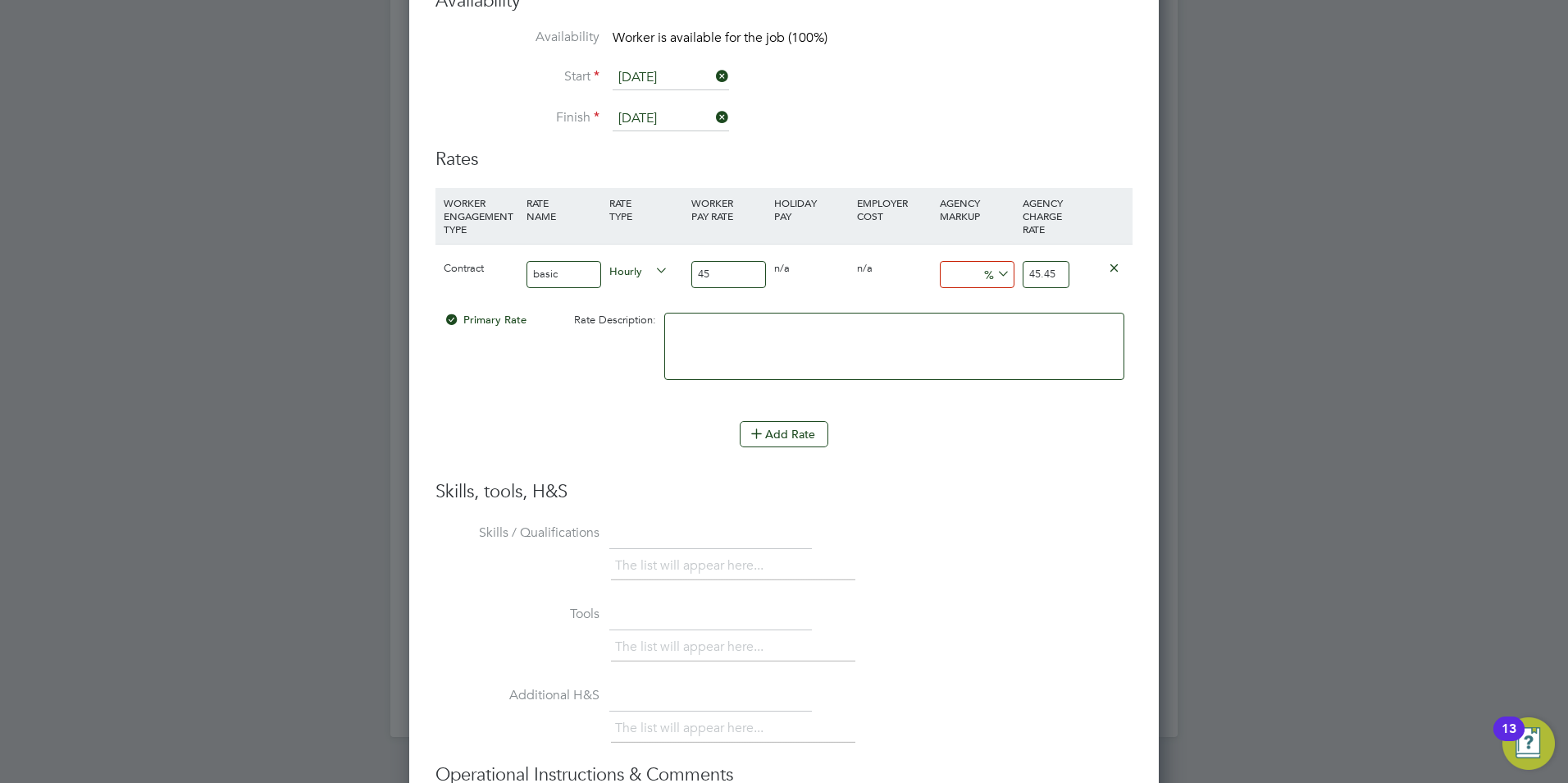
type input "45.9"
type input "23"
type input "55.35"
type input "23"
click at [1013, 453] on li "Add Rate" at bounding box center [784, 442] width 697 height 43
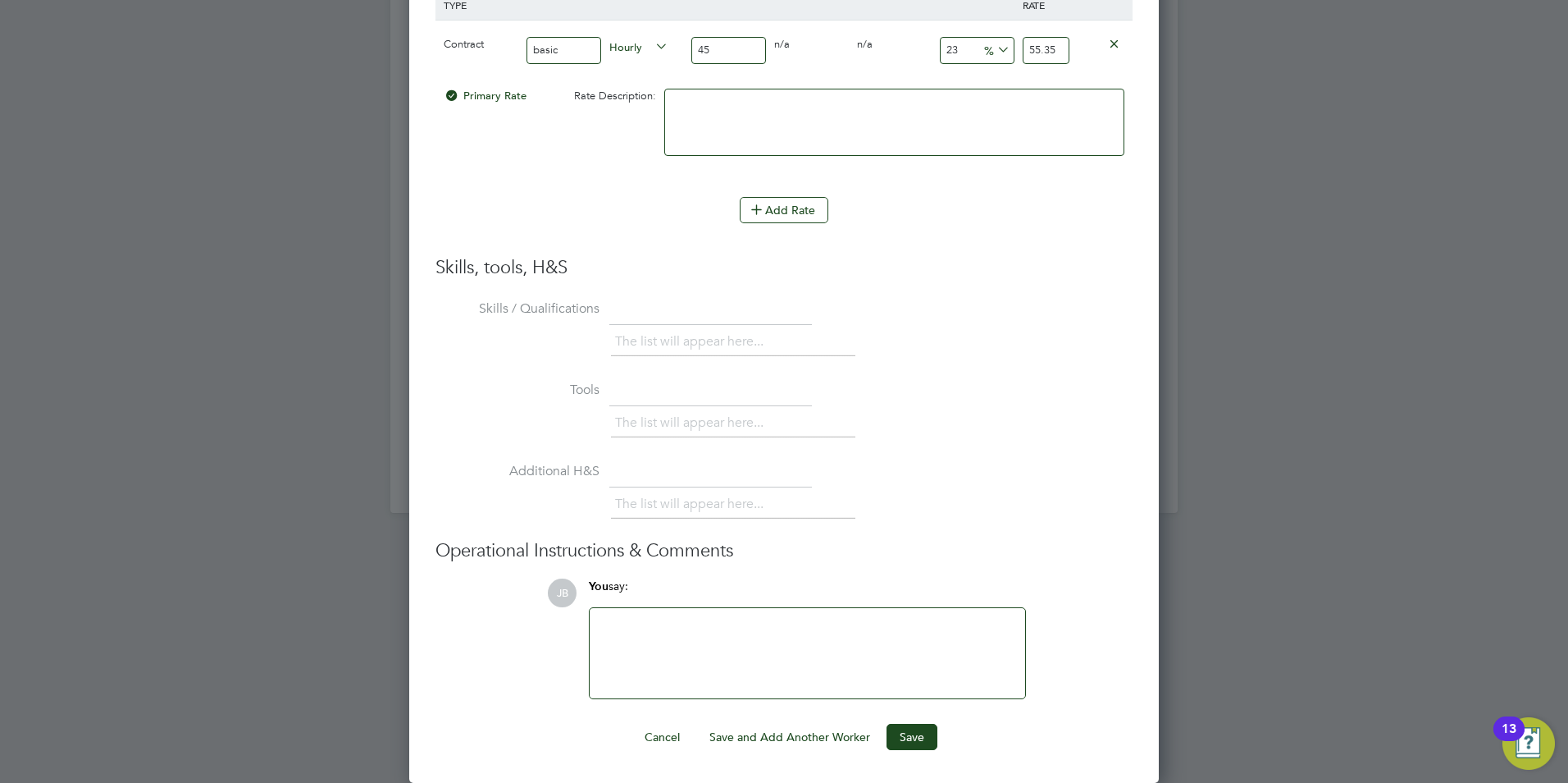
click at [755, 627] on div at bounding box center [807, 653] width 416 height 70
click at [919, 627] on div "Hunter Education standard T's & C's, Hunter does not accept tempt to perm" at bounding box center [807, 653] width 416 height 70
click at [916, 629] on div "Hunter Education standard T's & C's, Hunter does not accept tempt to perm" at bounding box center [807, 653] width 416 height 70
click at [909, 745] on button "Save" at bounding box center [912, 736] width 51 height 27
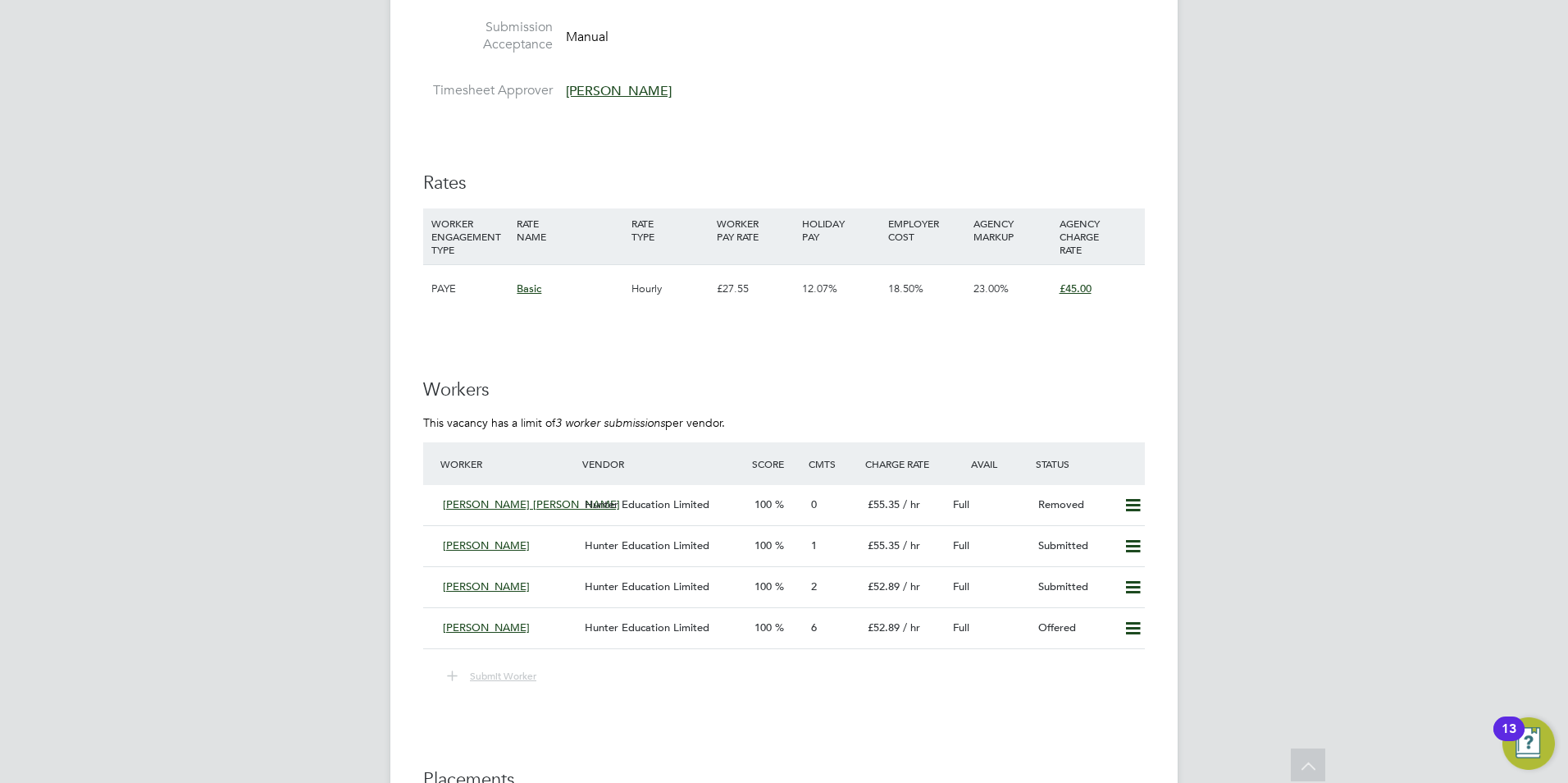
scroll to position [2725, 0]
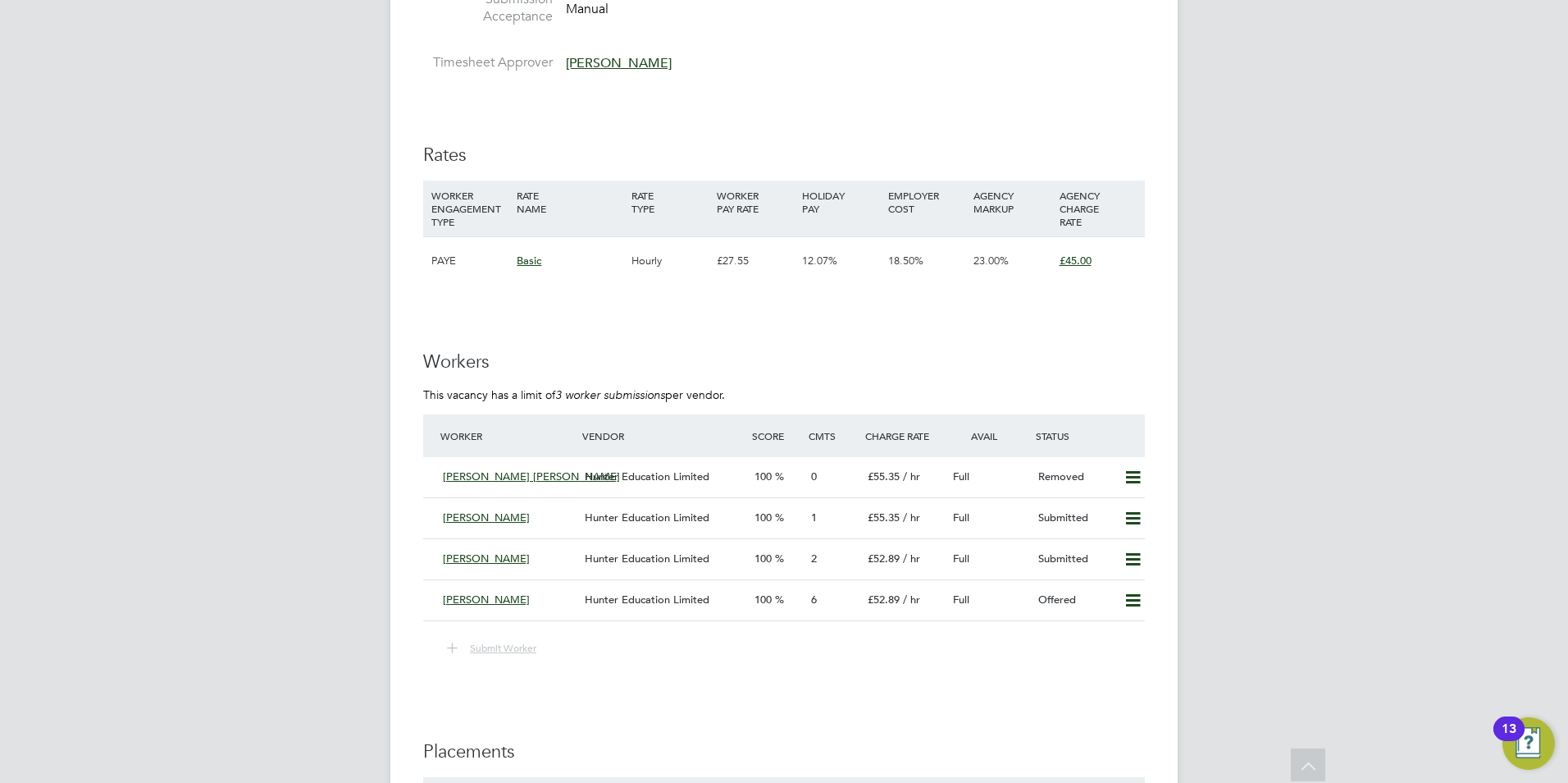
click at [662, 513] on span "Hunter Education Limited" at bounding box center [647, 517] width 124 height 14
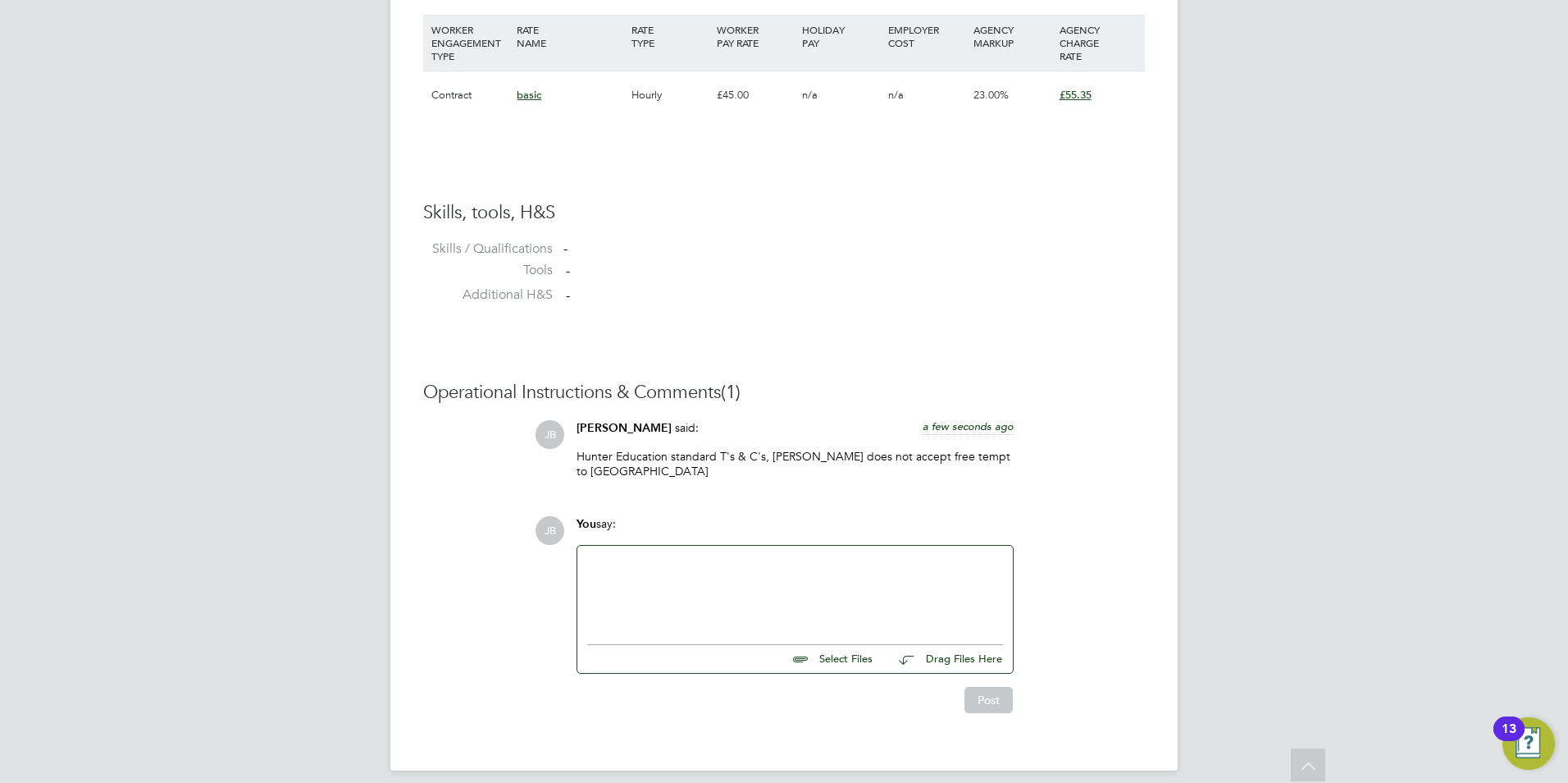
click at [655, 555] on div at bounding box center [795, 590] width 416 height 70
drag, startPoint x: 625, startPoint y: 579, endPoint x: 629, endPoint y: 585, distance: 7.2
click at [629, 585] on div "Unfortuneltey" at bounding box center [795, 593] width 416 height 15
click at [840, 648] on input "file" at bounding box center [879, 657] width 246 height 23
type input "C:\fakepath\CV16919.docx"
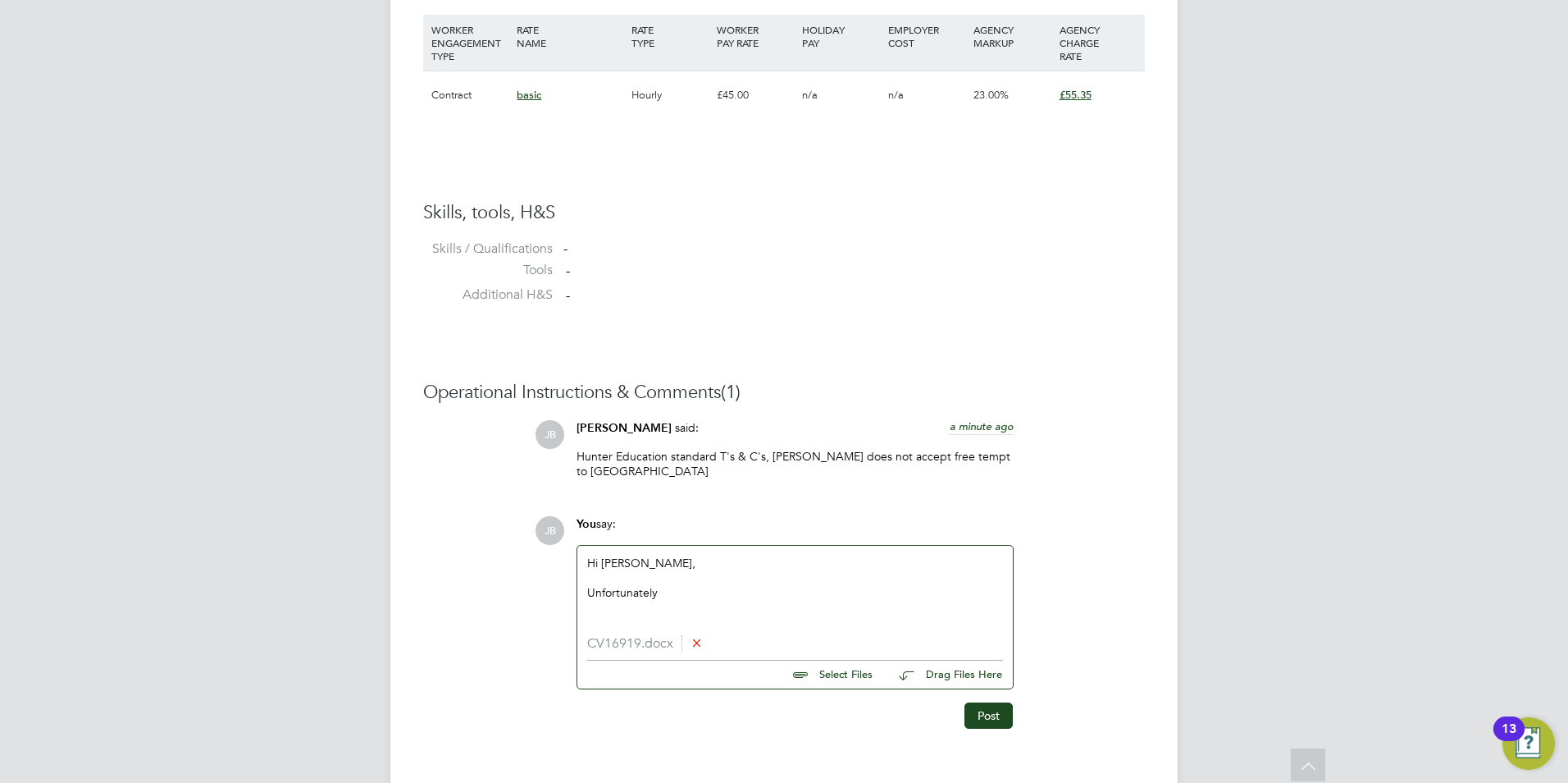
click at [686, 587] on div "Hi Ian, Unfortunately" at bounding box center [795, 590] width 416 height 70
click at [685, 585] on div "Unfortunately" at bounding box center [795, 593] width 416 height 15
click at [829, 585] on div "Unfortunately I've been unable to get through" at bounding box center [795, 593] width 416 height 15
click at [682, 585] on div "Unfortunately I've been unable to get through" at bounding box center [795, 593] width 416 height 15
click at [860, 585] on div "Unfortunately I haven't been unable to get through" at bounding box center [795, 593] width 416 height 15
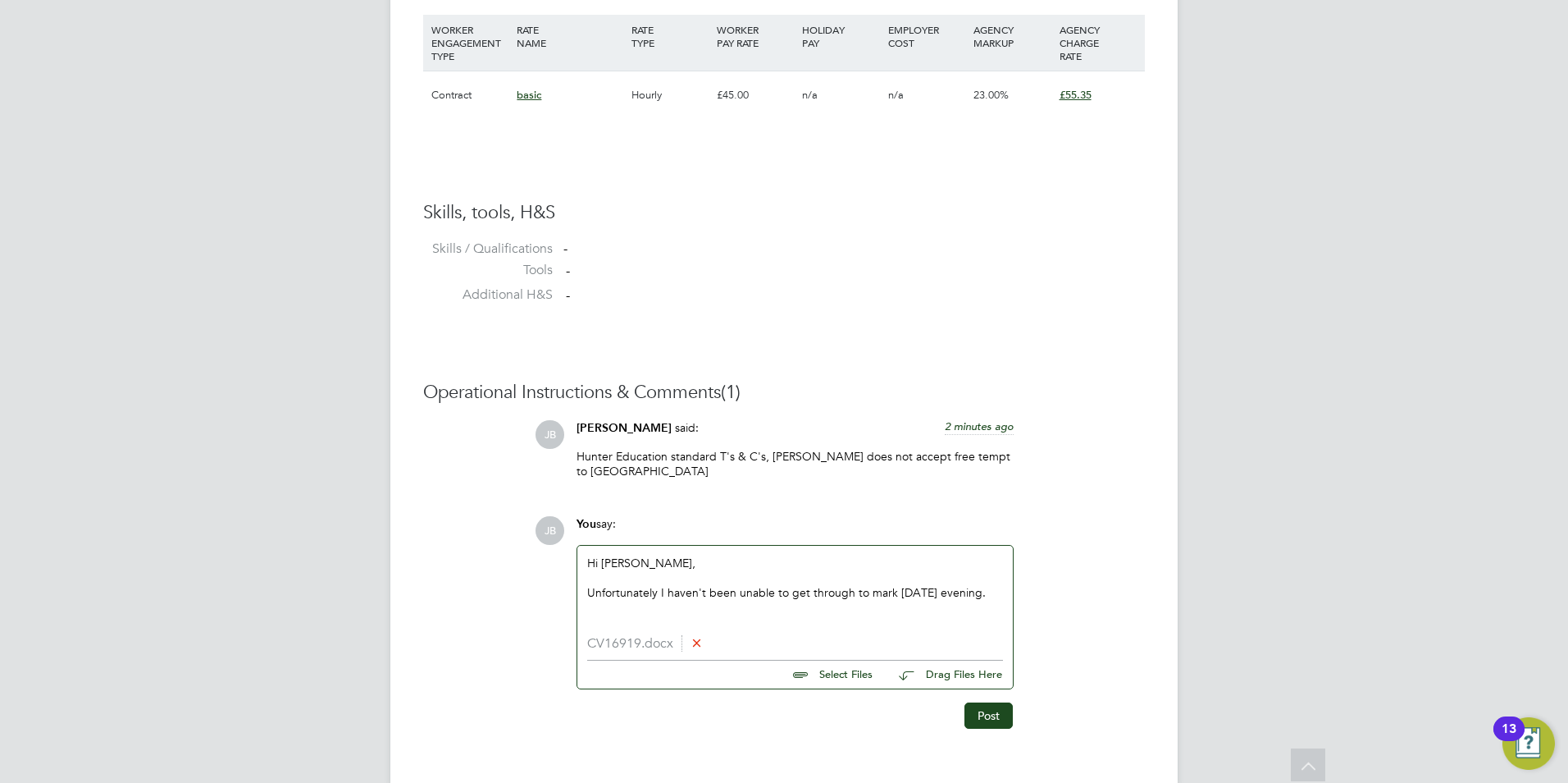
click at [671, 593] on div "Unfortunately I haven't been unable to get through to mark since Tuesday evenin…" at bounding box center [795, 593] width 416 height 15
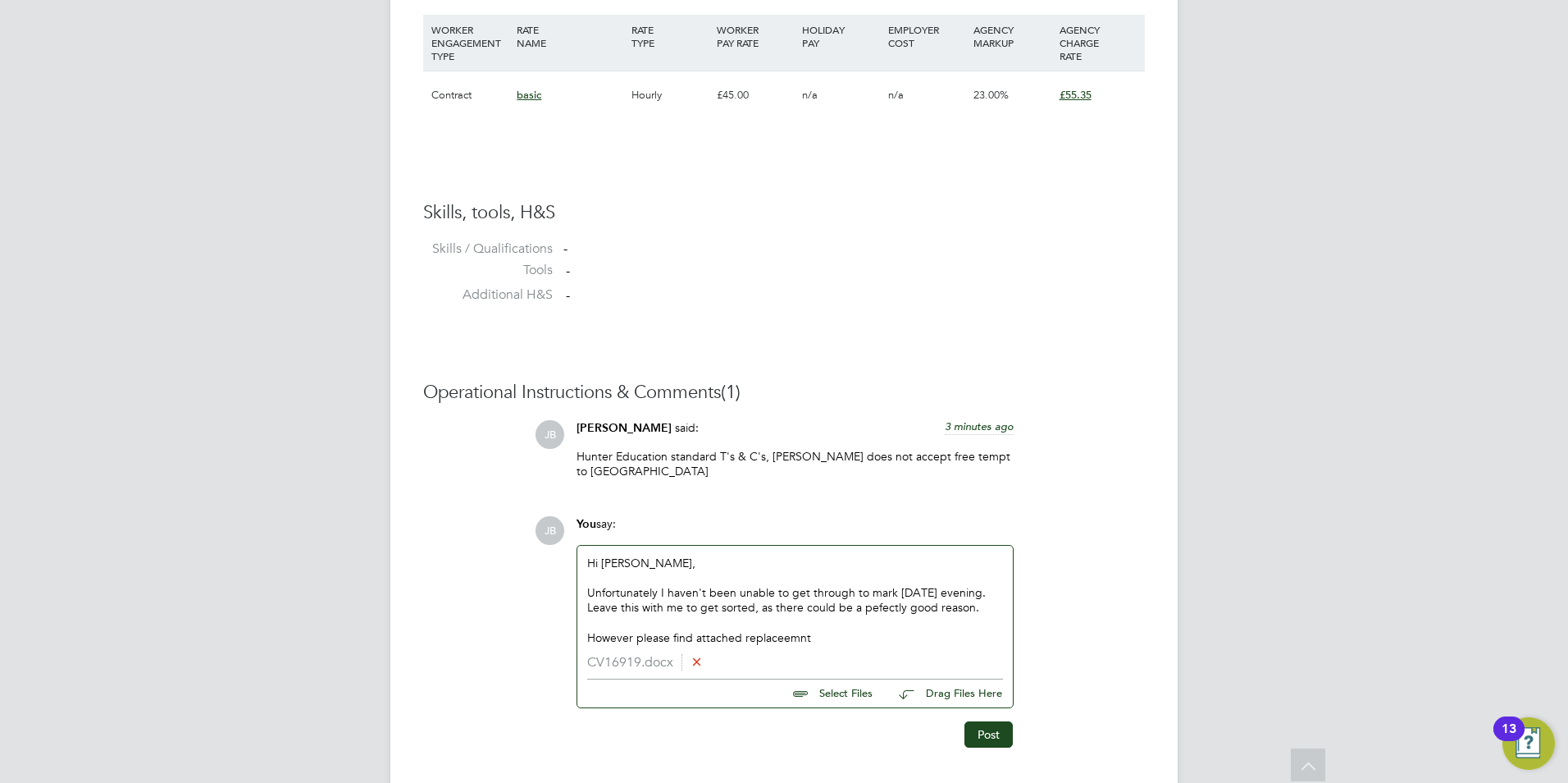
click at [789, 643] on div "However please find attached replaceemnt" at bounding box center [795, 638] width 416 height 15
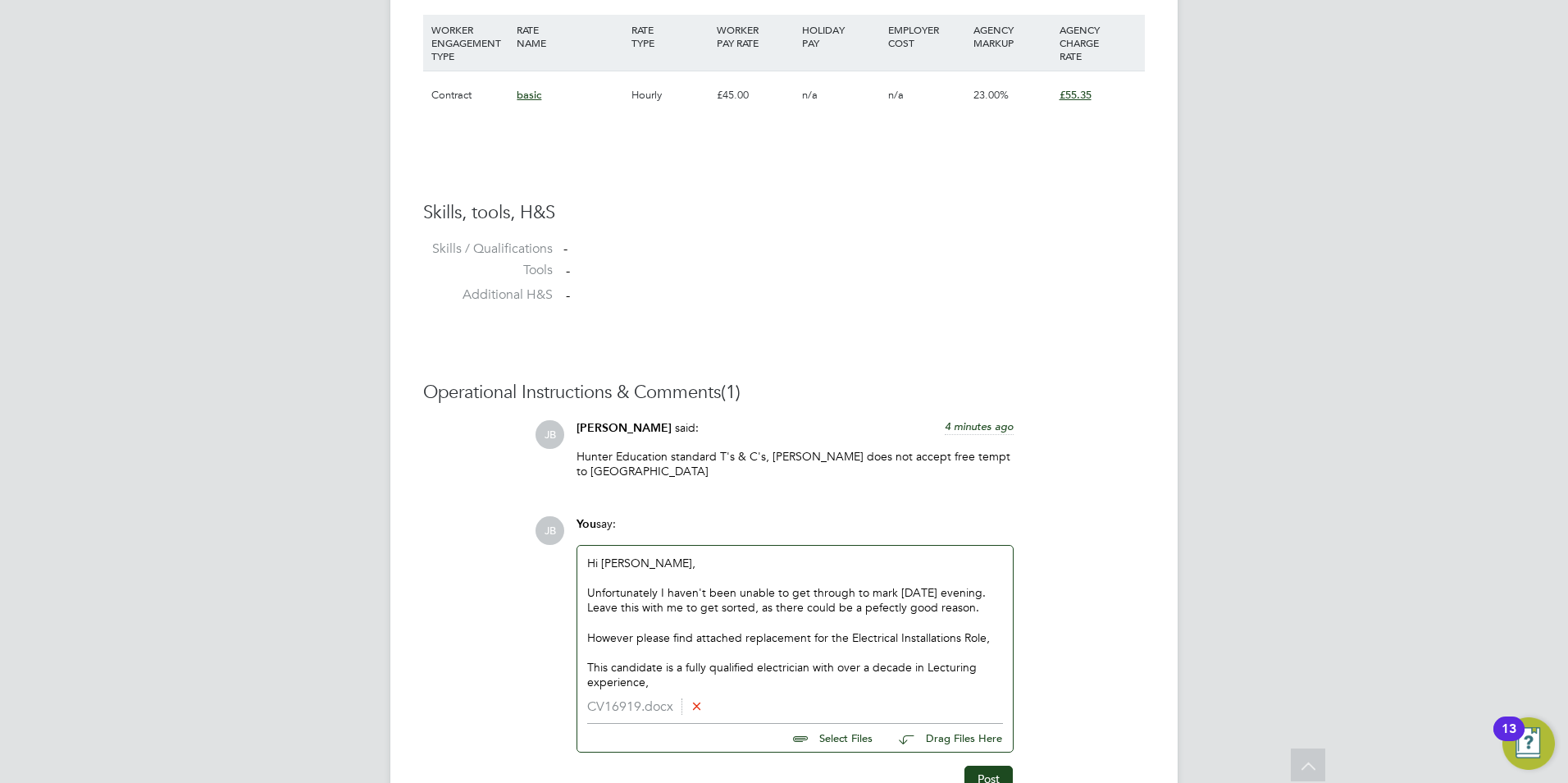
click at [811, 669] on div "This candidate is a fully qualified electrician with over a decade in Lecturing…" at bounding box center [795, 674] width 416 height 29
click at [663, 681] on div "This candidate is a fully qualified electrician with over a decade in Lecturing…" at bounding box center [795, 674] width 416 height 29
click at [660, 681] on div "This candidate is a fully qualified electrician with over a decade in Lecturing…" at bounding box center [795, 674] width 416 height 29
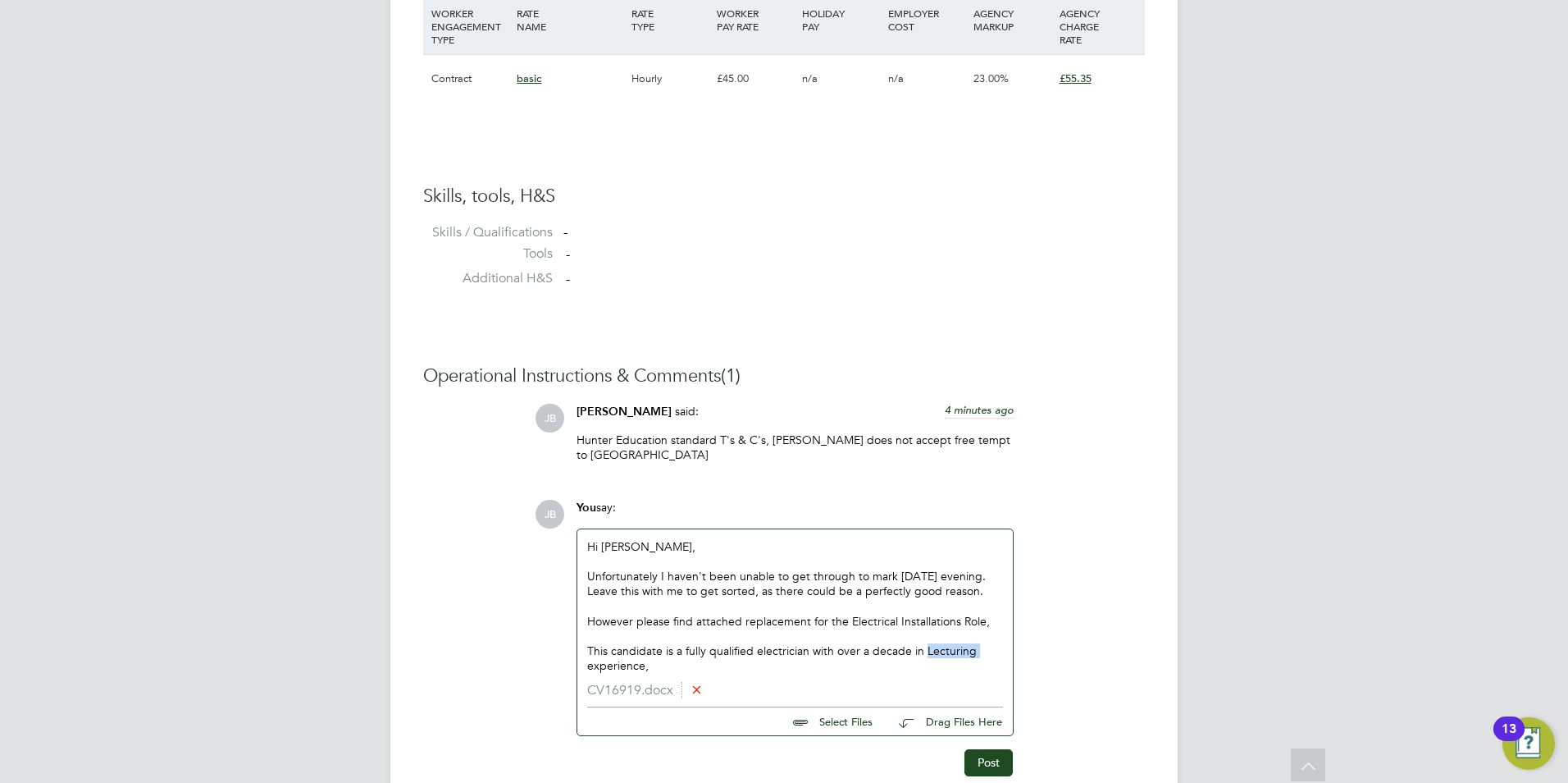
click at [925, 650] on div "This candidate is a fully qualified electrician with over a decade in Lecturing…" at bounding box center [795, 658] width 416 height 29
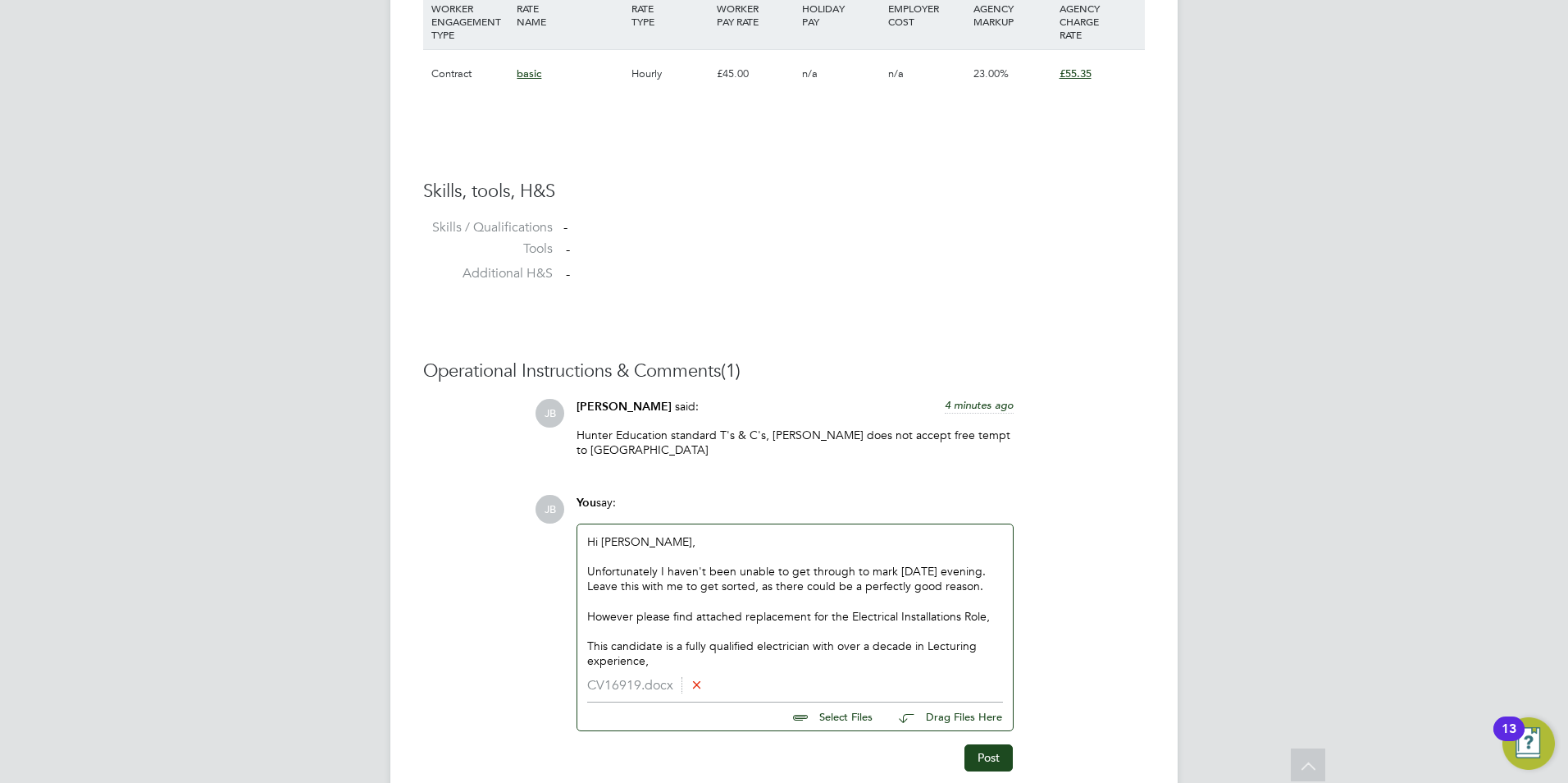
click at [705, 664] on div "This candidate is a fully qualified electrician with over a decade in Lecturing…" at bounding box center [795, 653] width 416 height 29
click at [922, 650] on div "This candidate is a fully qualified electrician with over a decade in Lecturing…" at bounding box center [795, 654] width 416 height 29
click at [708, 650] on div "This candidate is a fully qualified electrician with over a decade in Lecturing…" at bounding box center [795, 654] width 416 height 29
click at [885, 647] on div "This candidate is a fully Teacher and qualified electrician with over a decade …" at bounding box center [795, 654] width 416 height 29
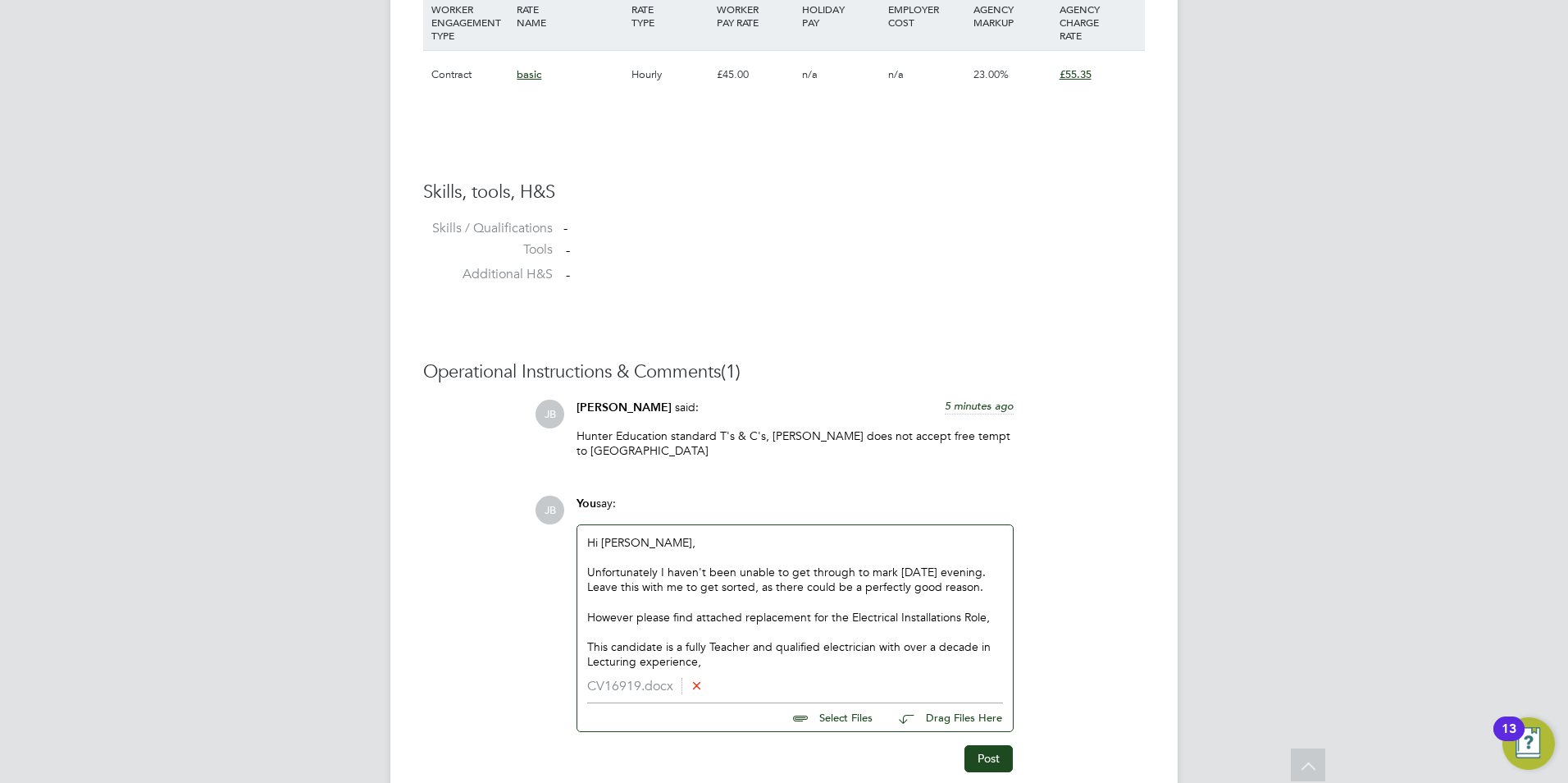
click at [878, 650] on div "This candidate is a fully Teacher and qualified electrician with over a decade …" at bounding box center [795, 654] width 416 height 29
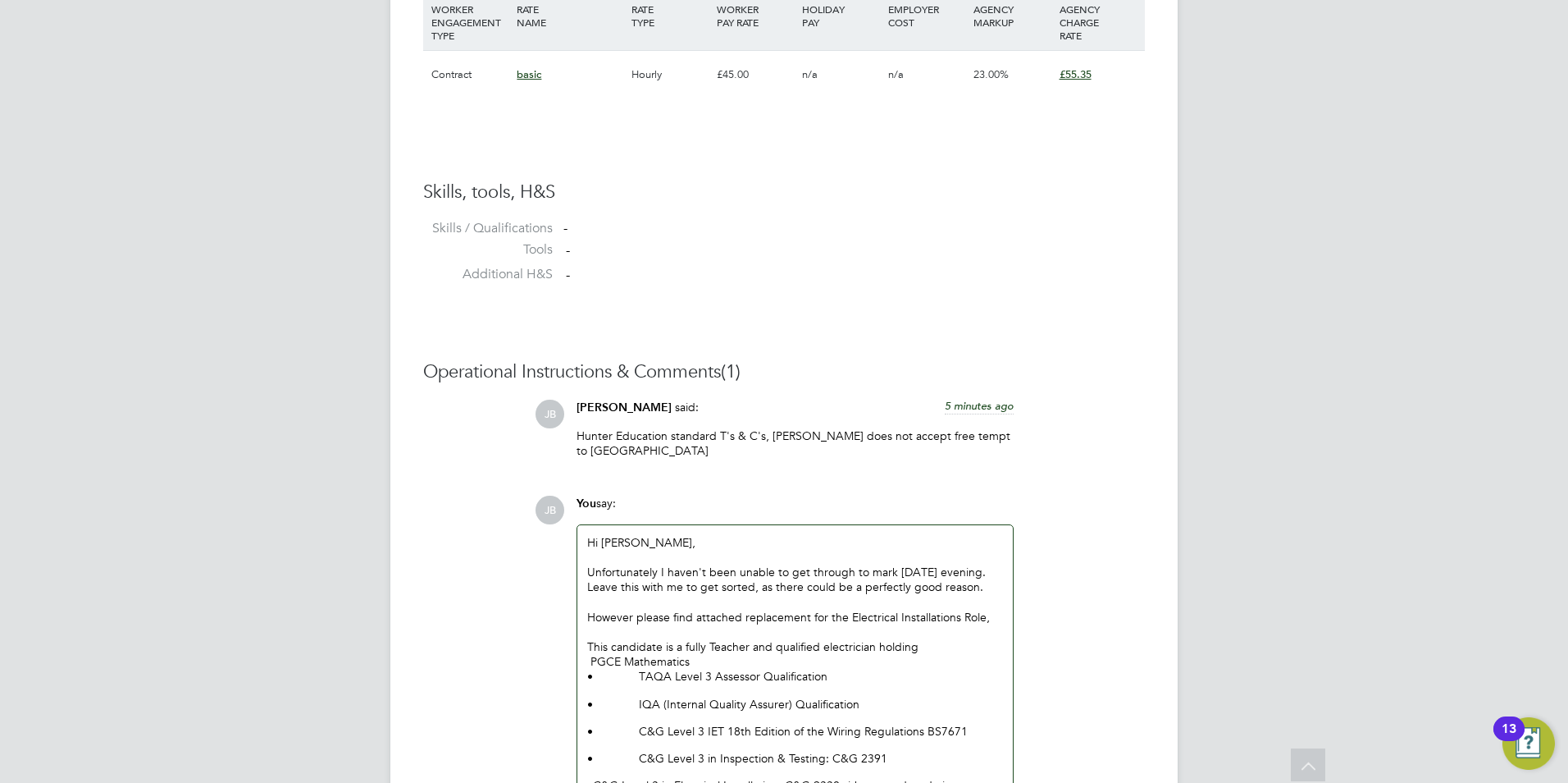
scroll to position [1198, 0]
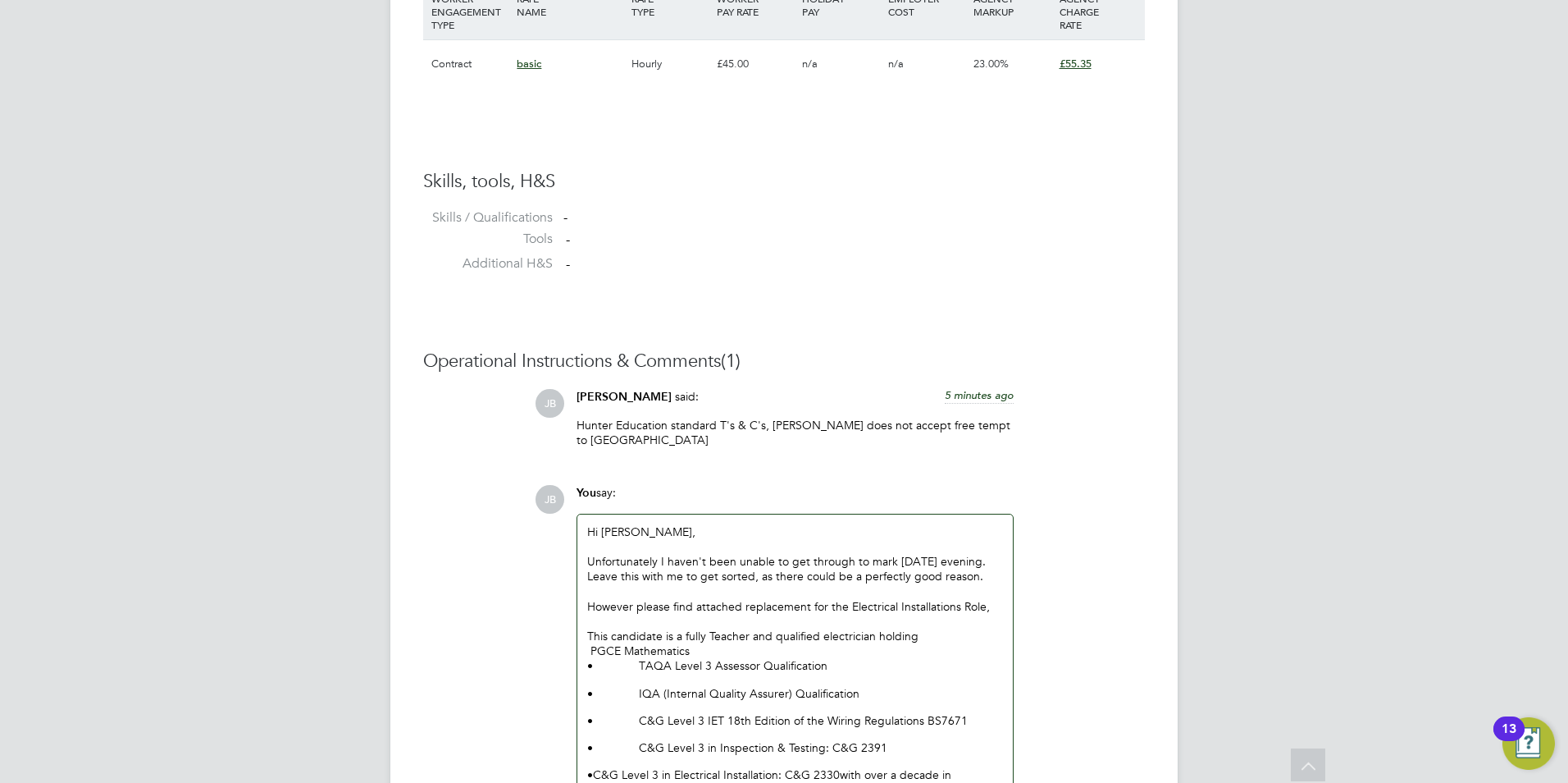
click at [608, 665] on p "• TAQA Level 3 Assessor Qualification" at bounding box center [795, 665] width 416 height 15
drag, startPoint x: 627, startPoint y: 670, endPoint x: 587, endPoint y: 670, distance: 40.0
click at [587, 670] on p "• TAQA Level 3 Assessor Qualification" at bounding box center [795, 665] width 416 height 15
drag, startPoint x: 636, startPoint y: 696, endPoint x: 580, endPoint y: 695, distance: 56.0
click at [580, 695] on div "Hi Ian, Unfortunately I haven't been unable to get through to mark since Tuesda…" at bounding box center [795, 660] width 435 height 293
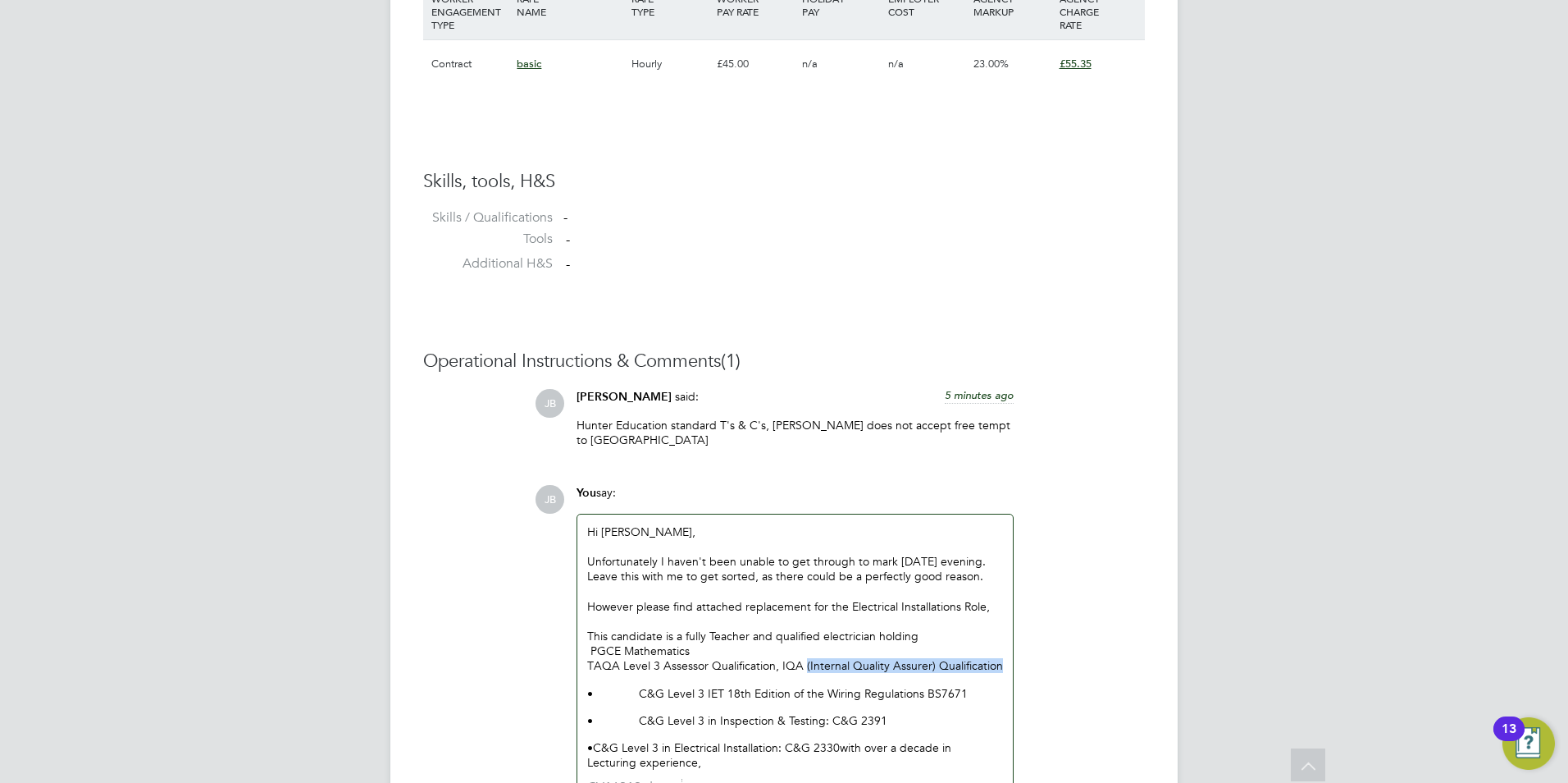
drag, startPoint x: 973, startPoint y: 664, endPoint x: 804, endPoint y: 670, distance: 169.1
click at [804, 670] on p "TAQA Level 3 Assessor Qualification, IQA (Internal Quality Assurer) Qualificati…" at bounding box center [795, 665] width 416 height 15
click at [634, 695] on p "• C&G Level 3 IET 18th Edition of the Wiring Regulations BS7671" at bounding box center [795, 694] width 416 height 15
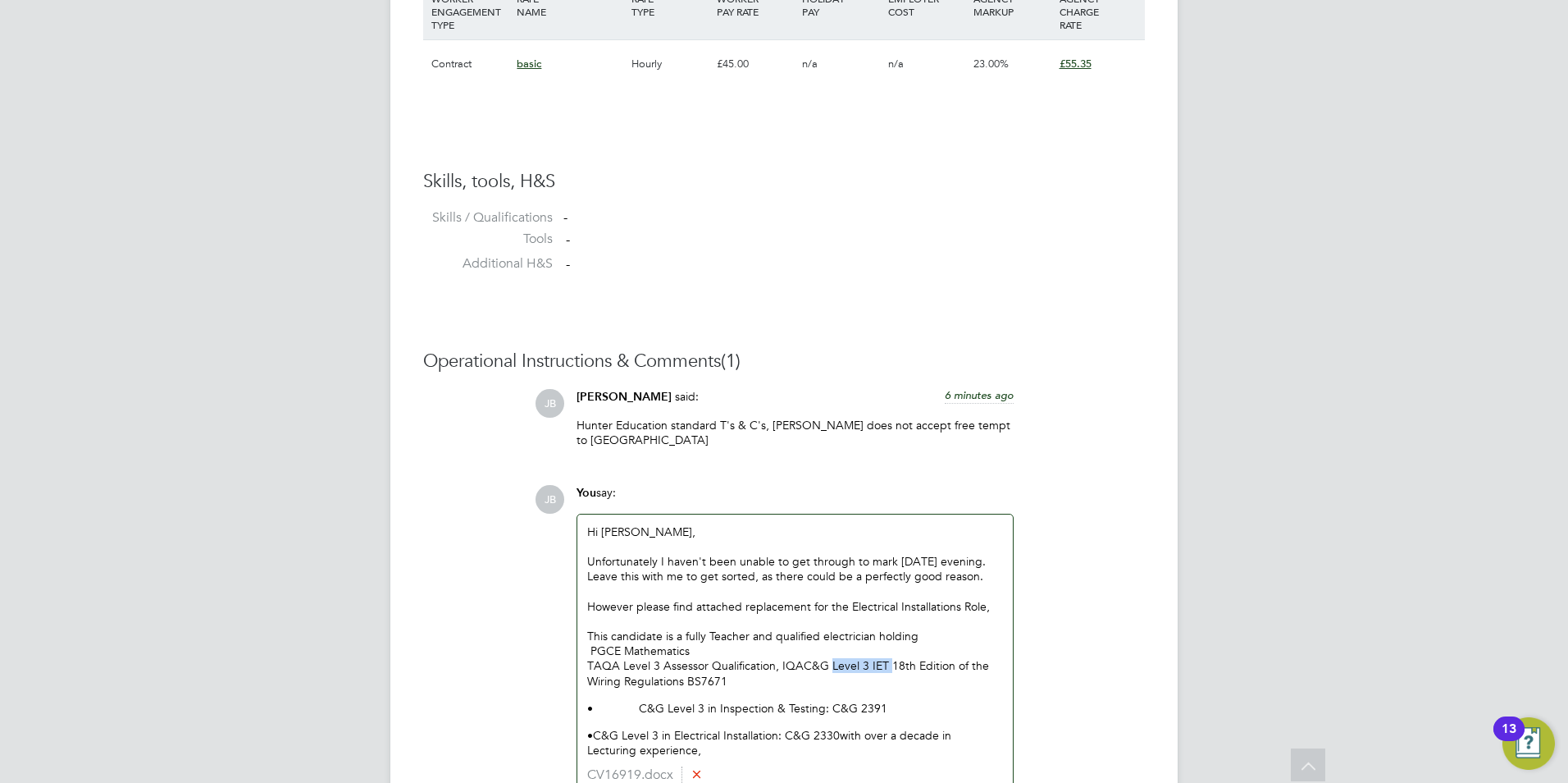
drag, startPoint x: 889, startPoint y: 666, endPoint x: 836, endPoint y: 667, distance: 53.0
click at [836, 667] on p "TAQA Level 3 Assessor Qualification, IQA C&G Level 3 IET 18th Edition of the Wi…" at bounding box center [795, 672] width 416 height 29
click at [960, 669] on p "TAQA Level 3 Assessor Qualification, IQA C&G 18th Edition of the Wiring Regulat…" at bounding box center [795, 672] width 416 height 29
drag, startPoint x: 645, startPoint y: 682, endPoint x: 861, endPoint y: 668, distance: 216.5
click at [861, 668] on p "TAQA Level 3 Assessor Qualification, IQA C&G 18th Edition of the Wiring Regulat…" at bounding box center [795, 672] width 416 height 29
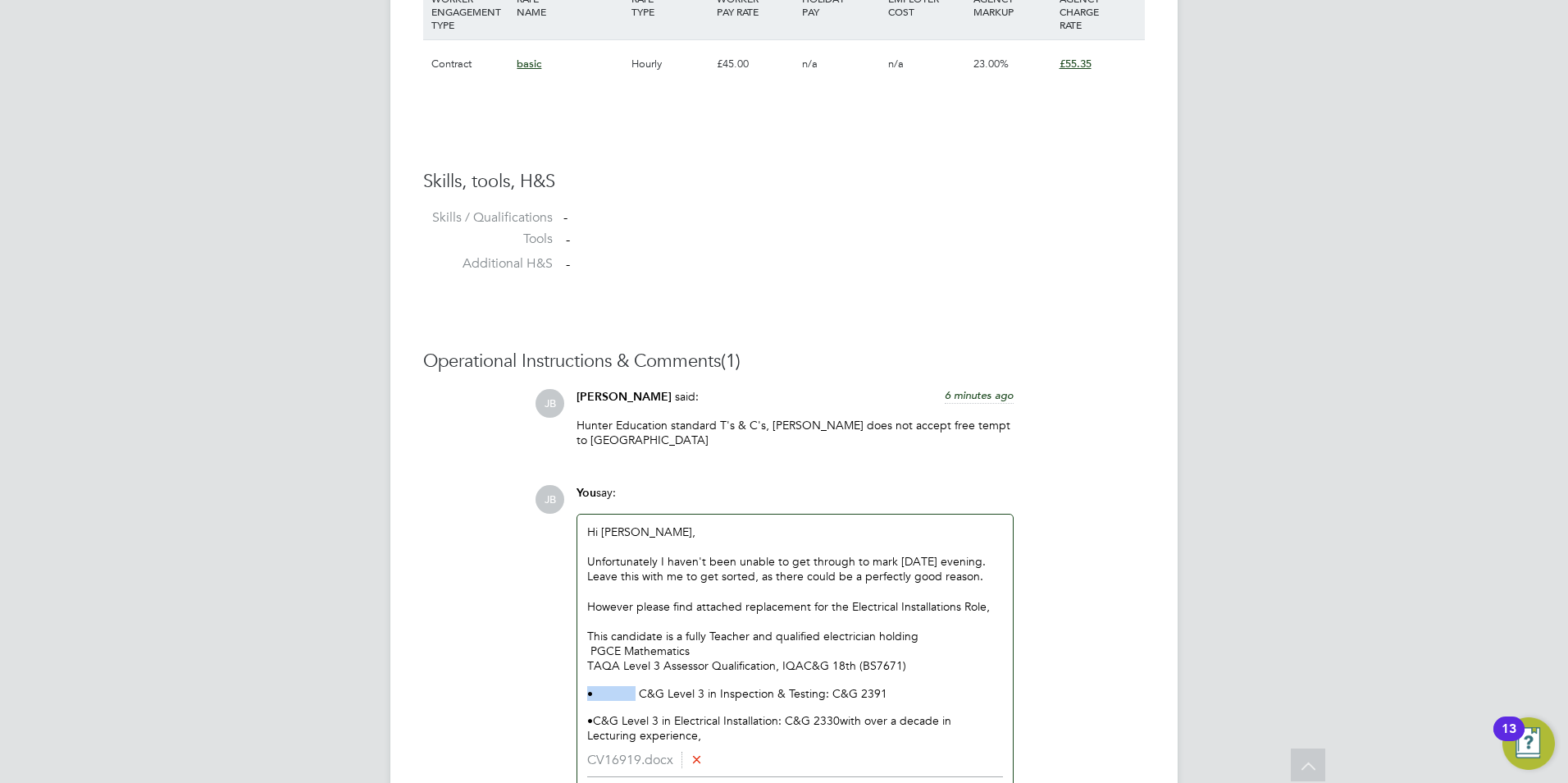
drag, startPoint x: 603, startPoint y: 694, endPoint x: 585, endPoint y: 696, distance: 18.1
click at [585, 696] on div "Hi Ian, Unfortunately I haven't been unable to get through to mark since Tuesda…" at bounding box center [795, 633] width 435 height 238
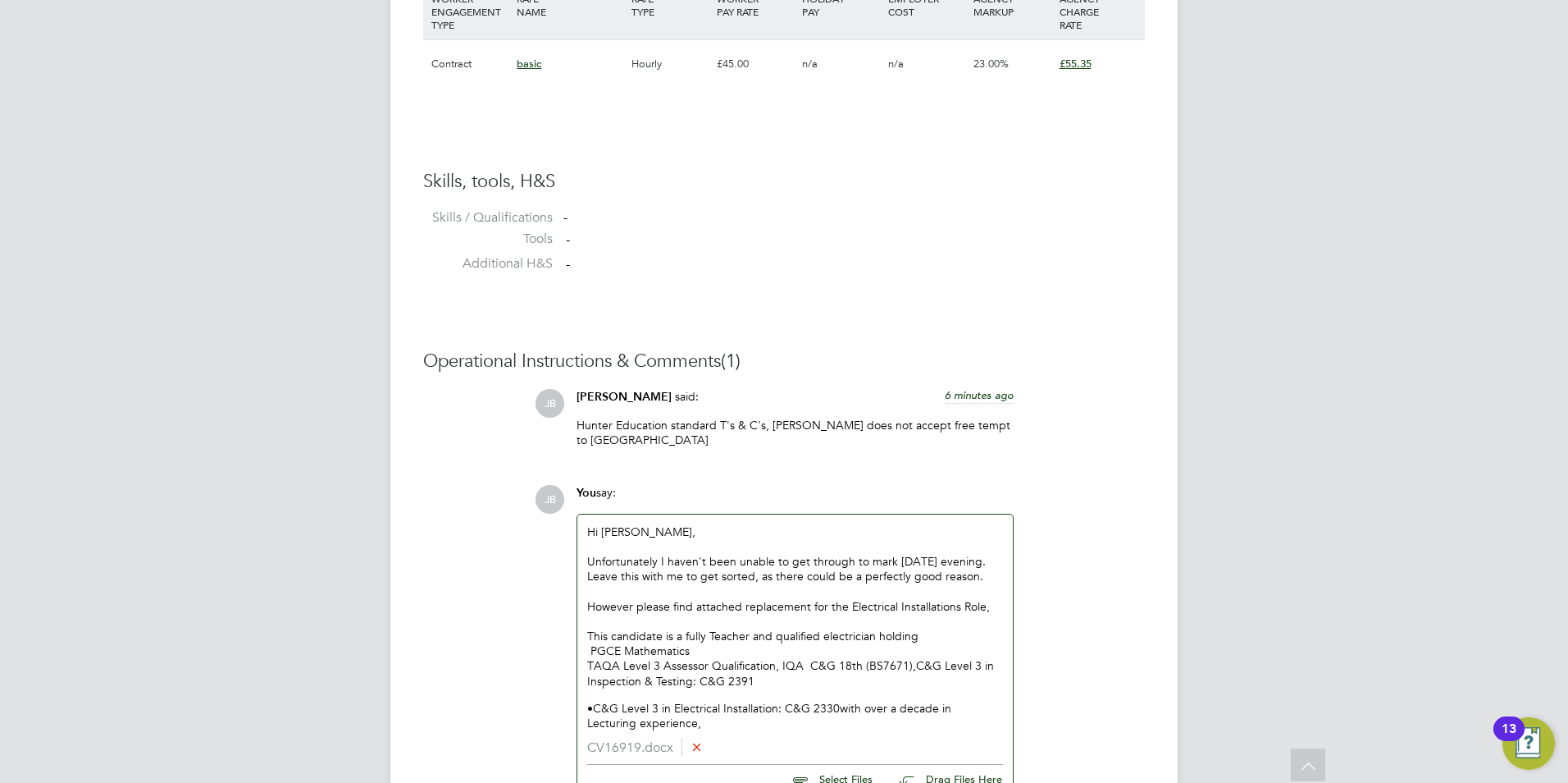
drag, startPoint x: 635, startPoint y: 707, endPoint x: 566, endPoint y: 716, distance: 69.6
click at [566, 716] on div "JB You say: Hi Ian, Unfortunately I haven't been unable to get through to mark …" at bounding box center [840, 659] width 610 height 349
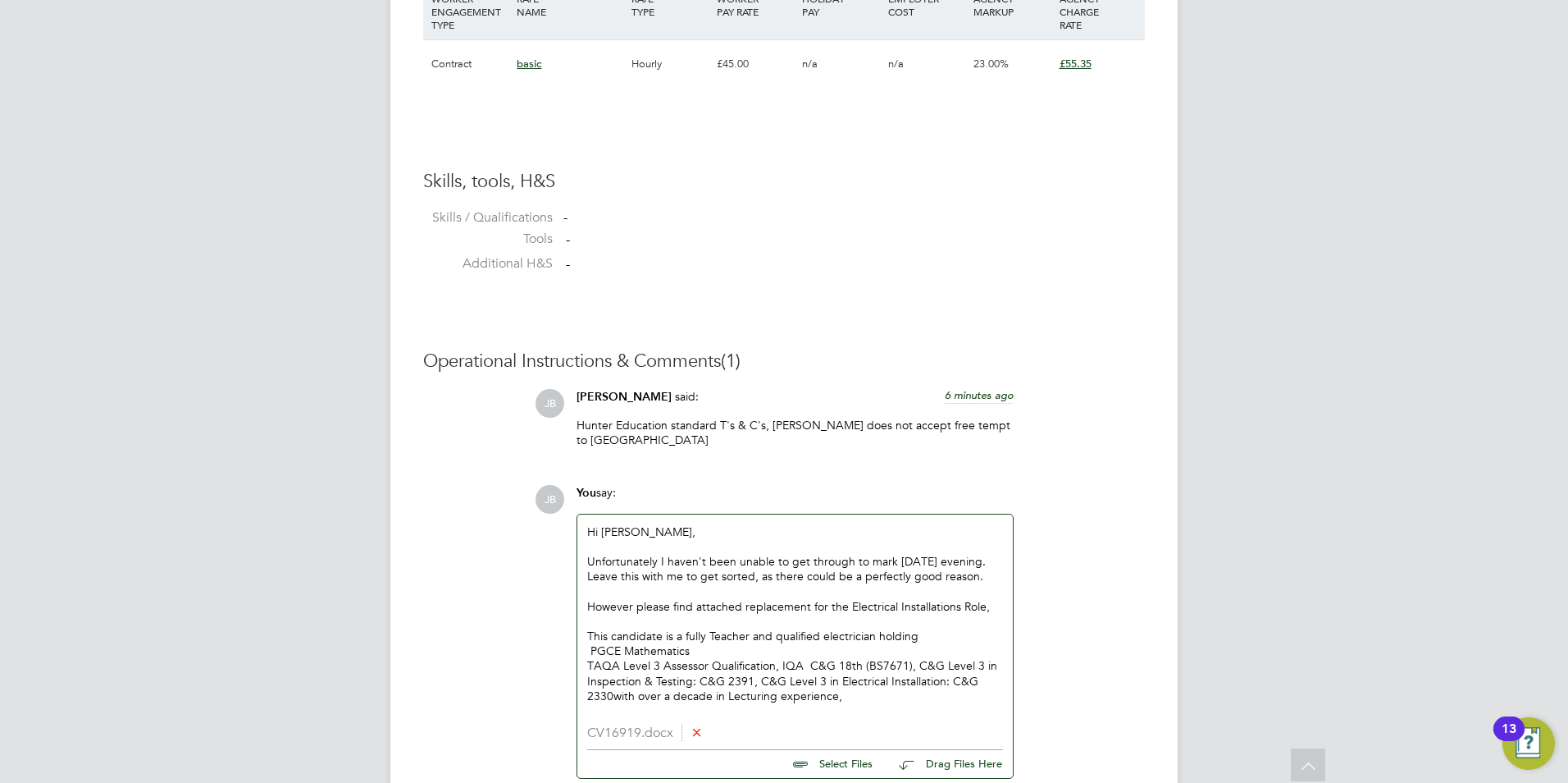
drag, startPoint x: 854, startPoint y: 697, endPoint x: 614, endPoint y: 699, distance: 240.0
click at [614, 699] on p "TAQA Level 3 Assessor Qualification, IQA C&G 18th (BS7671), C&G Level 3 in Insp…" at bounding box center [795, 679] width 416 height 45
click at [633, 698] on p "TAQA Level 3 Assessor Qualification, IQA C&G 18th (BS7671), C&G Level 3 in Insp…" at bounding box center [795, 679] width 416 height 45
click at [948, 682] on p "TAQA Level 3 Assessor Qualification, IQA C&G 18th (BS7671), C&G Level 3 in Insp…" at bounding box center [795, 679] width 416 height 45
click at [842, 701] on p "TAQA Level 3 Assessor Qualification, IQA C&G 18th (BS7671), C&G Level 3 in Insp…" at bounding box center [795, 679] width 416 height 45
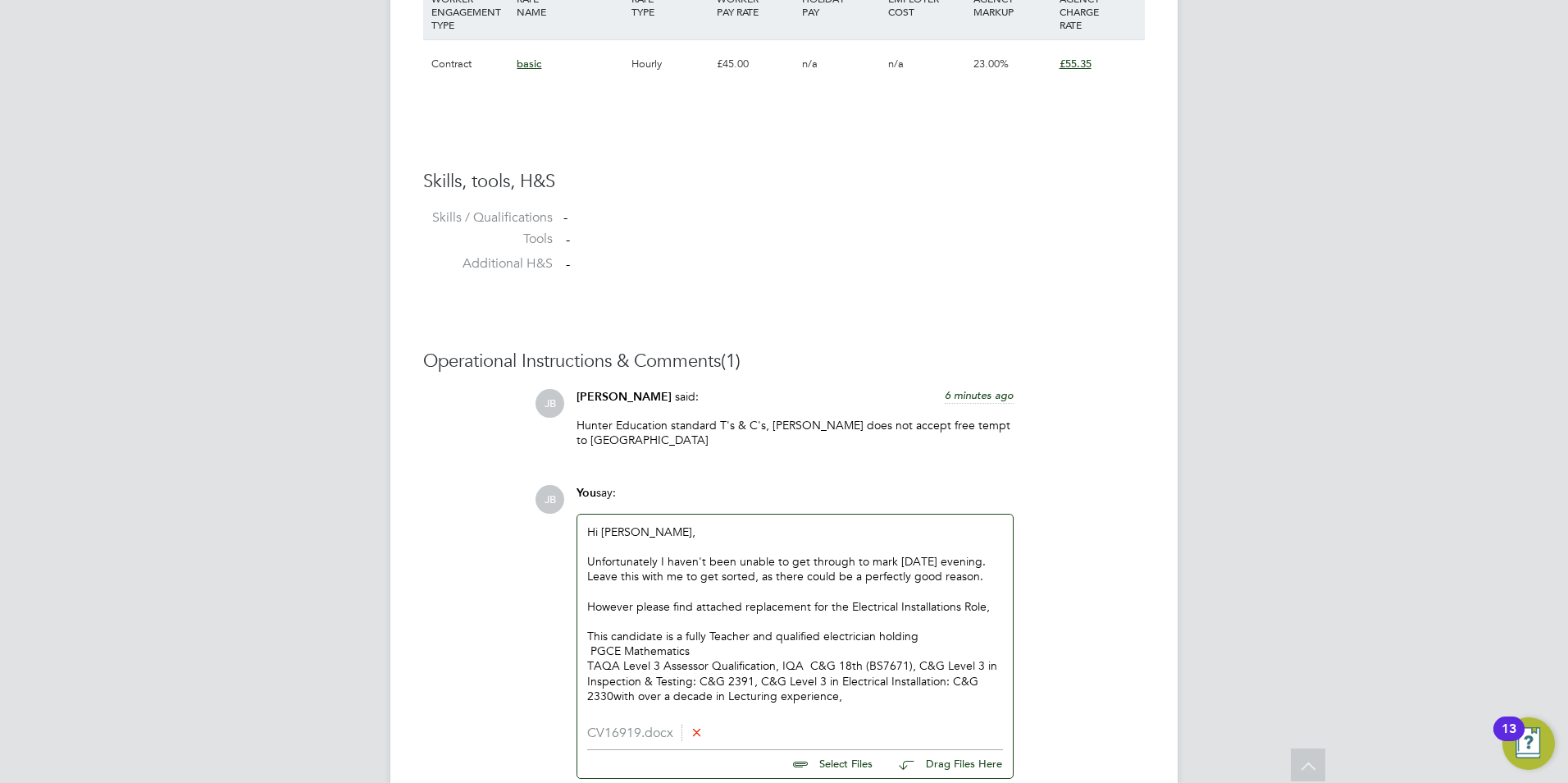
click at [839, 701] on p "TAQA Level 3 Assessor Qualification, IQA C&G 18th (BS7671), C&G Level 3 in Insp…" at bounding box center [795, 679] width 416 height 45
click at [614, 701] on p "TAQA Level 3 Assessor Qualification, IQA C&G 18th (BS7671), C&G Level 3 in Insp…" at bounding box center [795, 679] width 416 height 45
drag, startPoint x: 951, startPoint y: 688, endPoint x: 838, endPoint y: 688, distance: 113.0
click at [838, 688] on p "TAQA Level 3 Assessor Qualification, IQA C&G 18th (BS7671), C&G Level 3 in Insp…" at bounding box center [795, 679] width 416 height 45
click at [916, 709] on div "Hi Ian, Unfortunately I haven't been unable to get through to mark since Tuesda…" at bounding box center [795, 620] width 435 height 211
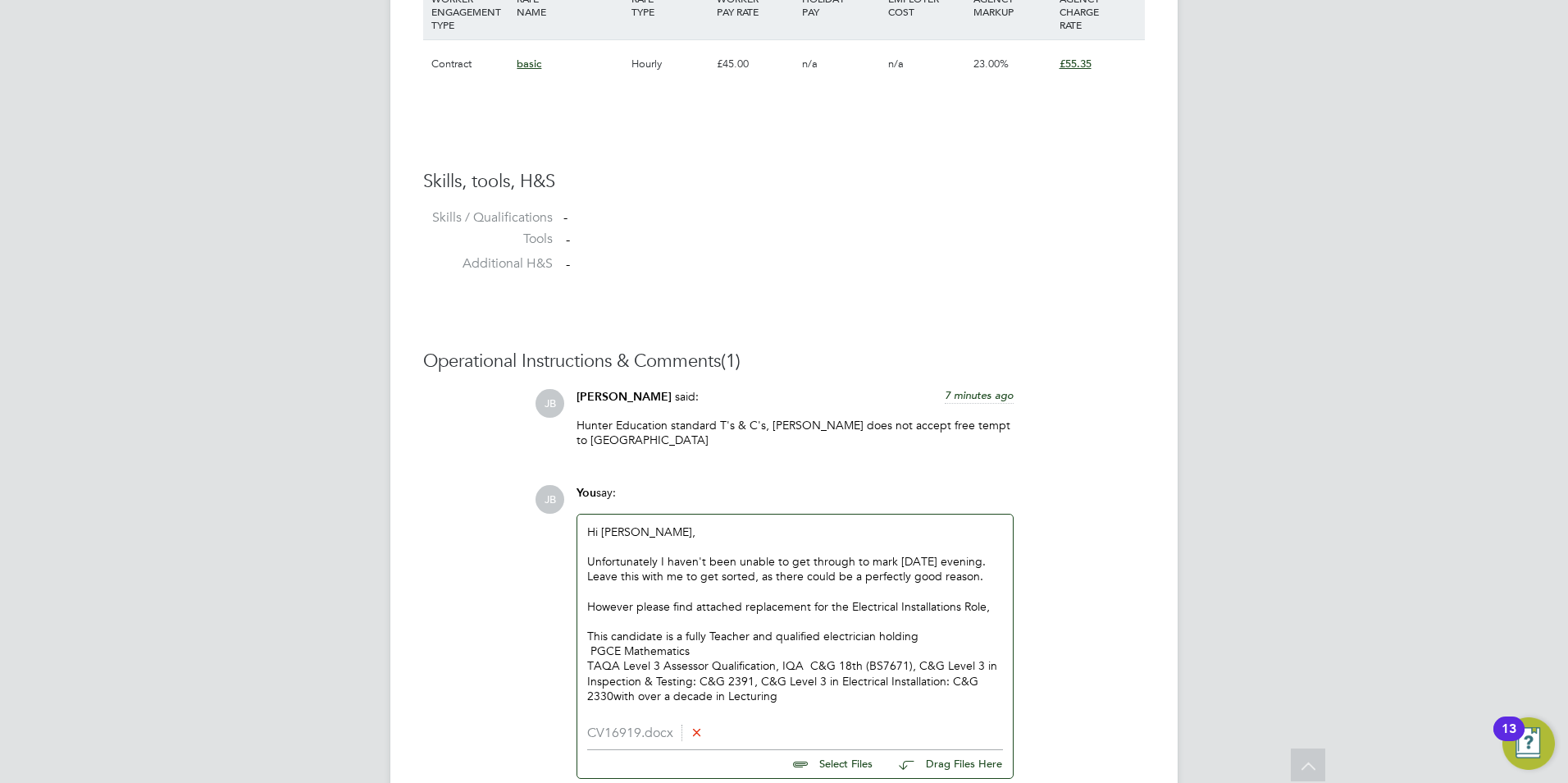
click at [945, 675] on p "TAQA Level 3 Assessor Qualification, IQA C&G 18th (BS7671), C&G Level 3 in Insp…" at bounding box center [795, 679] width 416 height 45
click at [950, 683] on p "TAQA Level 3 Assessor Qualification, IQA C&G 18th (BS7671), C&G Level 3 in Insp…" at bounding box center [795, 679] width 416 height 45
click at [755, 700] on p "TAQA Level 3 Assessor Qualification, IQA C&G 18th (BS7671), C&G Level 3 in Insp…" at bounding box center [795, 679] width 416 height 45
click at [752, 700] on p "TAQA Level 3 Assessor Qualification, IQA C&G 18th (BS7671), C&G Level 3 in Insp…" at bounding box center [795, 679] width 416 height 45
click at [749, 712] on div "Hi Ian, Unfortunately I haven't been unable to get through to mark since Tuesda…" at bounding box center [795, 620] width 435 height 211
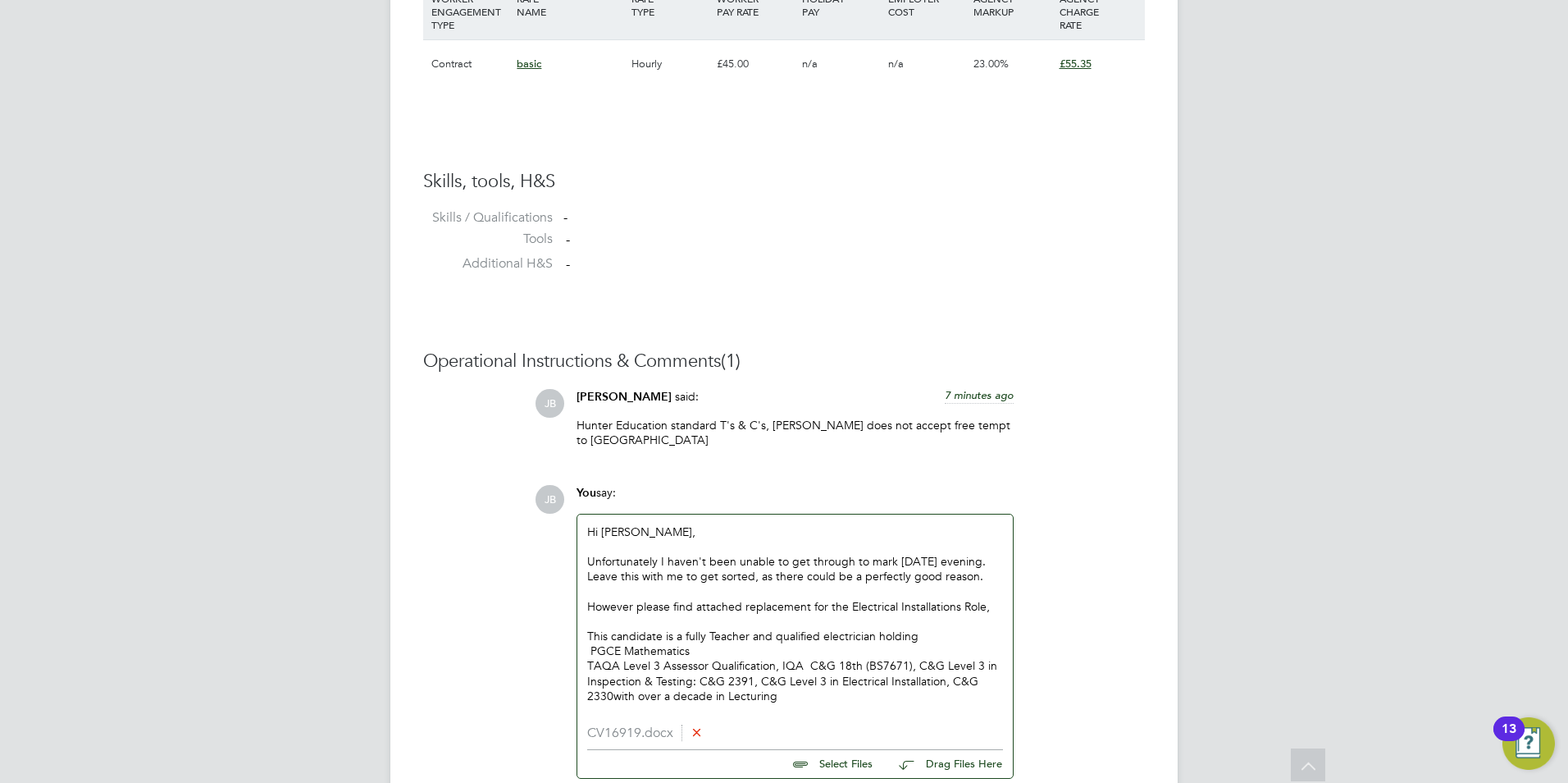
click at [754, 700] on p "TAQA Level 3 Assessor Qualification, IQA C&G 18th (BS7671), C&G Level 3 in Insp…" at bounding box center [795, 679] width 416 height 45
click at [765, 697] on p "TAQA Level 3 Assessor Qualification, IQA C&G 18th (BS7671), C&G Level 3 in Insp…" at bounding box center [795, 679] width 416 height 45
click at [805, 669] on p "TAQA Level 3 Assessor Qualification, IQA C&G 18th (BS7671), C&G Level 3 in Insp…" at bounding box center [795, 679] width 416 height 45
click at [615, 699] on p "TAQA Level 3 Assessor Qualification, IQA , C&G 18th (BS7671), C&G Level 3 in In…" at bounding box center [795, 679] width 416 height 45
click at [1000, 681] on p "TAQA Level 3 Assessor Qualification, IQA , C&G 18th (BS7671), C&G Level 3 in In…" at bounding box center [795, 679] width 416 height 45
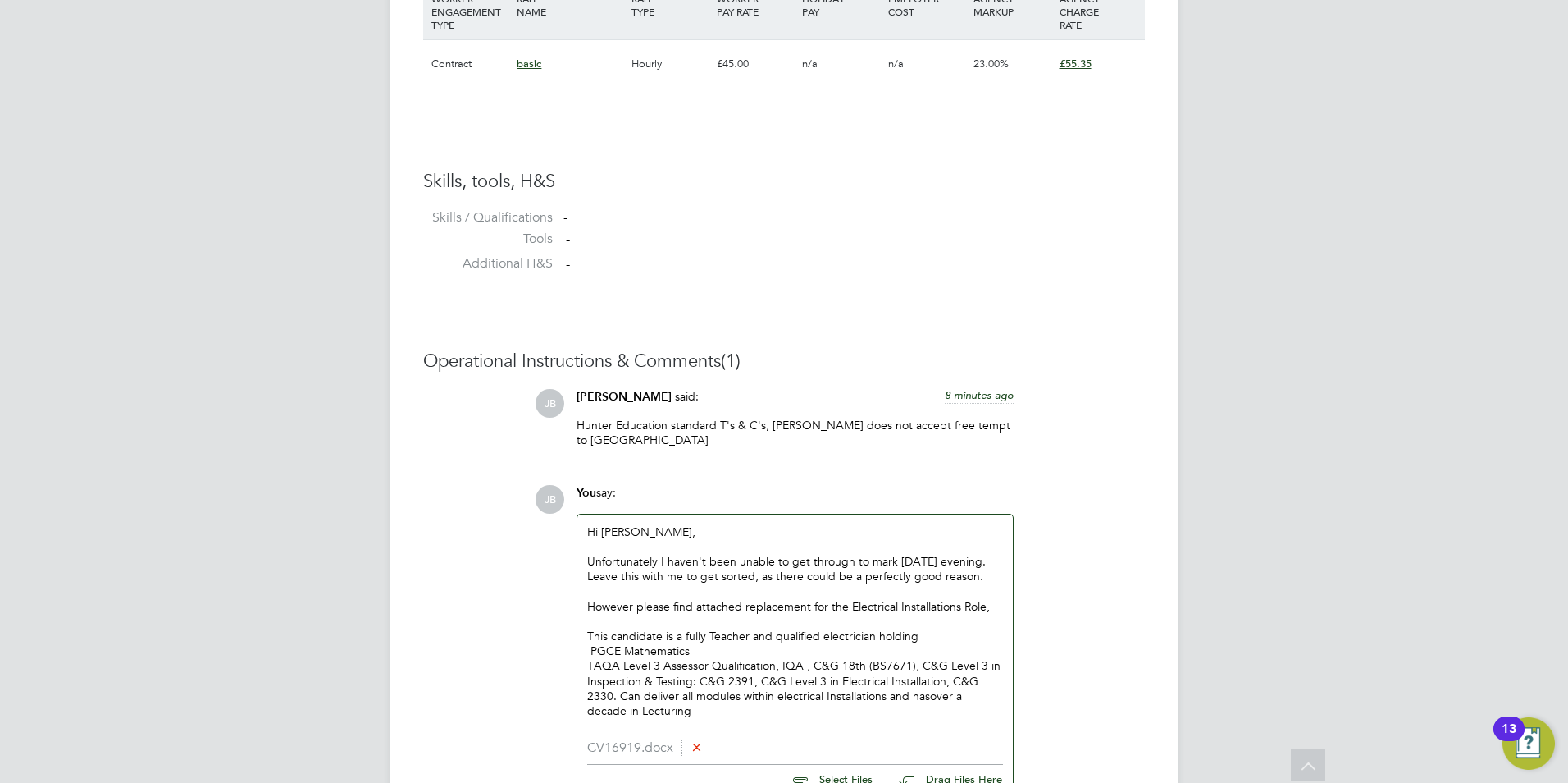
click at [717, 716] on p "TAQA Level 3 Assessor Qualification, IQA , C&G 18th (BS7671), C&G Level 3 in In…" at bounding box center [795, 687] width 416 height 60
click at [703, 712] on p "TAQA Level 3 Assessor Qualification, IQA , C&G 18th (BS7671), C&G Level 3 in In…" at bounding box center [795, 687] width 416 height 60
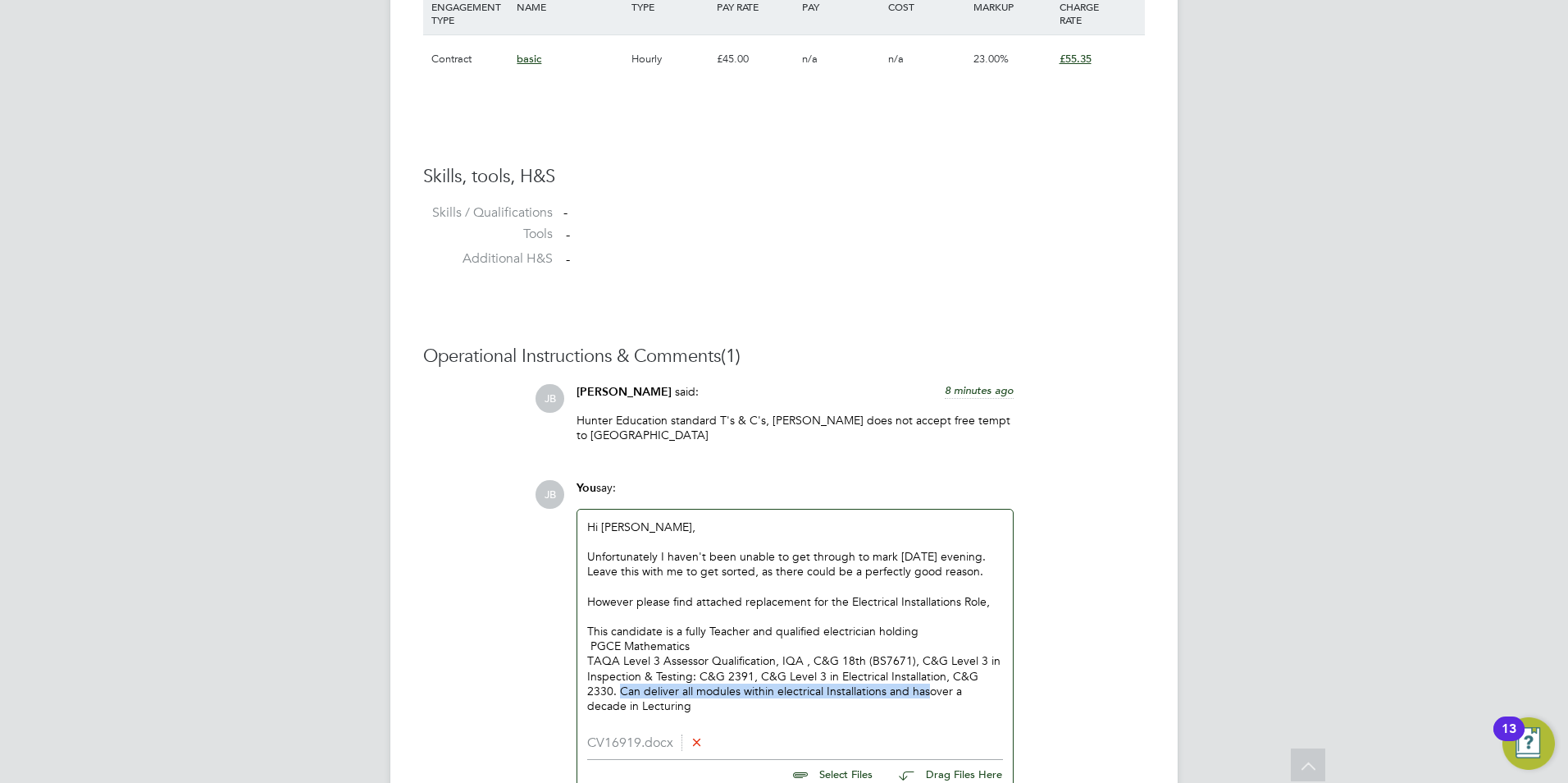
drag, startPoint x: 909, startPoint y: 697, endPoint x: 627, endPoint y: 693, distance: 282.0
click at [627, 693] on p "TAQA Level 3 Assessor Qualification, IQA , C&G 18th (BS7671), C&G Level 3 in In…" at bounding box center [795, 682] width 416 height 60
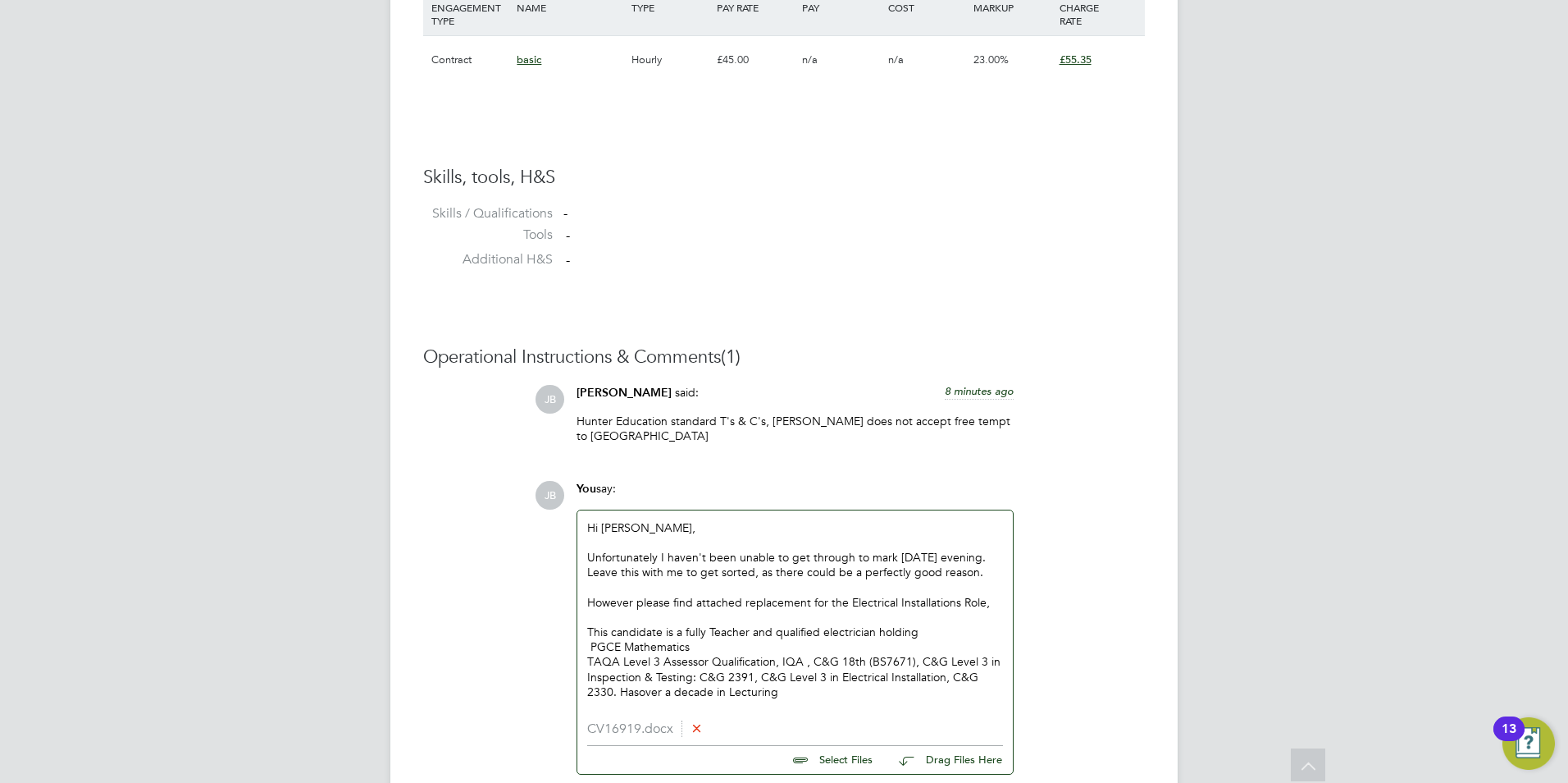
click at [784, 697] on p "TAQA Level 3 Assessor Qualification, IQA , C&G 18th (BS7671), C&G Level 3 in In…" at bounding box center [795, 676] width 416 height 45
drag, startPoint x: 749, startPoint y: 696, endPoint x: 729, endPoint y: 696, distance: 20.0
click at [729, 696] on p "TAQA Level 3 Assessor Qualification, IQA , C&G 18th (BS7671), C&G Level 3 in In…" at bounding box center [795, 676] width 416 height 45
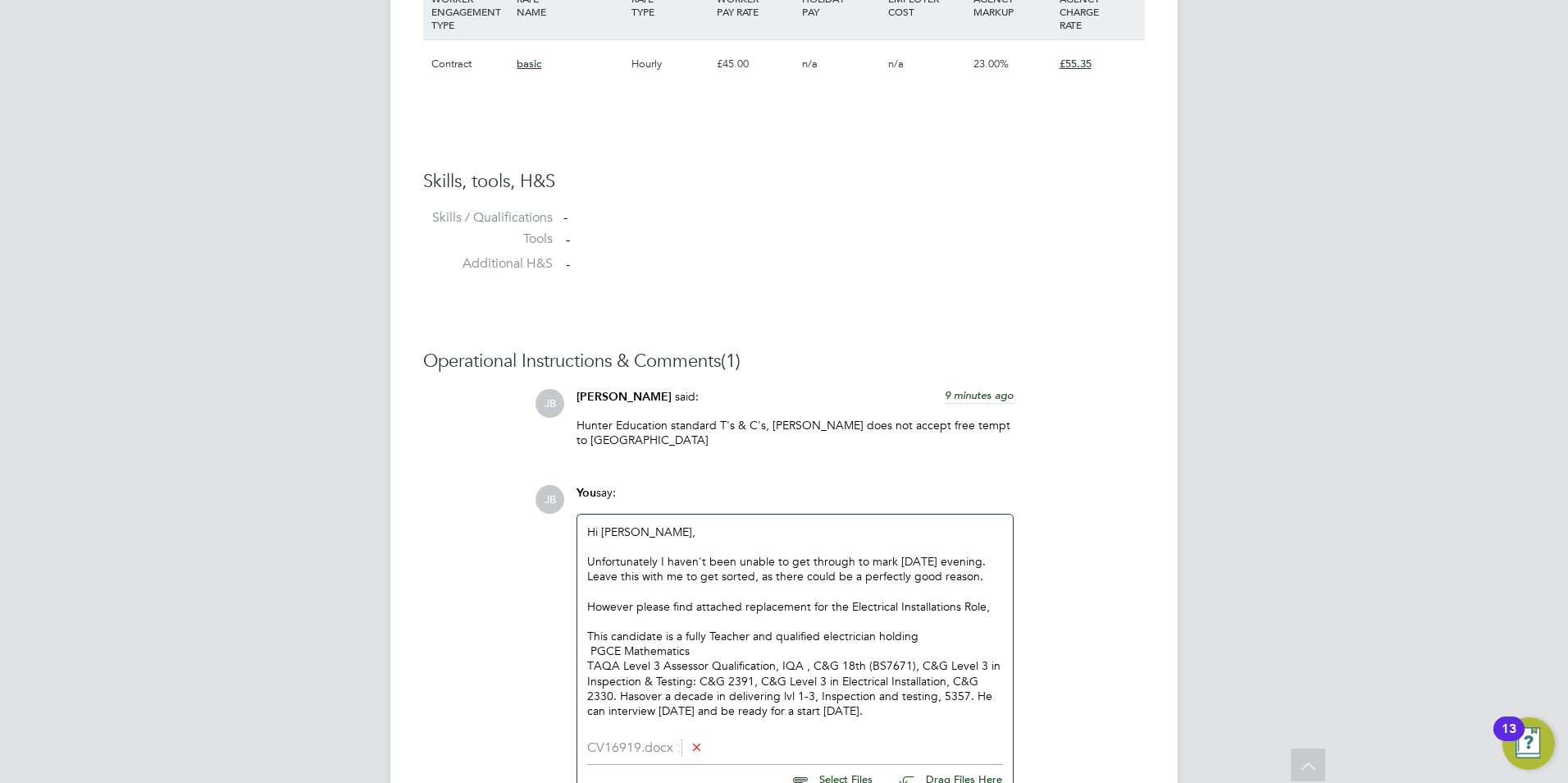
scroll to position [1196, 0]
click at [935, 718] on p "TAQA Level 3 Assessor Qualification, IQA , C&G 18th (BS7671), C&G Level 3 in In…" at bounding box center [795, 689] width 416 height 60
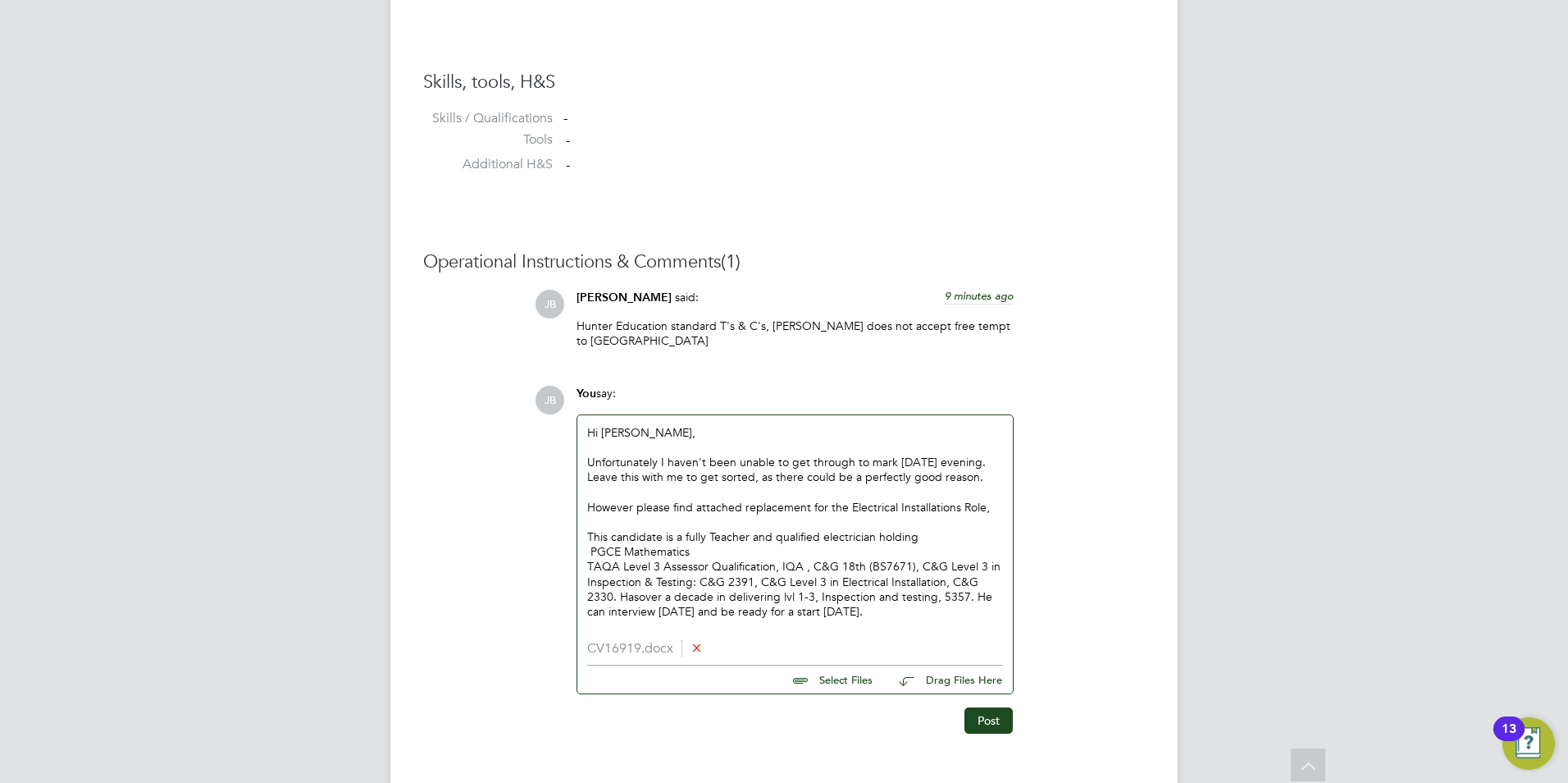
scroll to position [1308, 0]
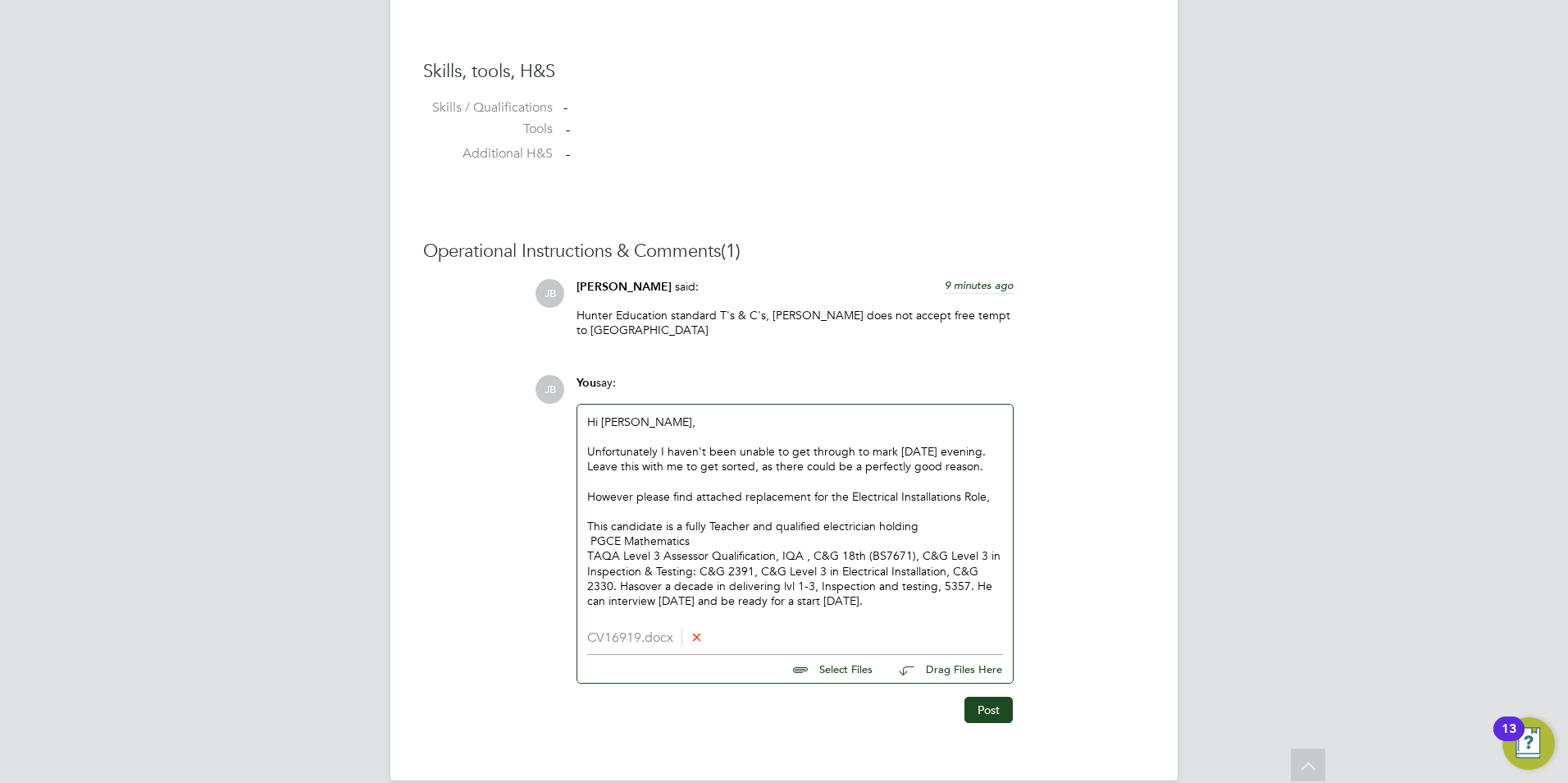
click at [702, 444] on div "Unfortunately I haven't been unable to get through to mark since Tuesday evenin…" at bounding box center [795, 458] width 416 height 29
click at [706, 519] on div "This candidate is a fully Teacher and qualified electrician holding PGCE Mathem…" at bounding box center [795, 533] width 416 height 29
click at [716, 519] on div "This candidate is Teacher and qualified electrician holding PGCE Mathematics" at bounding box center [795, 533] width 416 height 29
click at [853, 519] on div "This candidate is fully qualified teacher (PGCE) and qualified electrician hold…" at bounding box center [795, 533] width 416 height 29
drag, startPoint x: 780, startPoint y: 527, endPoint x: 633, endPoint y: 531, distance: 147.1
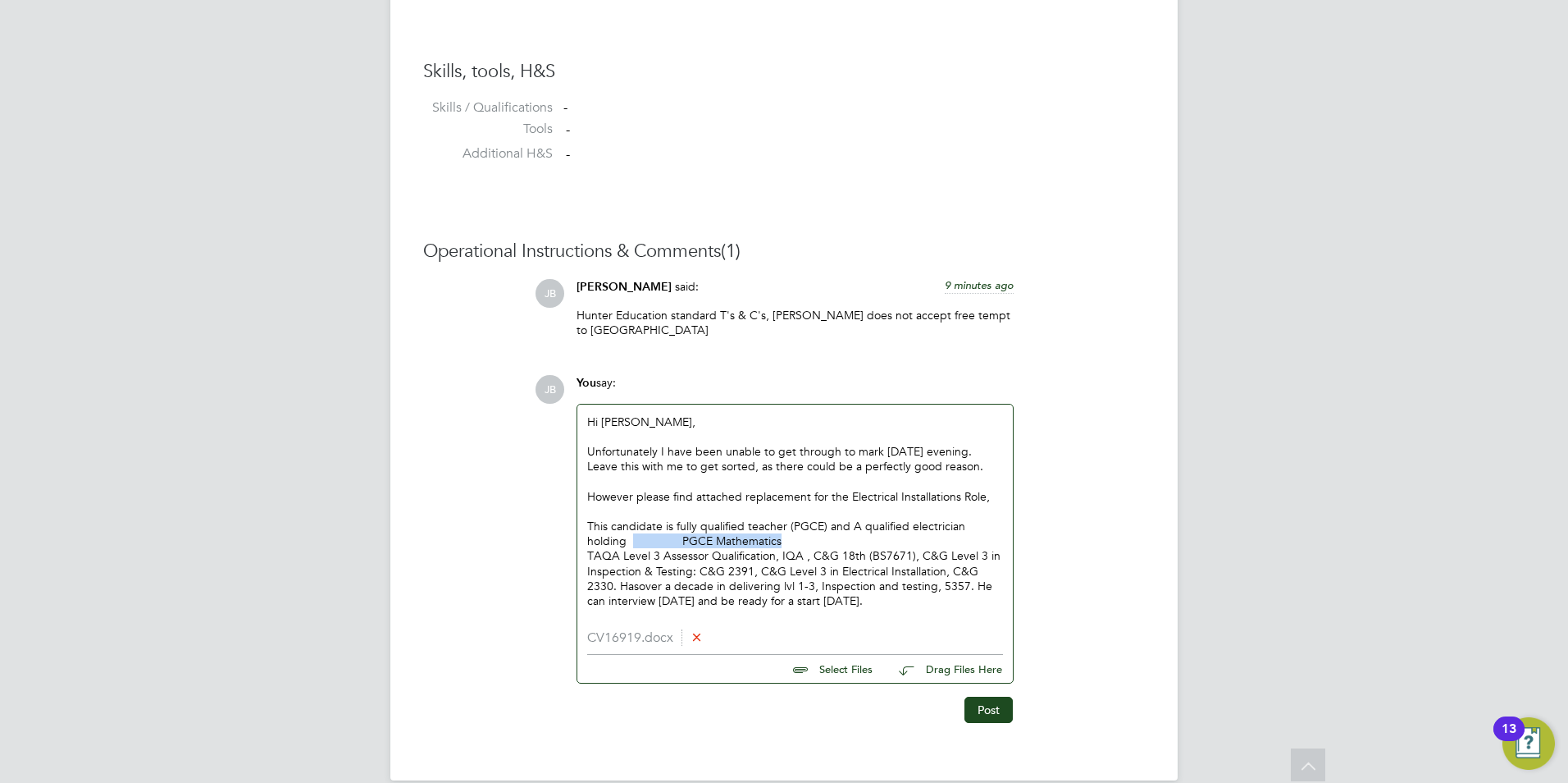
click at [633, 531] on div "This candidate is fully qualified teacher (PGCE) and A qualified electrician ho…" at bounding box center [795, 533] width 416 height 29
click at [586, 543] on div "Hi Ian, Unfortunately I have been unable to get through to mark since Tuesday e…" at bounding box center [795, 517] width 435 height 225
click at [585, 542] on div "Hi Ian, Unfortunately I have been unable to get through to mark since Tuesday e…" at bounding box center [795, 517] width 435 height 225
click at [589, 548] on p "TAQA Level 3 Assessor Qualification, IQA , C&G 18th (BS7671), C&G Level 3 in In…" at bounding box center [795, 578] width 416 height 60
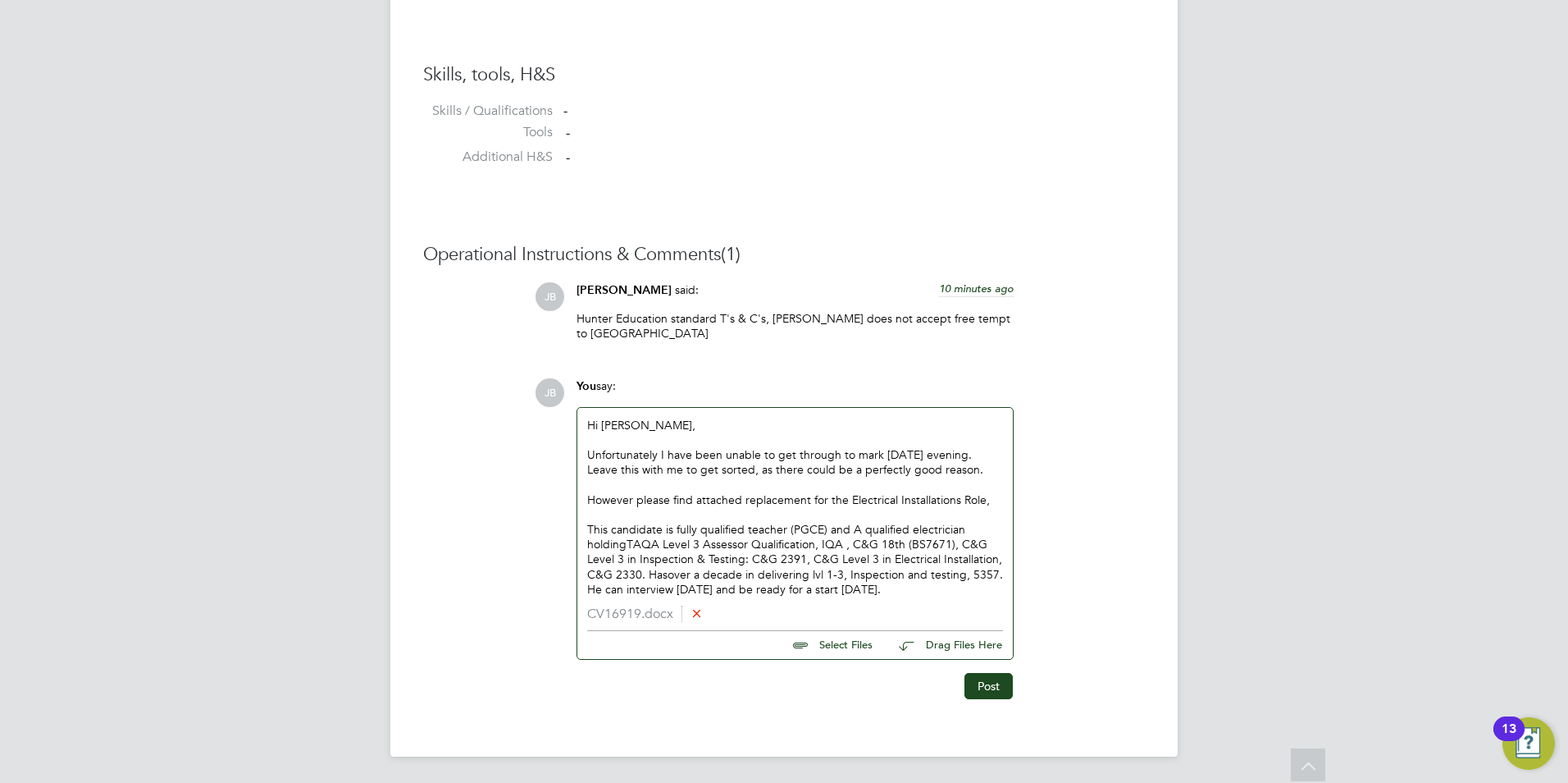
scroll to position [1290, 0]
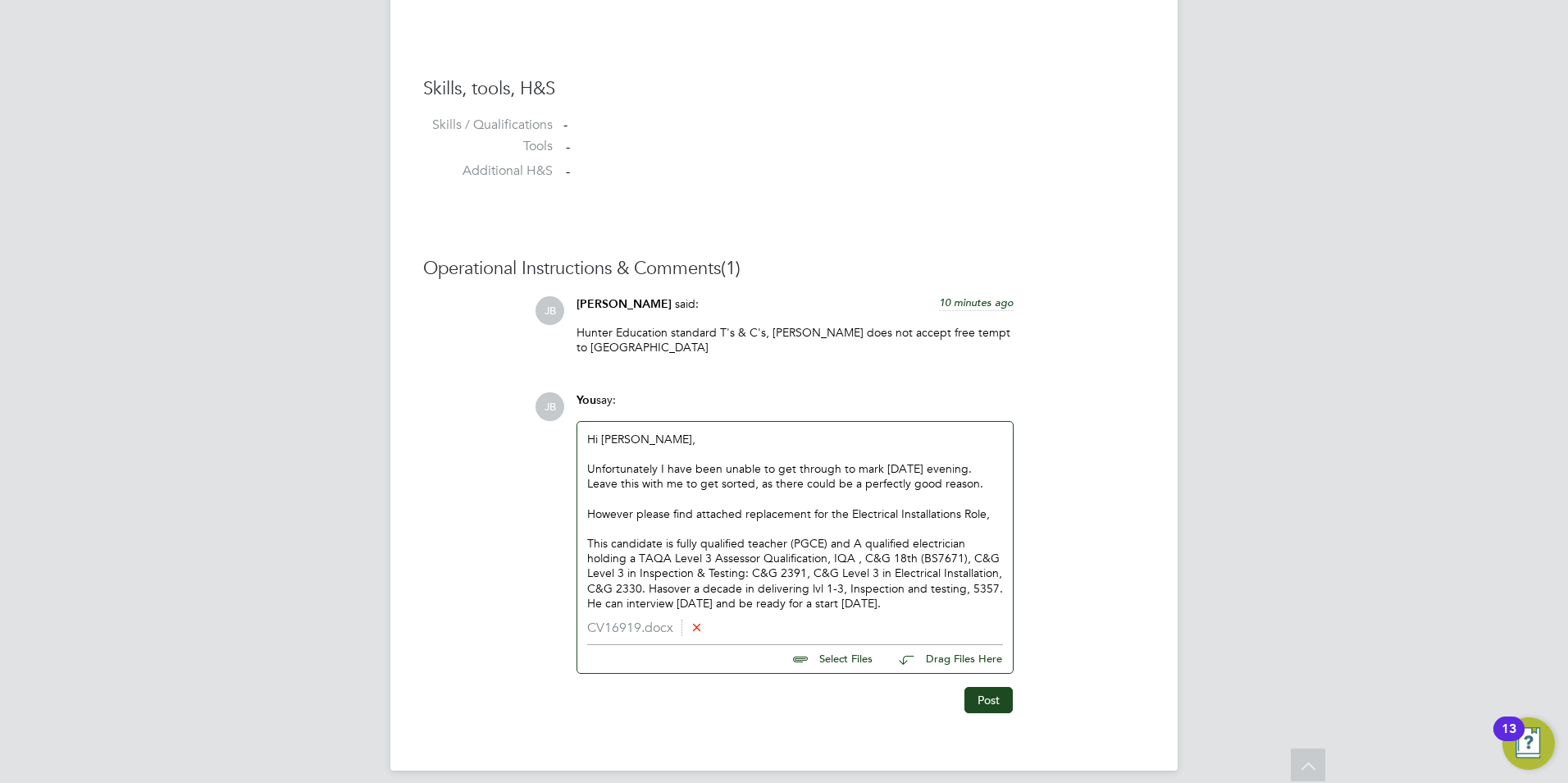
click at [927, 599] on div "Hi Ian, Unfortunately I have been unable to get through to mark since Tuesday e…" at bounding box center [795, 521] width 435 height 199
click at [924, 589] on div "This candidate is fully qualified teacher (PGCE) and A qualified electrician ho…" at bounding box center [795, 573] width 416 height 75
click at [1001, 693] on button "Post" at bounding box center [988, 700] width 48 height 27
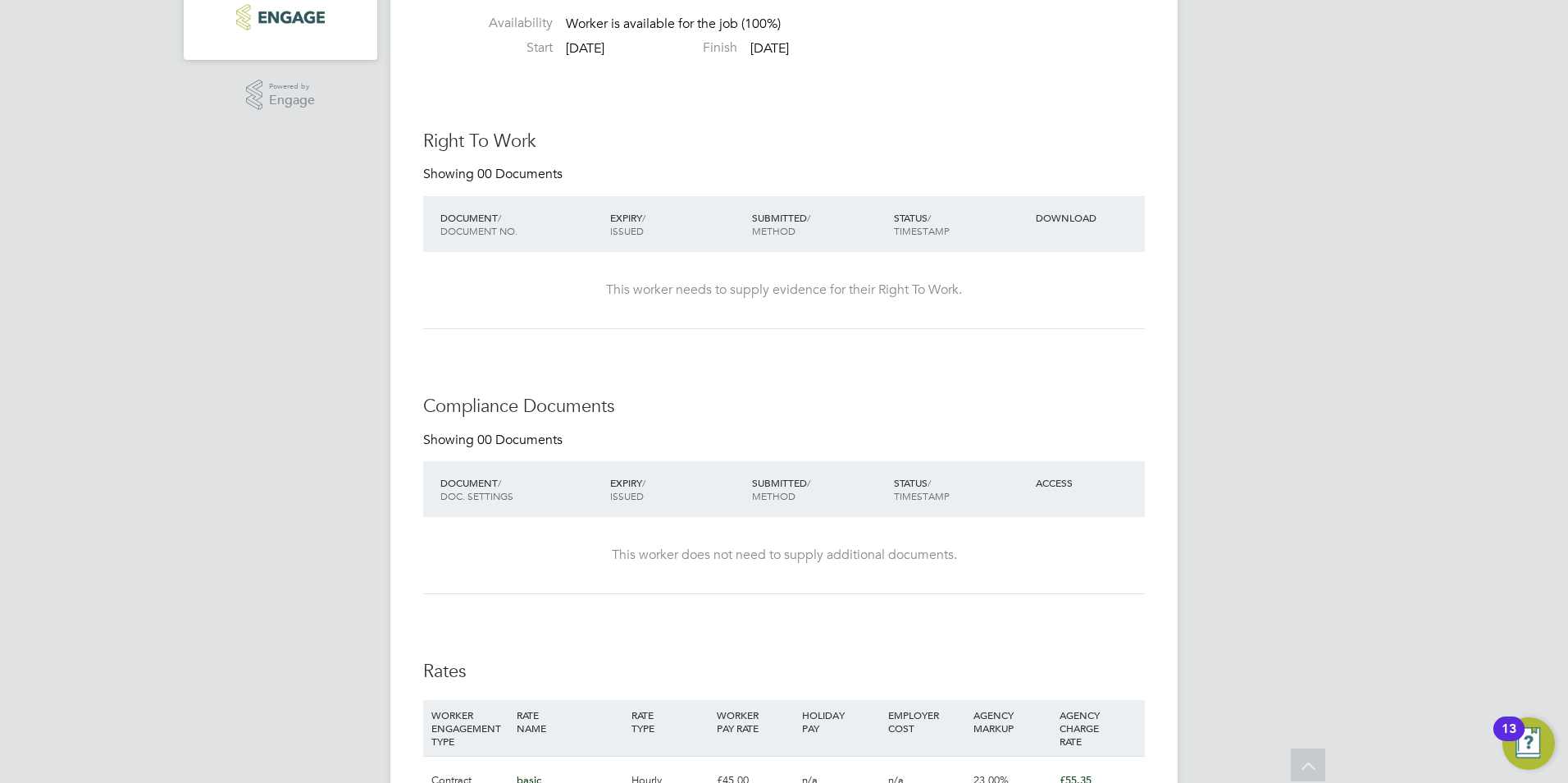
scroll to position [0, 0]
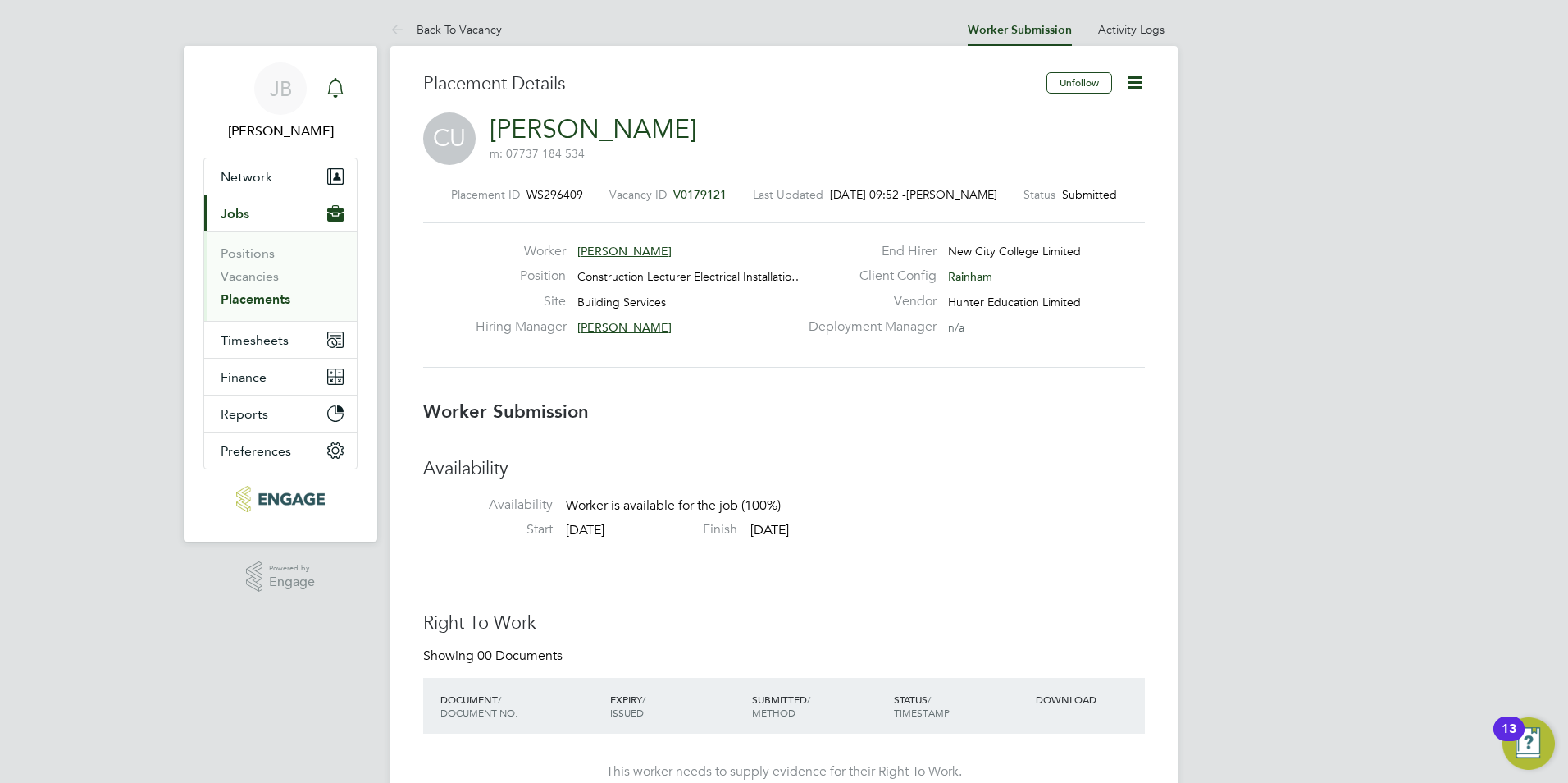
click at [331, 94] on icon "Main navigation" at bounding box center [334, 86] width 15 height 16
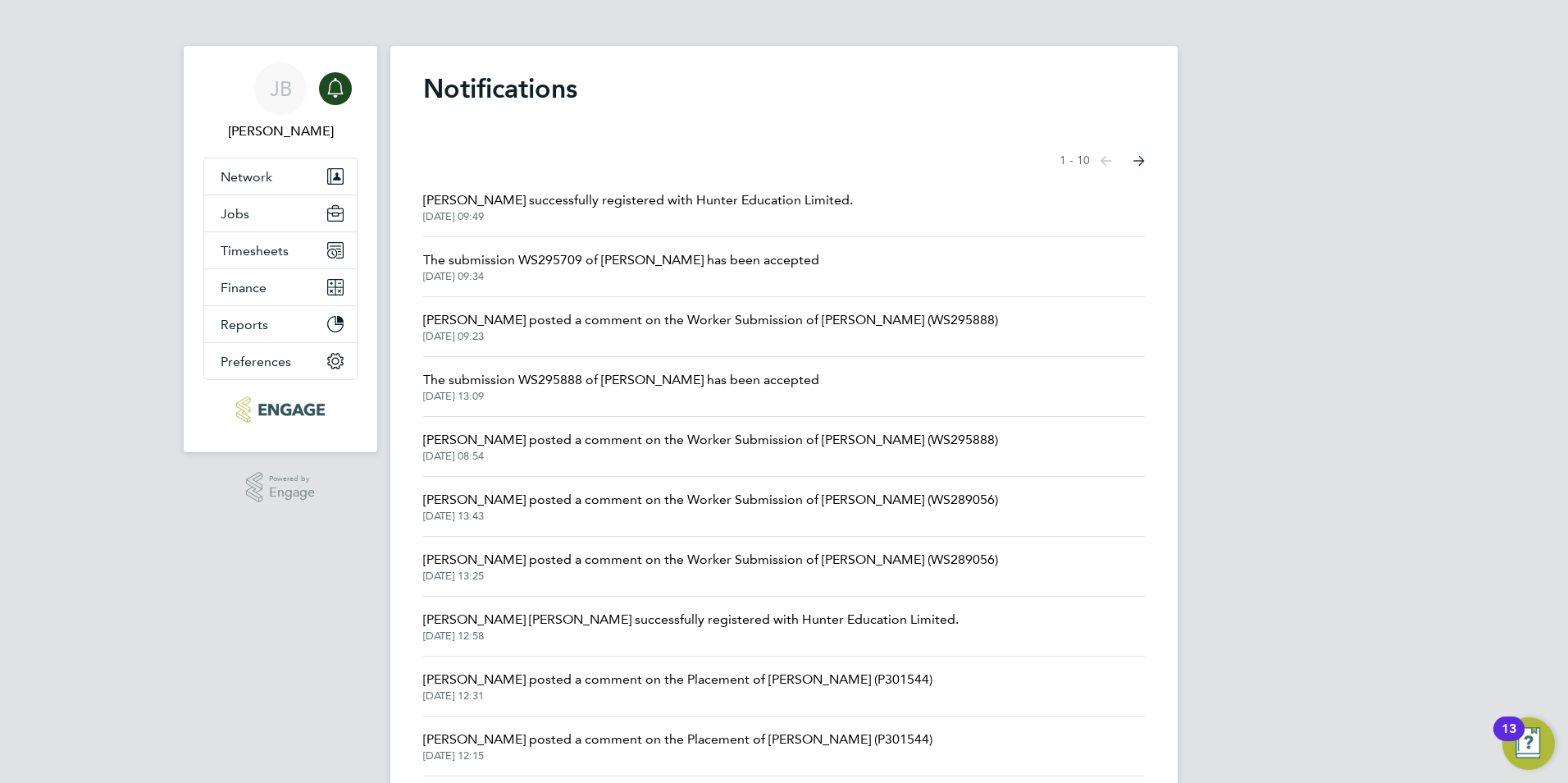
click at [736, 317] on span "Ian Rist posted a comment on the Worker Submission of Mark Gruber (WS295888)" at bounding box center [709, 319] width 575 height 20
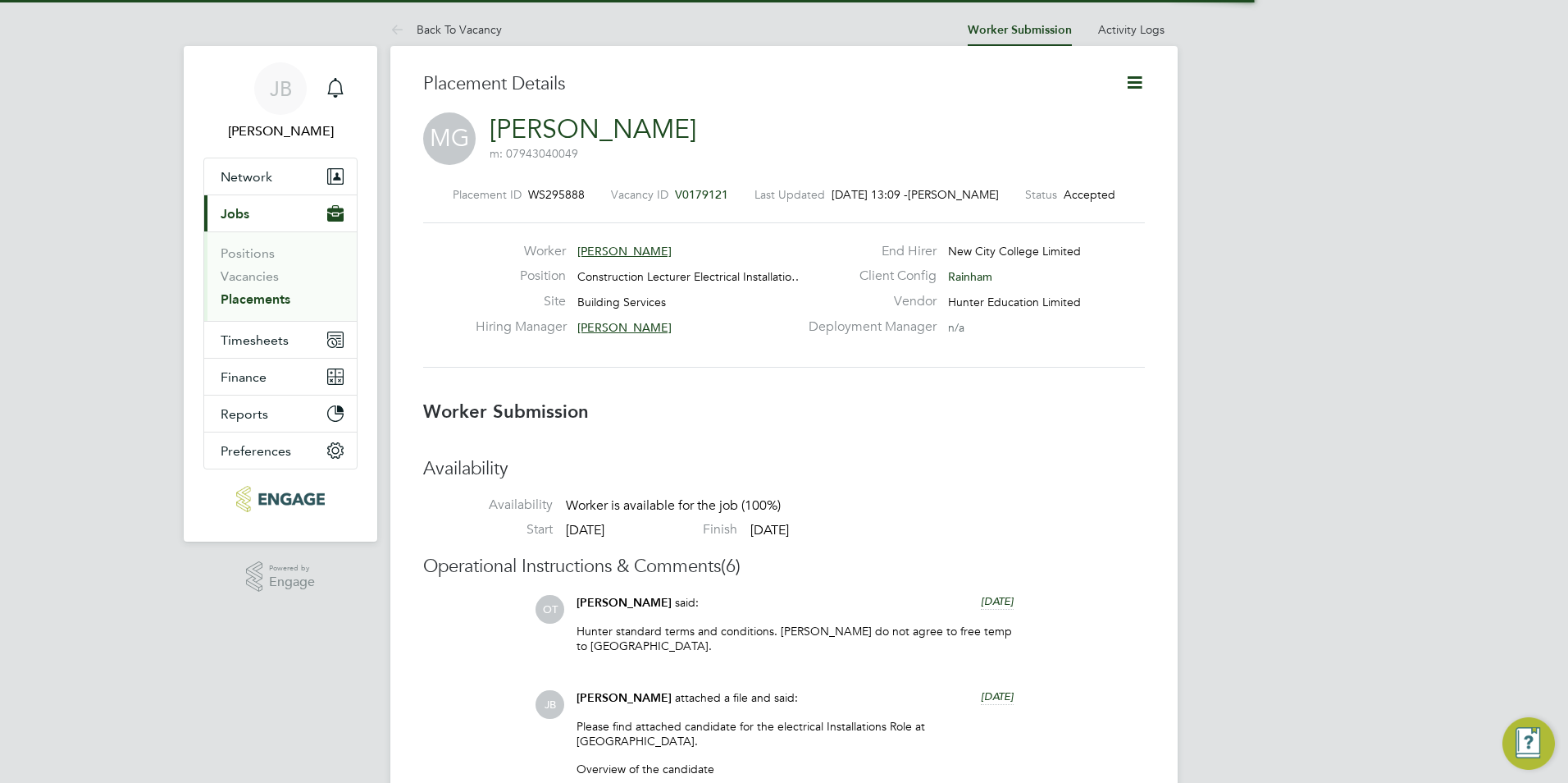
scroll to position [27, 324]
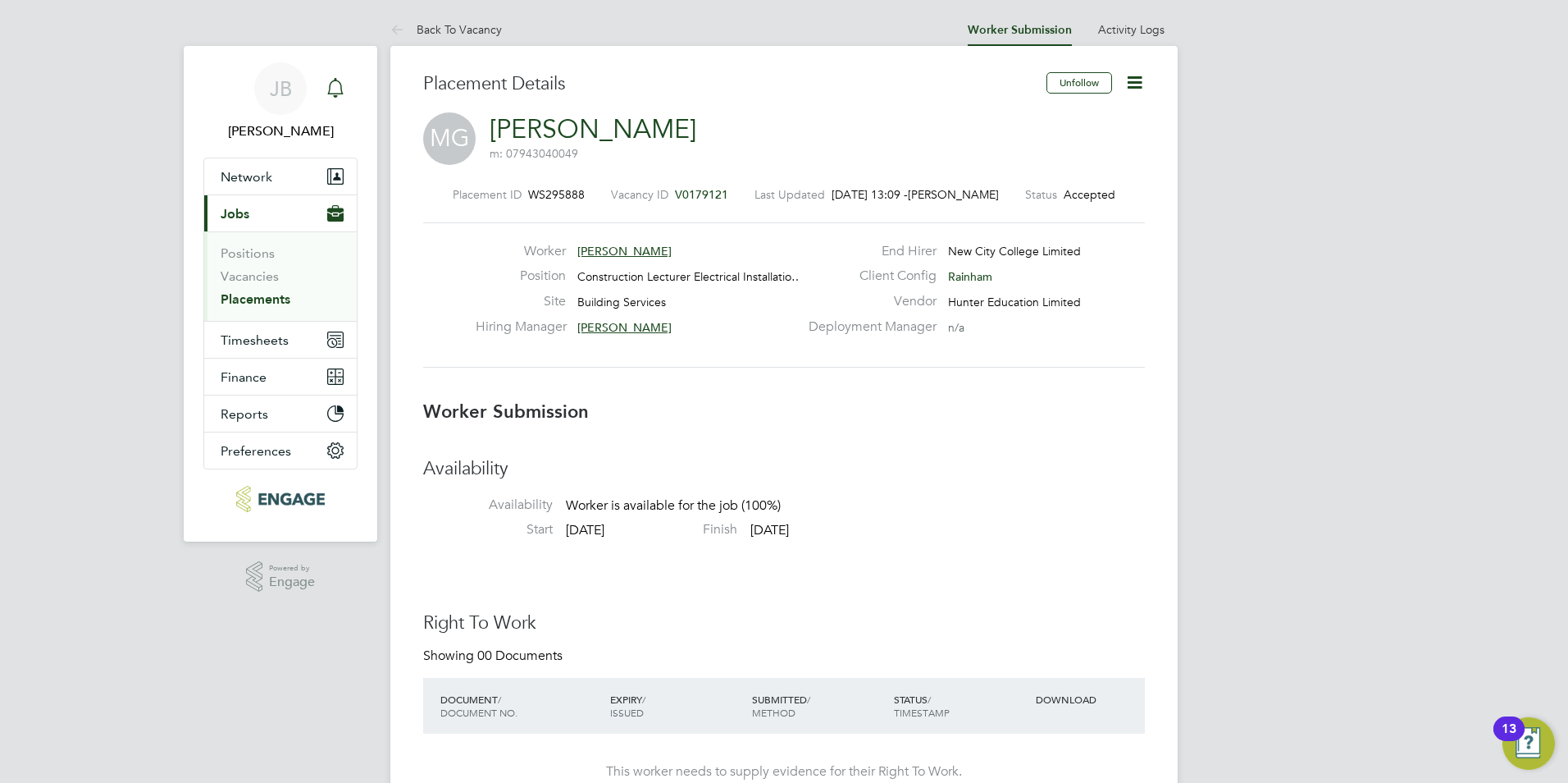
drag, startPoint x: 343, startPoint y: 96, endPoint x: 331, endPoint y: 86, distance: 15.6
click at [331, 86] on icon "Main navigation" at bounding box center [335, 87] width 20 height 20
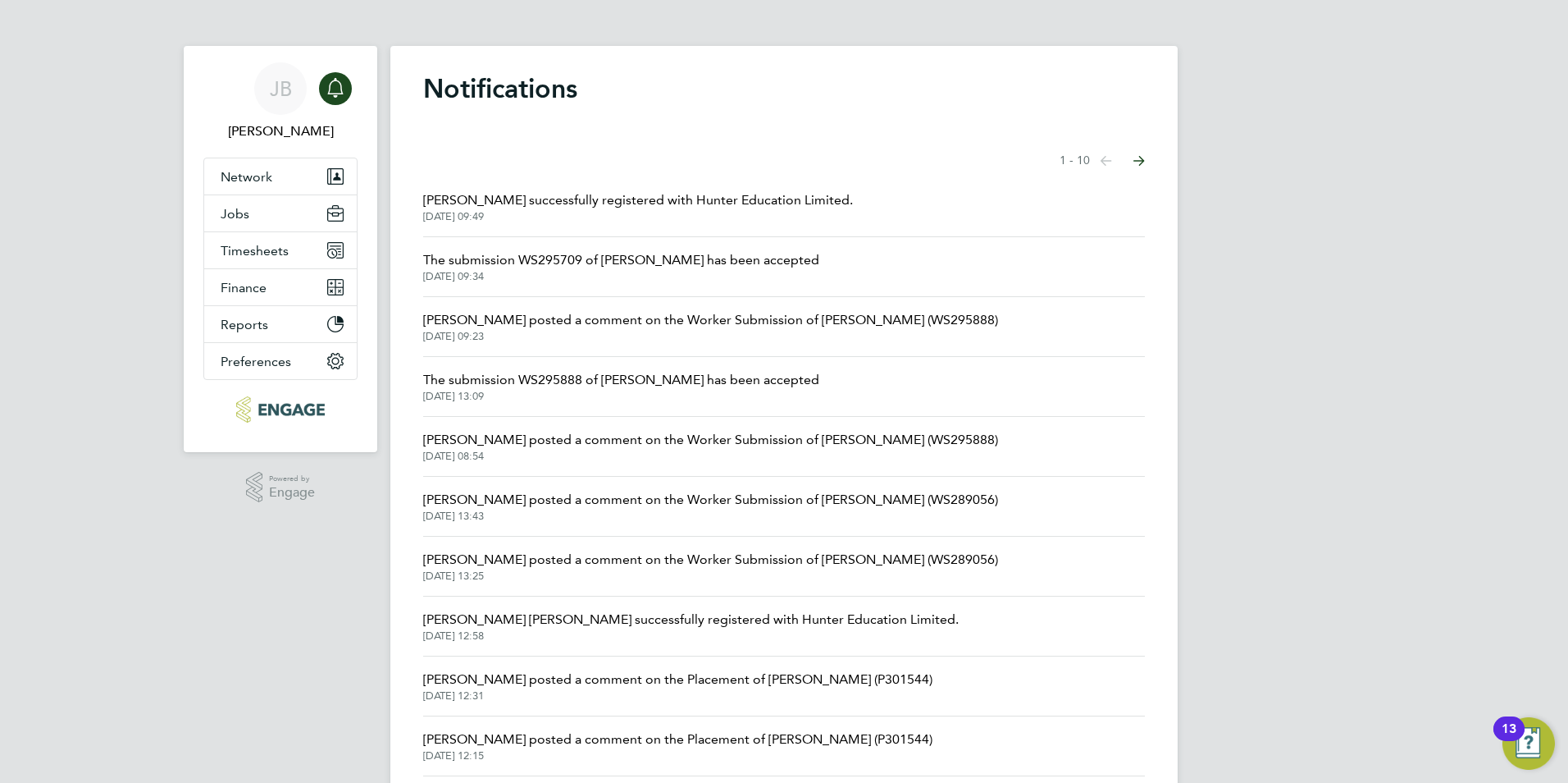
click at [757, 320] on span "Ian Rist posted a comment on the Worker Submission of Mark Gruber (WS295888)" at bounding box center [709, 319] width 575 height 20
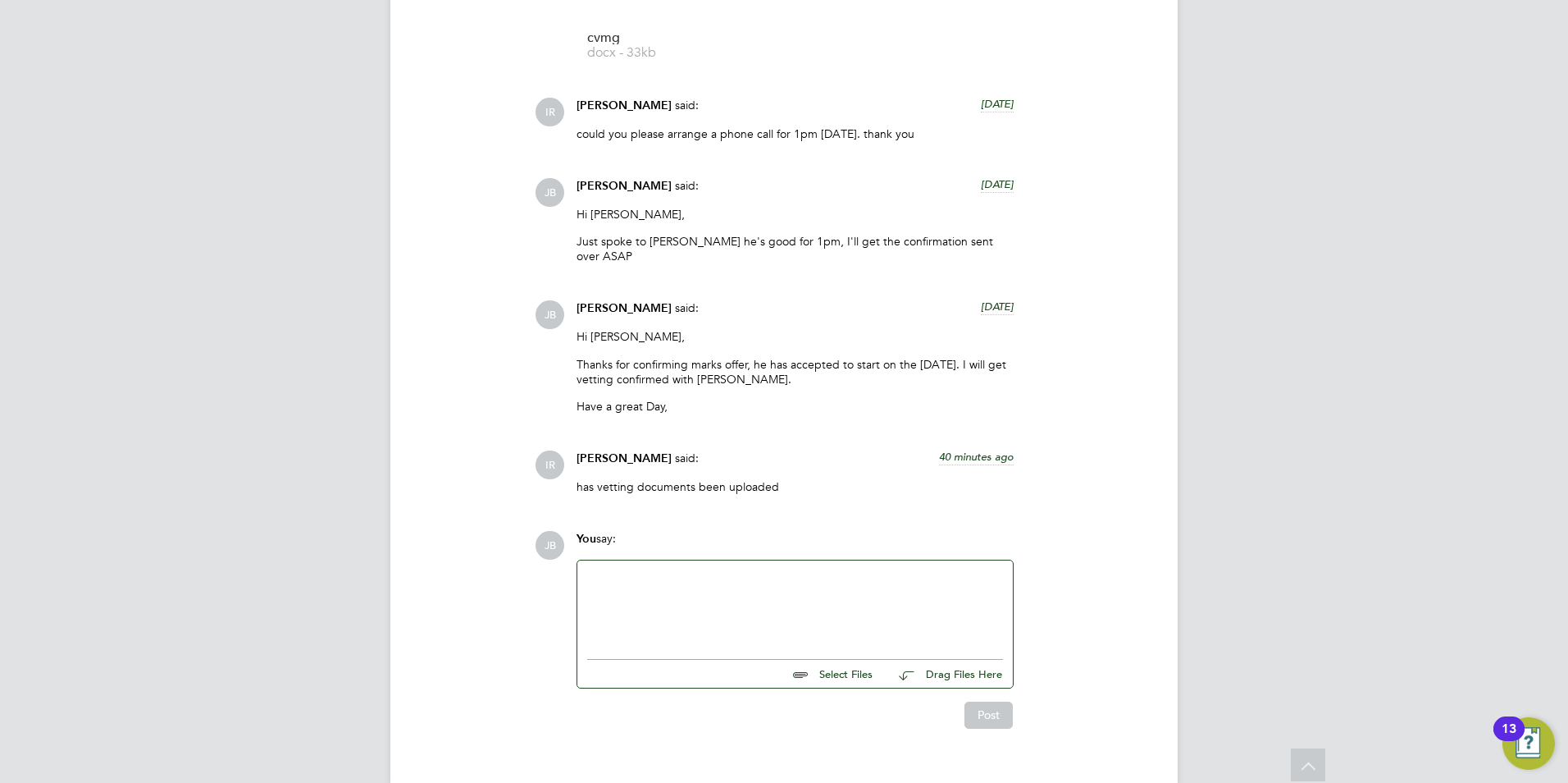
click at [740, 572] on div at bounding box center [795, 605] width 416 height 70
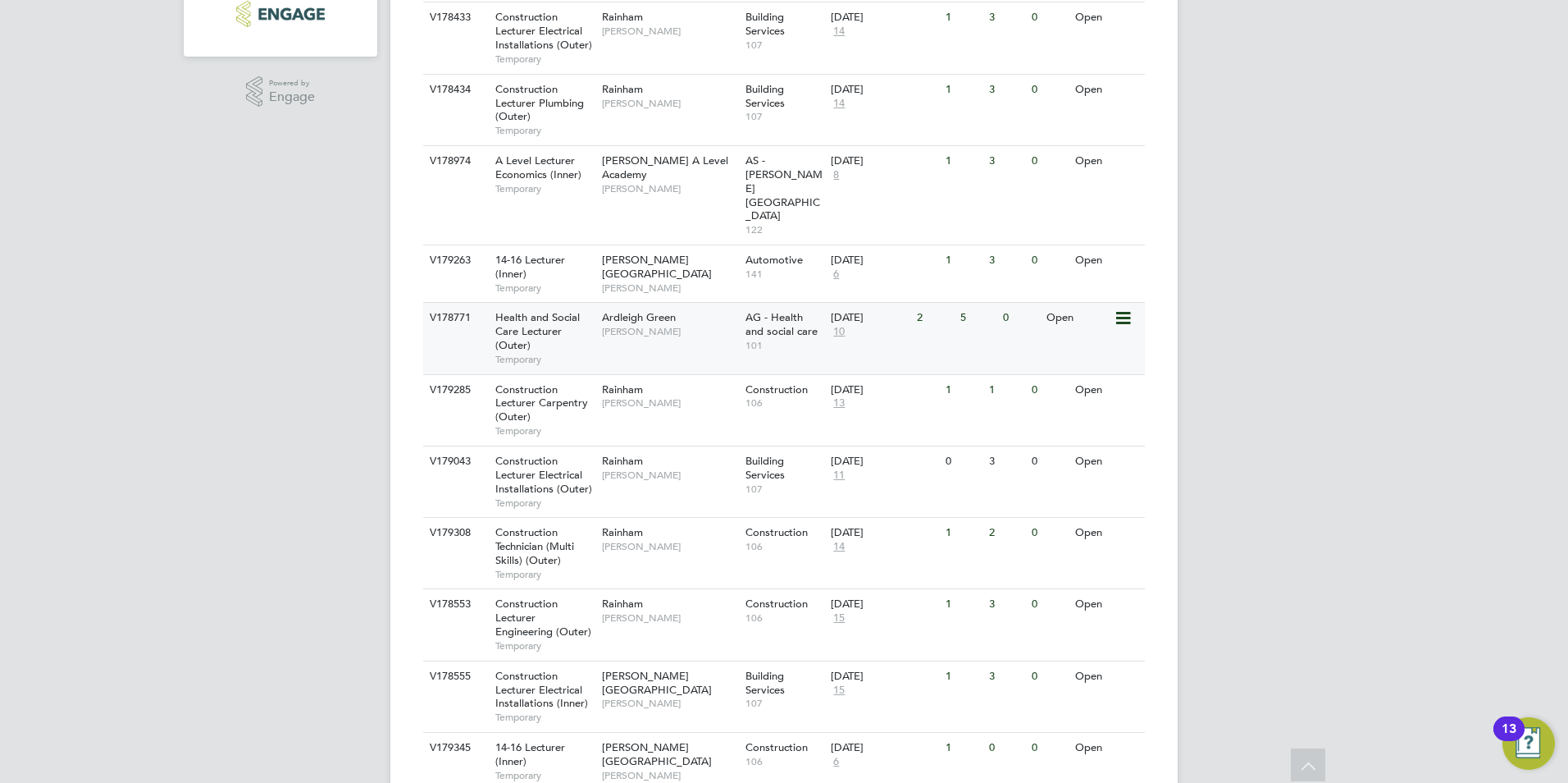
scroll to position [486, 0]
click at [535, 668] on span "Construction Lecturer Electrical Installations (Inner)" at bounding box center [541, 689] width 93 height 42
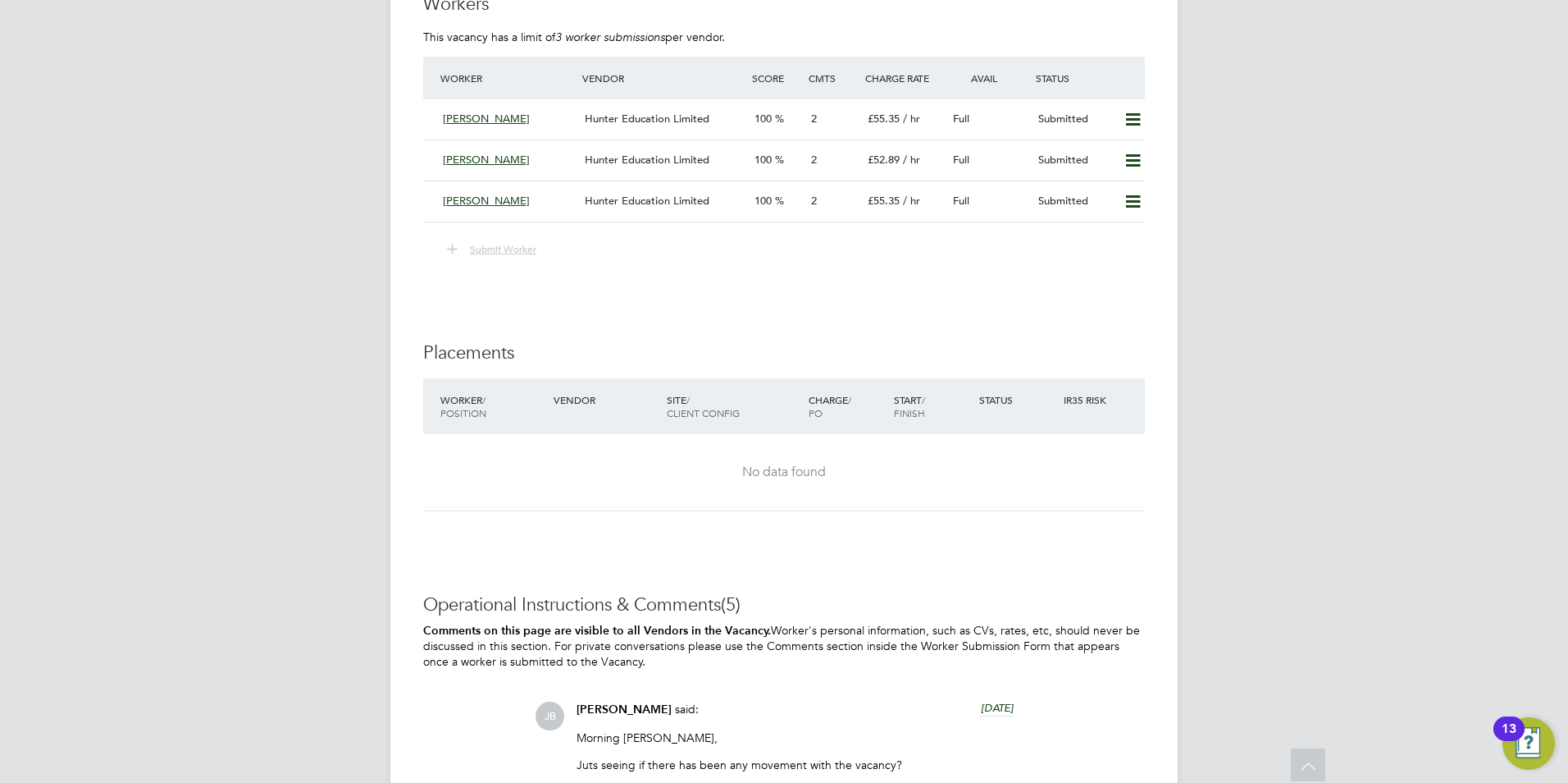
scroll to position [3068, 0]
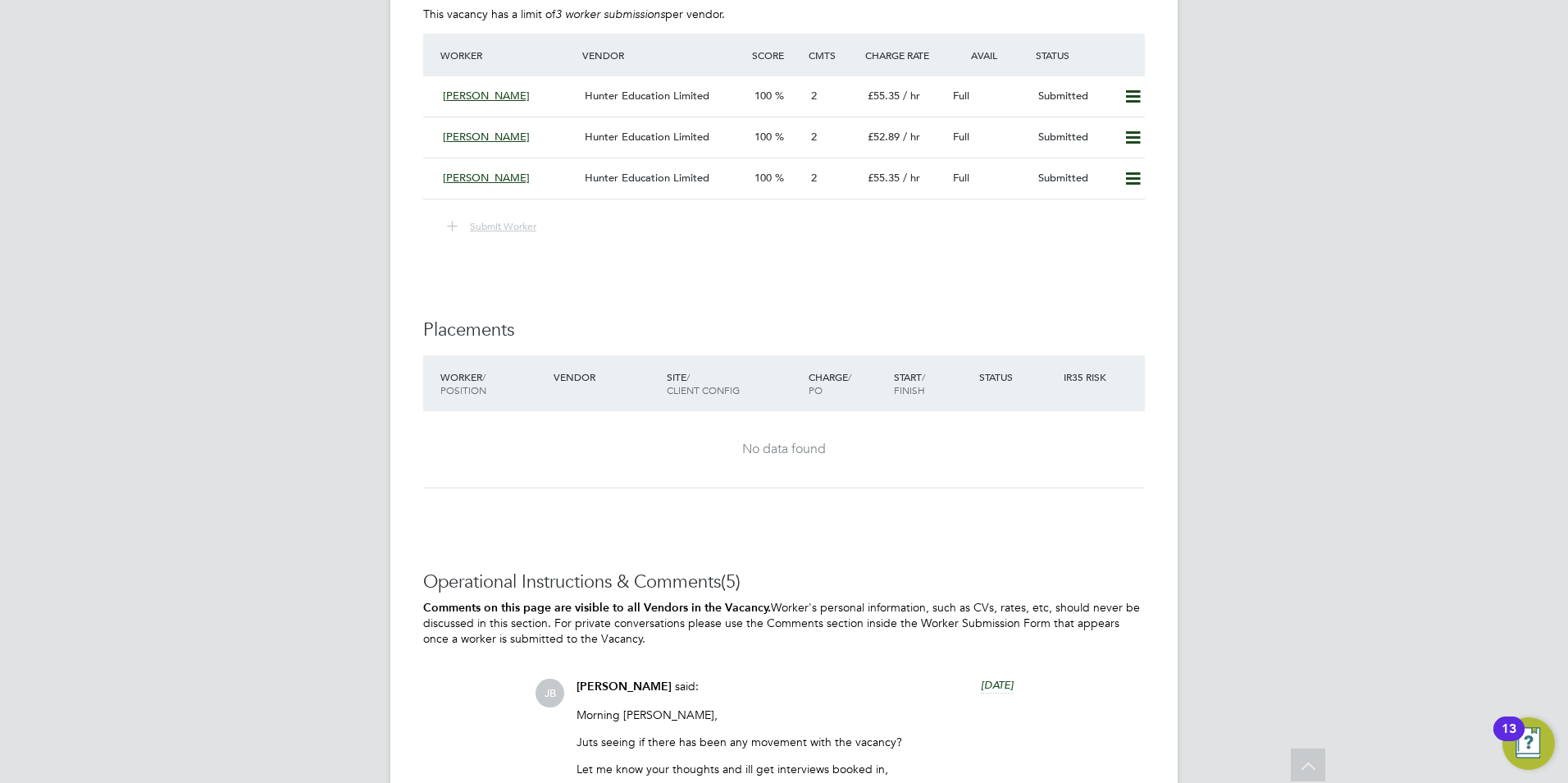
scroll to position [3077, 0]
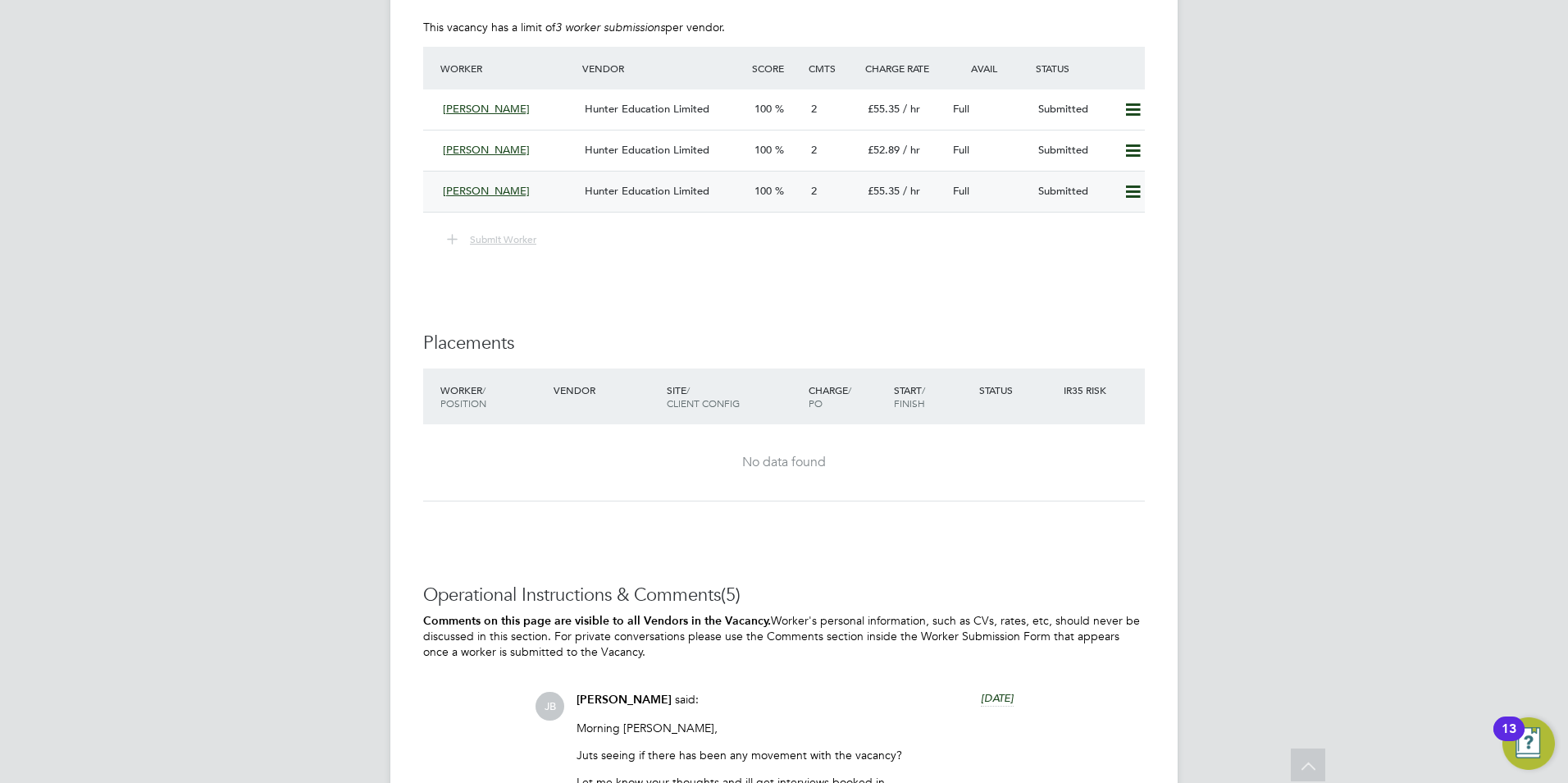
click at [1132, 195] on icon at bounding box center [1133, 192] width 21 height 13
click at [1097, 231] on li "Remove" at bounding box center [1108, 226] width 63 height 23
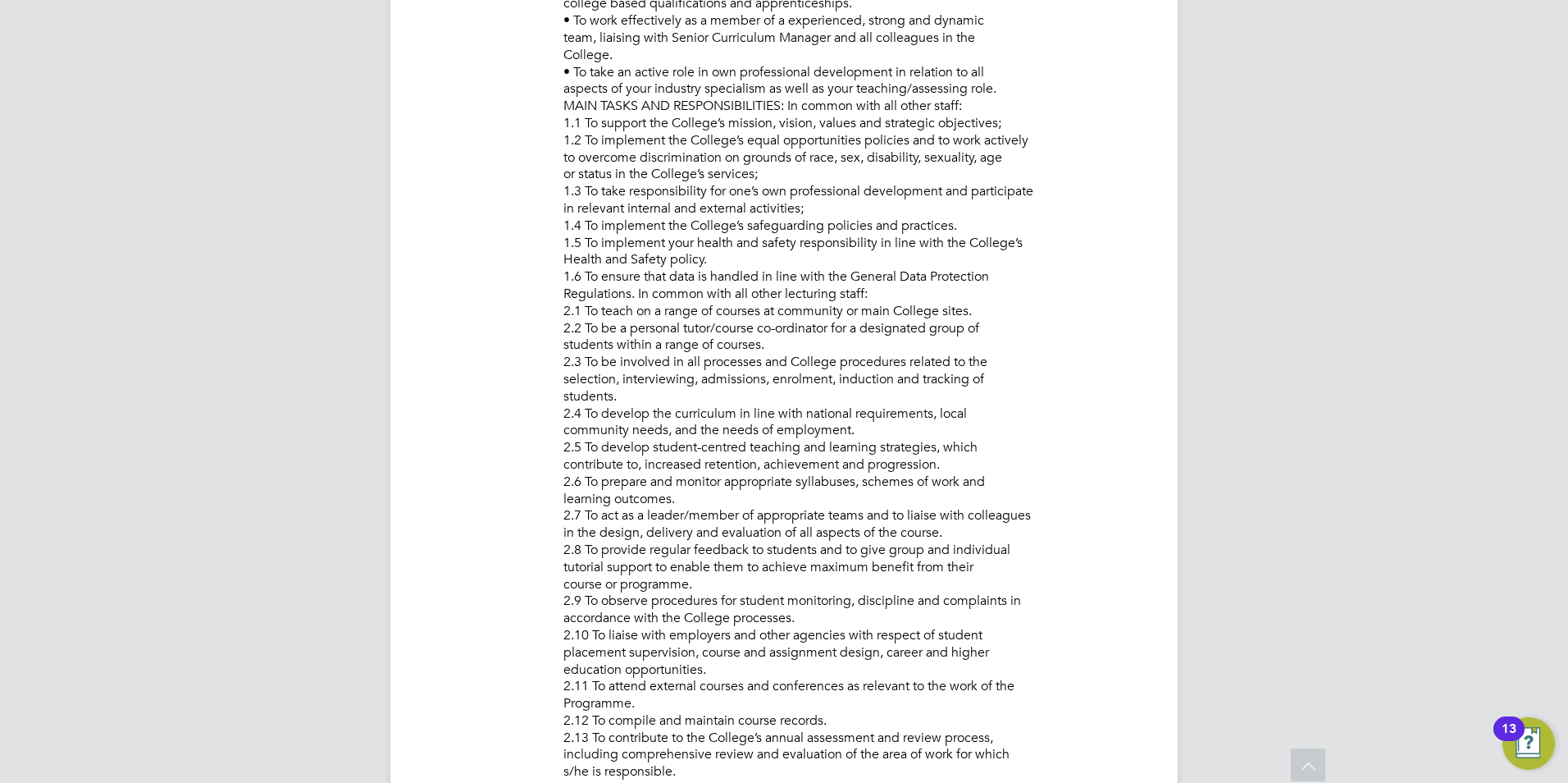
scroll to position [0, 0]
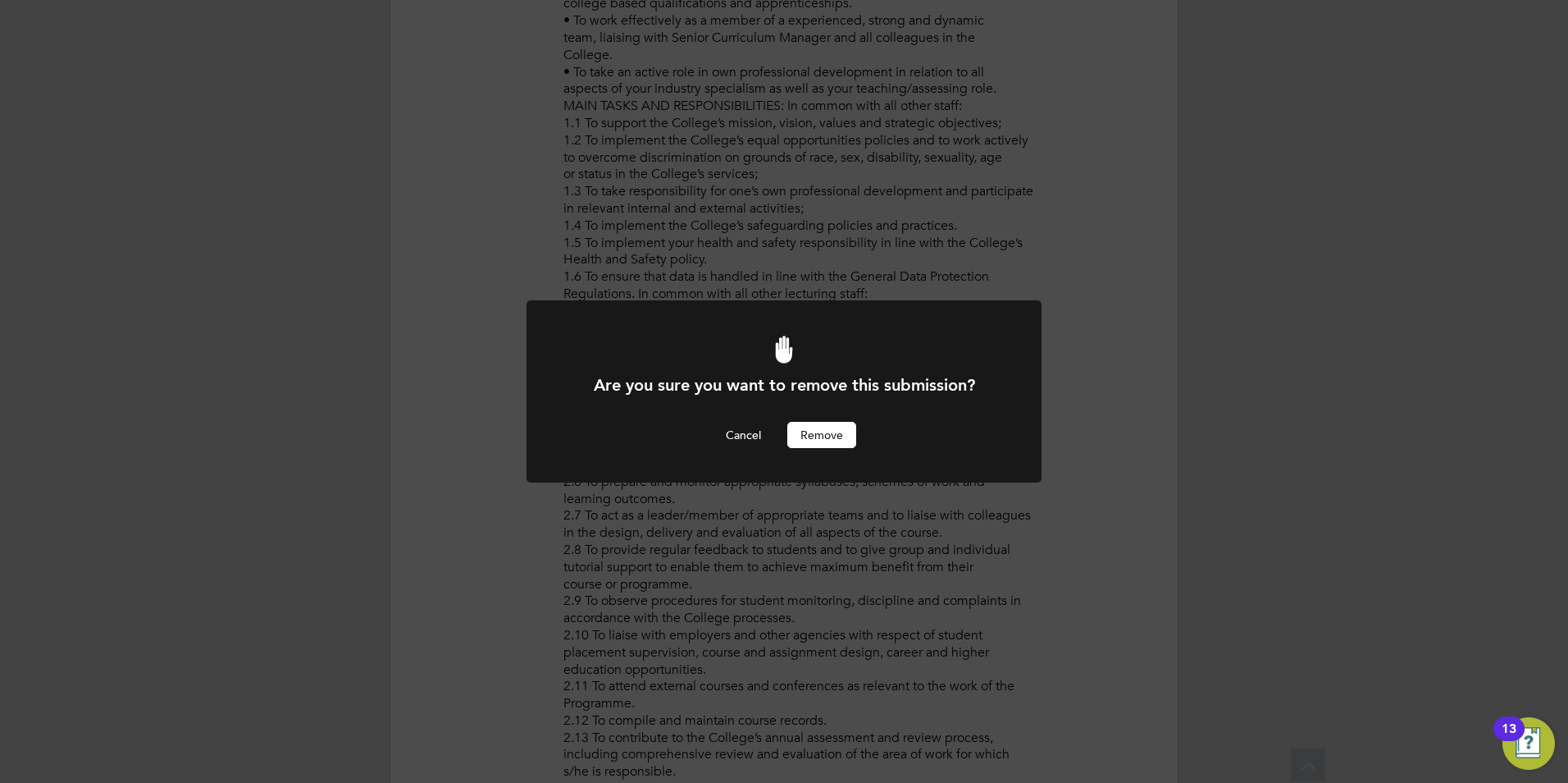
click at [834, 443] on button "Remove" at bounding box center [822, 435] width 69 height 27
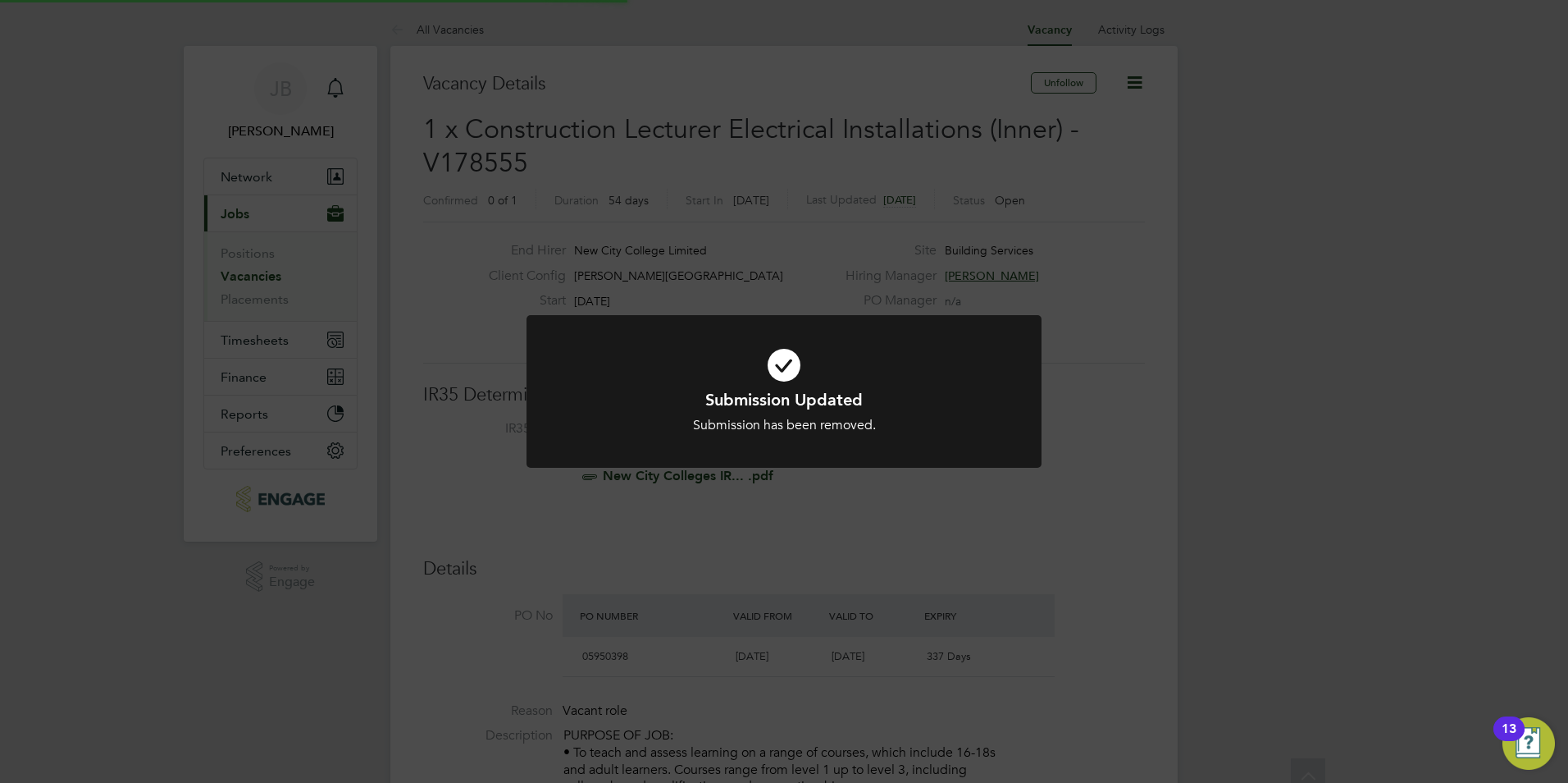
scroll to position [9, 9]
click at [786, 391] on h1 "Submission Updated" at bounding box center [784, 399] width 426 height 21
